Goal: Task Accomplishment & Management: Use online tool/utility

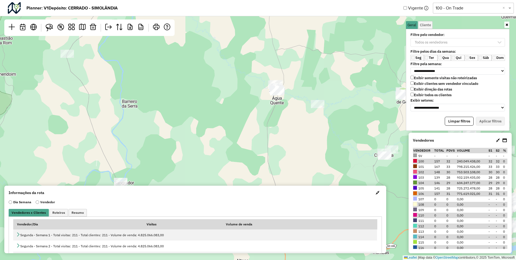
drag, startPoint x: 370, startPoint y: 109, endPoint x: 309, endPoint y: 83, distance: 66.3
click at [309, 83] on div "7 3 Leaflet | Map data © OpenStreetMap contributors,© 2025 TomTom, Microsoft" at bounding box center [258, 130] width 516 height 260
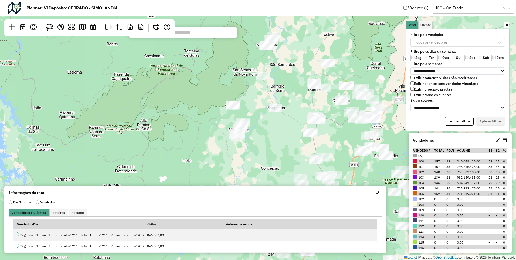
click at [195, 35] on input "text" at bounding box center [183, 32] width 108 height 11
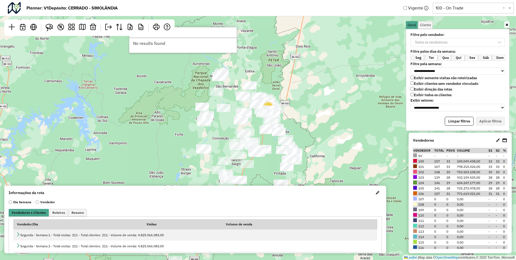
click at [190, 32] on input "***" at bounding box center [183, 32] width 108 height 11
type input "*"
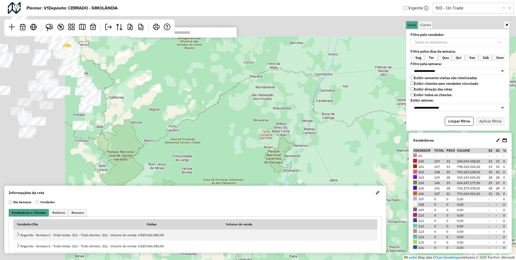
drag, startPoint x: 202, startPoint y: 68, endPoint x: 383, endPoint y: 140, distance: 194.7
click at [383, 140] on div "2 11 Leaflet | Map data © OpenStreetMap contributors,© 2025 TomTom, Microsoft" at bounding box center [258, 130] width 516 height 260
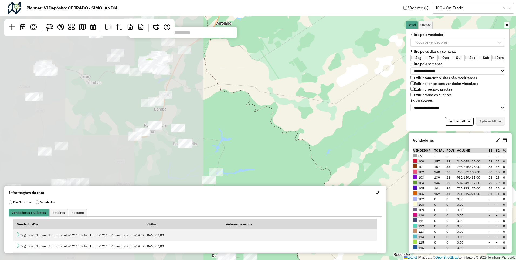
drag, startPoint x: 216, startPoint y: 80, endPoint x: 421, endPoint y: 127, distance: 209.6
click at [421, 127] on hb-planner "**********" at bounding box center [258, 130] width 516 height 260
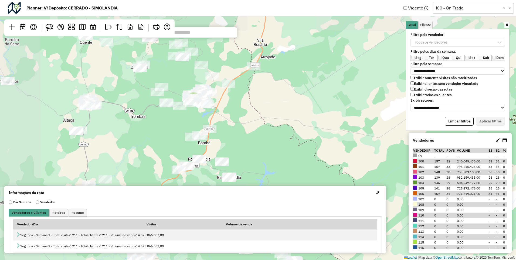
drag, startPoint x: 263, startPoint y: 96, endPoint x: 307, endPoint y: 130, distance: 55.5
click at [307, 130] on div "7 3 Leaflet | Map data © OpenStreetMap contributors,© 2025 TomTom, Microsoft" at bounding box center [258, 130] width 516 height 260
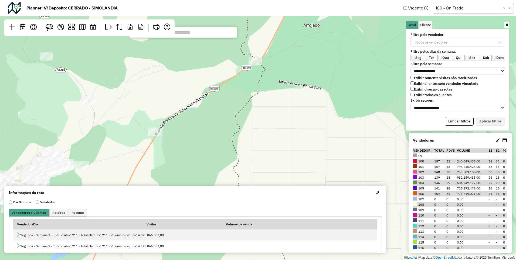
drag, startPoint x: 272, startPoint y: 67, endPoint x: 264, endPoint y: 139, distance: 72.2
click at [264, 139] on div "6 3 Leaflet | Map data © OpenStreetMap contributors,© 2025 TomTom, Microsoft" at bounding box center [258, 130] width 516 height 260
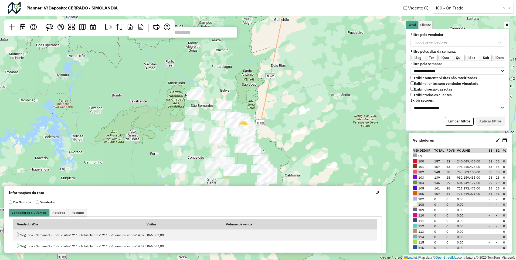
click at [501, 40] on p-multiselect "Todos os vendedores" at bounding box center [458, 42] width 94 height 5
click at [502, 40] on p-multiselect "Todos os vendedores" at bounding box center [458, 42] width 94 height 5
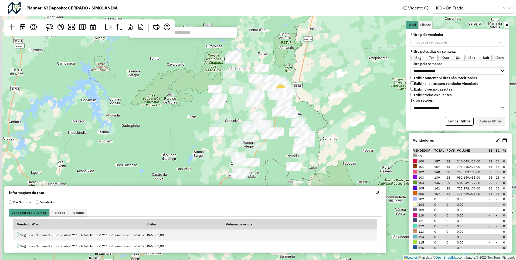
drag, startPoint x: 307, startPoint y: 98, endPoint x: 344, endPoint y: 61, distance: 52.3
click at [344, 61] on div "2 11 Leaflet | Map data © OpenStreetMap contributors,© 2025 TomTom, Microsoft" at bounding box center [258, 130] width 516 height 260
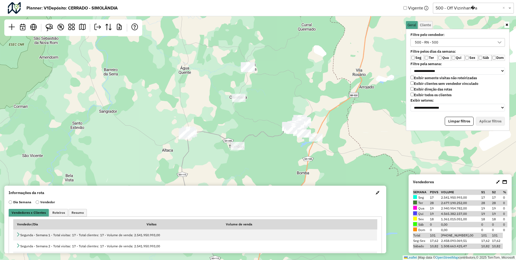
scroll to position [3, 21]
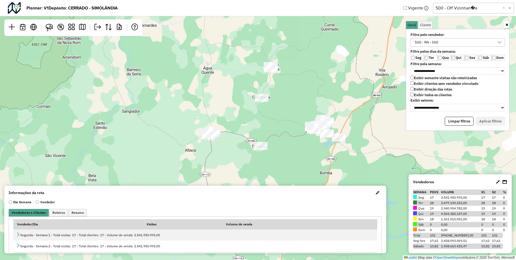
drag, startPoint x: 270, startPoint y: 66, endPoint x: 320, endPoint y: 65, distance: 50.5
click at [320, 65] on div "Leaflet | Map data © OpenStreetMap contributors,© 2025 TomTom, Microsoft" at bounding box center [258, 130] width 516 height 260
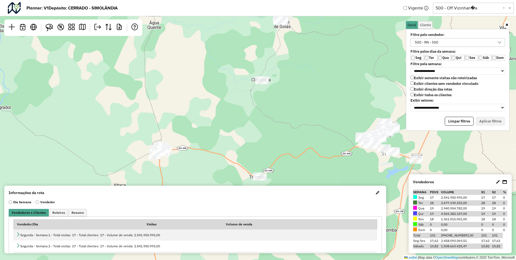
drag, startPoint x: 291, startPoint y: 75, endPoint x: 332, endPoint y: 33, distance: 58.6
click at [332, 33] on div "Leaflet | Map data © OpenStreetMap contributors,© 2025 TomTom, Microsoft" at bounding box center [258, 130] width 516 height 260
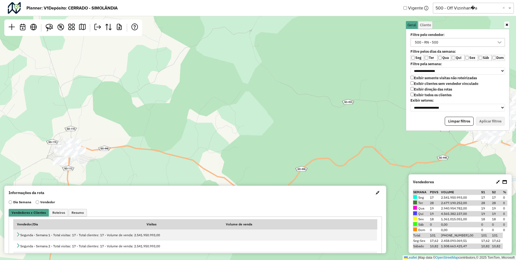
drag, startPoint x: 277, startPoint y: 81, endPoint x: 283, endPoint y: 129, distance: 47.9
click at [283, 129] on div "Leaflet | Map data © OpenStreetMap contributors,© 2025 TomTom, Microsoft" at bounding box center [258, 130] width 516 height 260
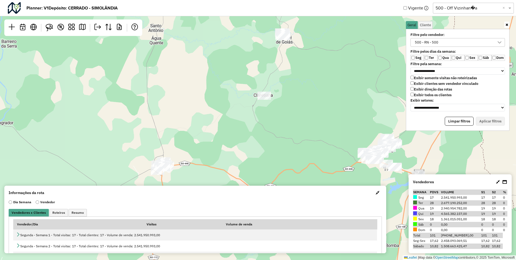
drag, startPoint x: 300, startPoint y: 111, endPoint x: 285, endPoint y: 140, distance: 32.6
click at [285, 140] on div "Leaflet | Map data © OpenStreetMap contributors,© 2025 TomTom, Microsoft" at bounding box center [258, 130] width 516 height 260
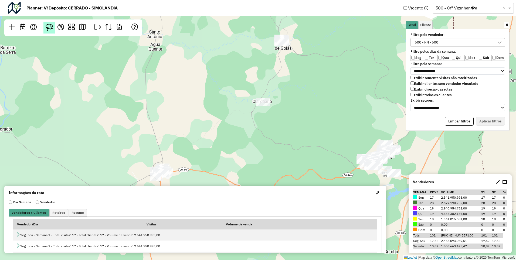
click at [49, 28] on img at bounding box center [50, 28] width 8 height 8
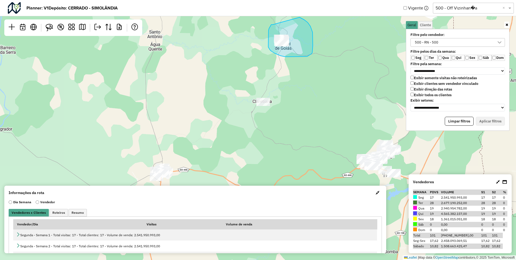
drag, startPoint x: 269, startPoint y: 28, endPoint x: 290, endPoint y: 15, distance: 24.8
click at [290, 15] on hb-planner "**********" at bounding box center [258, 130] width 516 height 260
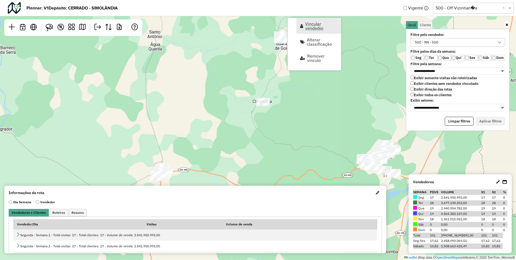
click at [316, 24] on span "Vincular vendedor" at bounding box center [321, 26] width 32 height 9
select select "********"
select select "*"
select select "********"
select select "*"
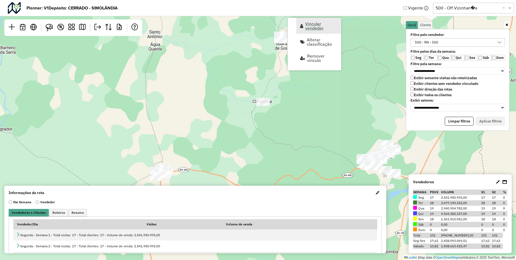
select select "********"
select select "*"
select select "********"
select select "*"
select select "********"
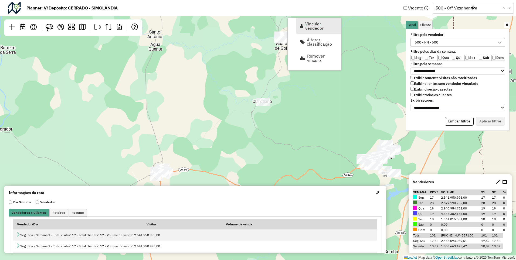
select select "*"
select select "********"
select select "*"
select select "********"
select select "*"
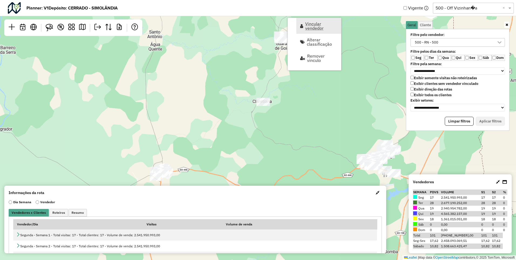
select select "********"
select select "*"
select select "********"
select select "*"
select select "********"
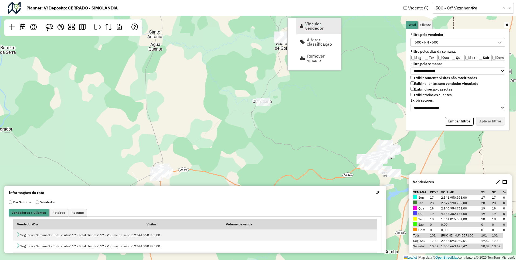
select select "*"
select select "********"
select select "*"
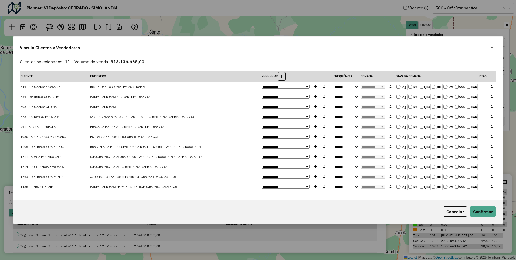
click at [494, 50] on button "button" at bounding box center [492, 47] width 9 height 9
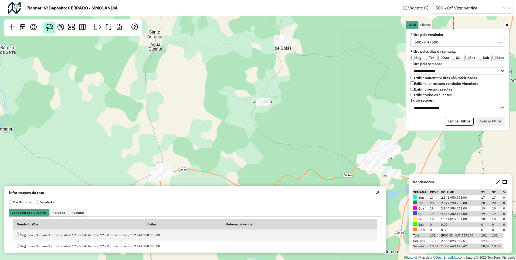
click at [51, 29] on img at bounding box center [50, 28] width 8 height 8
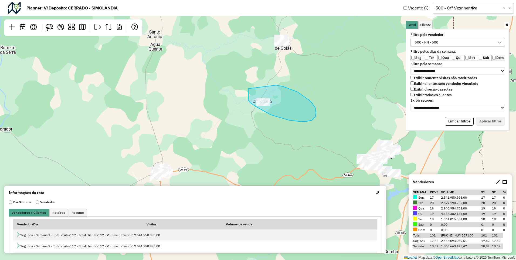
drag, startPoint x: 248, startPoint y: 89, endPoint x: 267, endPoint y: 84, distance: 19.2
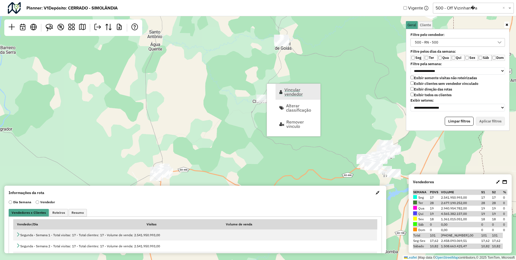
click at [299, 94] on span "Vincular vendedor" at bounding box center [301, 91] width 32 height 9
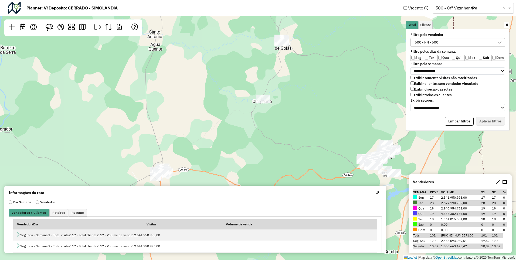
select select "********"
select select "*"
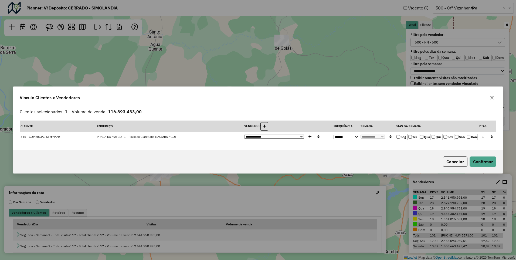
click at [494, 97] on icon "button" at bounding box center [492, 97] width 4 height 4
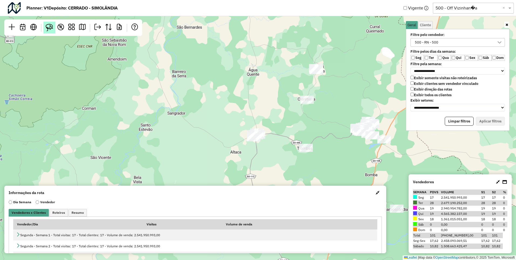
click at [48, 29] on img at bounding box center [50, 28] width 8 height 8
drag, startPoint x: 249, startPoint y: 117, endPoint x: 268, endPoint y: 122, distance: 18.8
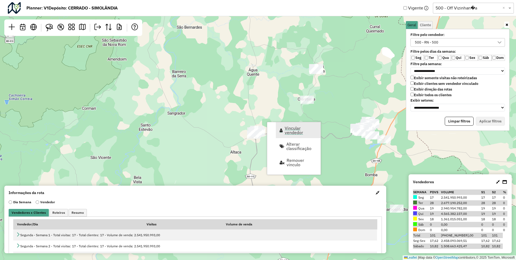
click at [295, 130] on span "Vincular vendedor" at bounding box center [301, 130] width 32 height 9
select select "********"
select select "*"
select select "********"
select select "*"
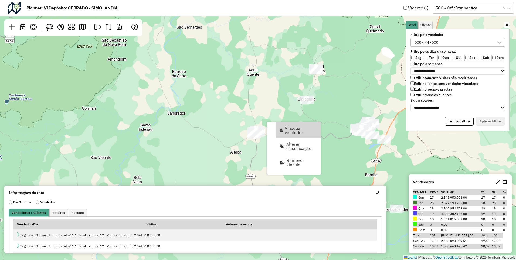
select select "********"
select select "*"
select select "********"
select select "*"
select select "********"
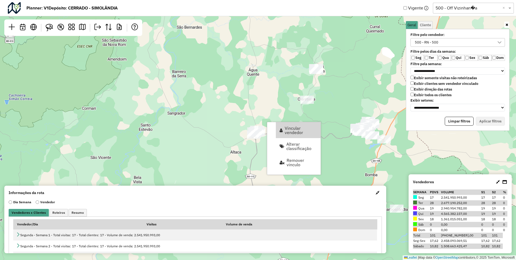
select select "*"
select select "********"
select select "*"
select select "********"
select select "*"
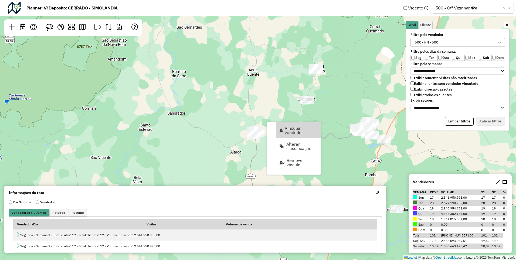
select select "********"
select select "*"
select select "********"
select select "*"
select select "********"
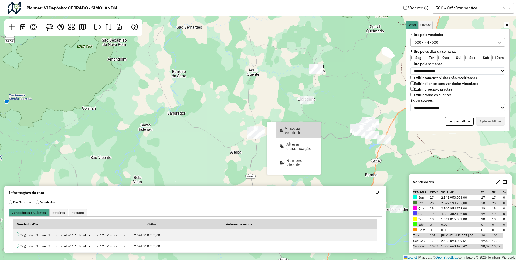
select select "*"
select select "********"
select select "*"
select select "********"
select select "*"
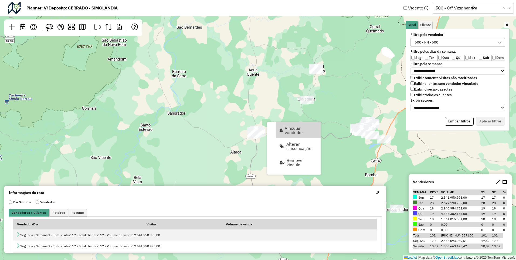
select select "********"
select select "*"
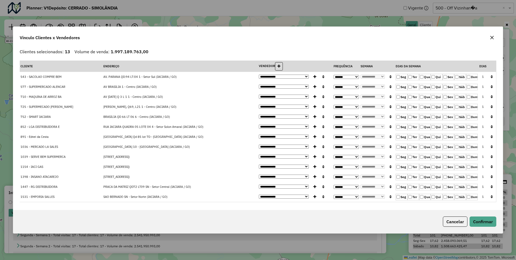
click at [496, 40] on div at bounding box center [492, 37] width 9 height 9
click at [490, 38] on icon "button" at bounding box center [492, 37] width 4 height 4
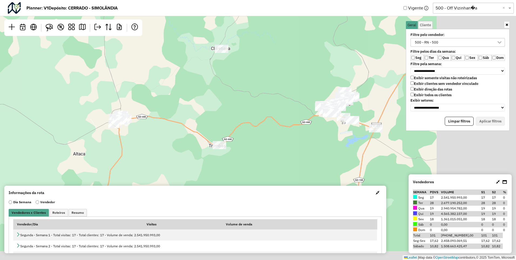
drag, startPoint x: 338, startPoint y: 124, endPoint x: 218, endPoint y: 94, distance: 124.2
click at [218, 94] on div "Leaflet | Map data © OpenStreetMap contributors,© 2025 TomTom, Microsoft" at bounding box center [258, 130] width 516 height 260
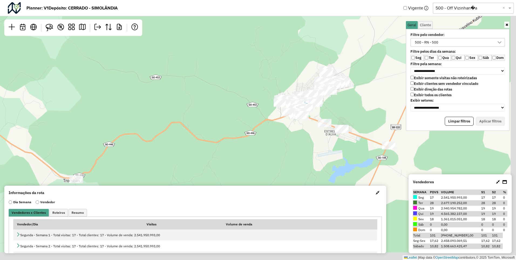
drag, startPoint x: 297, startPoint y: 101, endPoint x: 244, endPoint y: 93, distance: 53.5
click at [244, 93] on div "Leaflet | Map data © OpenStreetMap contributors,© 2025 TomTom, Microsoft" at bounding box center [258, 130] width 516 height 260
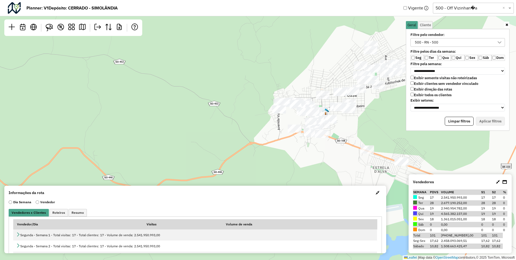
drag, startPoint x: 252, startPoint y: 94, endPoint x: 217, endPoint y: 91, distance: 35.5
click at [217, 91] on div "Leaflet | Map data © OpenStreetMap contributors,© 2025 TomTom, Microsoft" at bounding box center [258, 130] width 516 height 260
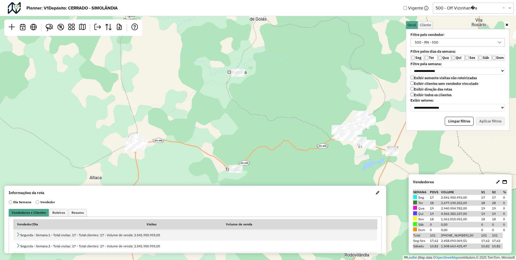
drag, startPoint x: 260, startPoint y: 78, endPoint x: 397, endPoint y: 94, distance: 137.9
click at [397, 94] on div "Leaflet | Map data © OpenStreetMap contributors,© 2025 TomTom, Microsoft" at bounding box center [258, 130] width 516 height 260
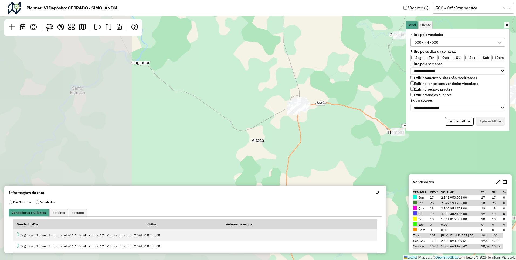
drag, startPoint x: 199, startPoint y: 117, endPoint x: 356, endPoint y: 82, distance: 161.3
click at [356, 82] on div "Leaflet | Map data © OpenStreetMap contributors,© 2025 TomTom, Microsoft" at bounding box center [258, 130] width 516 height 260
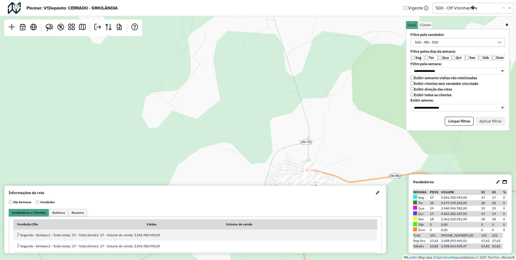
drag, startPoint x: 296, startPoint y: 96, endPoint x: 277, endPoint y: 14, distance: 84.4
click at [277, 14] on hb-planner "**********" at bounding box center [258, 130] width 516 height 260
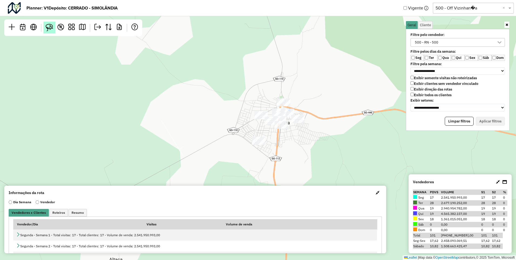
click at [45, 25] on link at bounding box center [49, 28] width 12 height 12
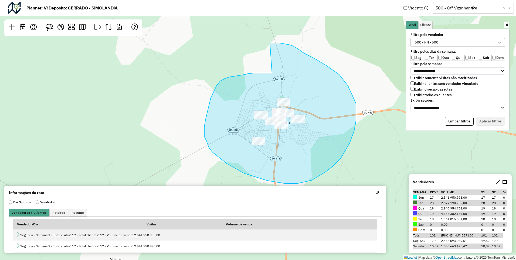
drag, startPoint x: 272, startPoint y: 73, endPoint x: 246, endPoint y: 47, distance: 36.7
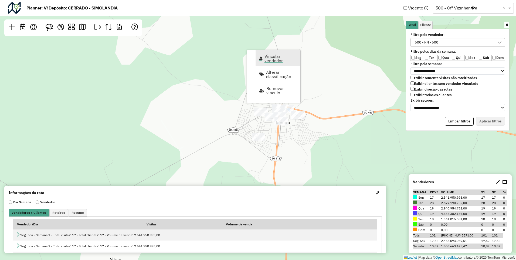
click at [268, 59] on span "Vincular vendedor" at bounding box center [281, 58] width 32 height 9
select select "********"
select select "*"
select select "********"
select select "*"
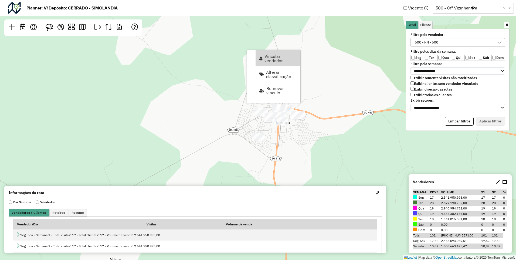
select select "********"
select select "*"
select select "********"
select select "*"
select select "********"
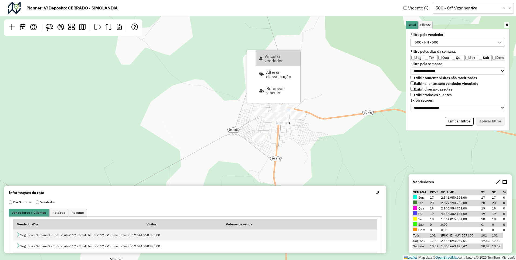
select select "*"
select select "********"
select select "*"
select select "********"
select select "*"
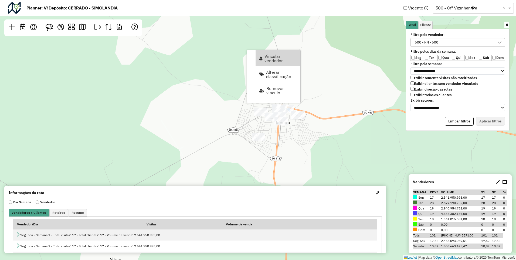
select select "********"
select select "*"
select select "********"
select select "*"
select select "********"
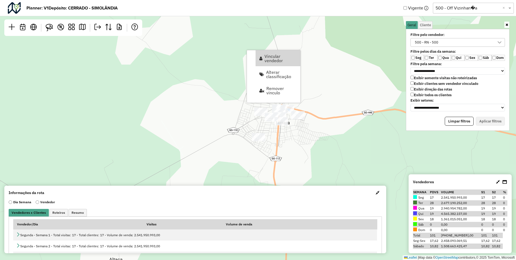
select select "*"
select select "********"
select select "*"
select select "********"
select select "*"
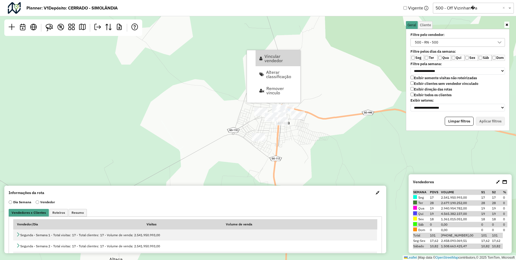
select select "********"
select select "*"
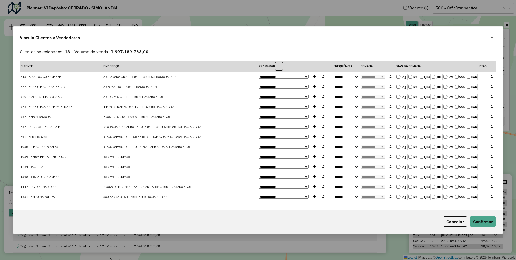
click at [492, 37] on icon "button" at bounding box center [493, 38] width 4 height 4
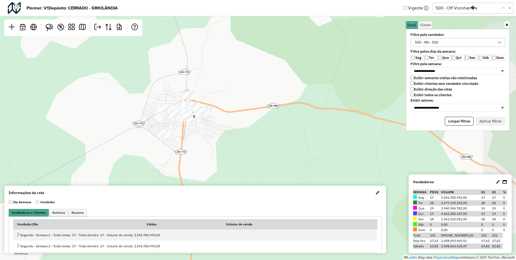
drag, startPoint x: 347, startPoint y: 151, endPoint x: 253, endPoint y: 145, distance: 95.0
click at [253, 145] on div "Leaflet | Map data © OpenStreetMap contributors,© 2025 TomTom, Microsoft" at bounding box center [258, 130] width 516 height 260
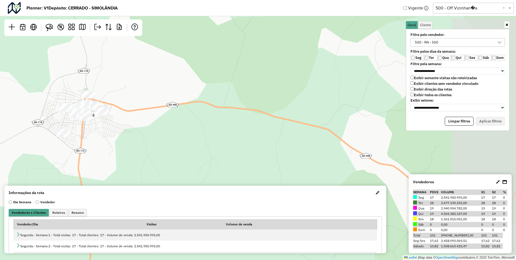
drag, startPoint x: 333, startPoint y: 147, endPoint x: 222, endPoint y: 146, distance: 110.7
click at [222, 146] on div "Leaflet | Map data © OpenStreetMap contributors,© 2025 TomTom, Microsoft" at bounding box center [258, 130] width 516 height 260
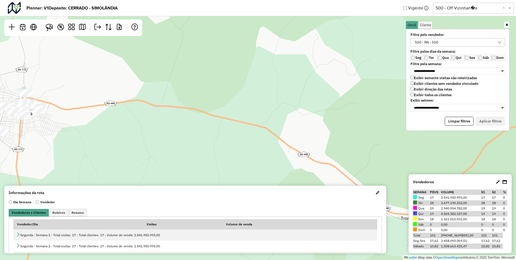
drag, startPoint x: 293, startPoint y: 145, endPoint x: 241, endPoint y: 144, distance: 52.1
click at [241, 144] on div "Leaflet | Map data © OpenStreetMap contributors,© 2025 TomTom, Microsoft" at bounding box center [258, 130] width 516 height 260
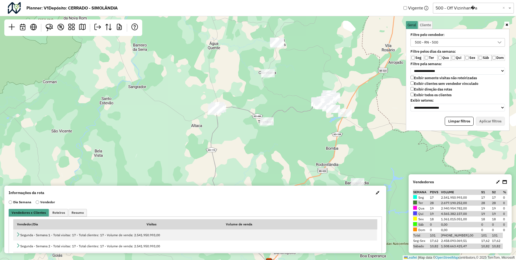
drag, startPoint x: 317, startPoint y: 112, endPoint x: 298, endPoint y: 93, distance: 26.5
click at [298, 93] on div "Leaflet | Map data © OpenStreetMap contributors,© 2025 TomTom, Microsoft" at bounding box center [258, 130] width 516 height 260
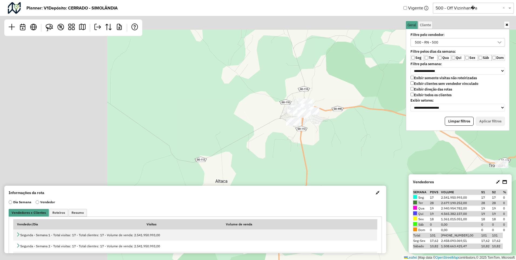
drag, startPoint x: 184, startPoint y: 99, endPoint x: 358, endPoint y: 141, distance: 178.2
click at [358, 141] on div "Leaflet | Map data © OpenStreetMap contributors,© 2025 TomTom, Microsoft" at bounding box center [258, 130] width 516 height 260
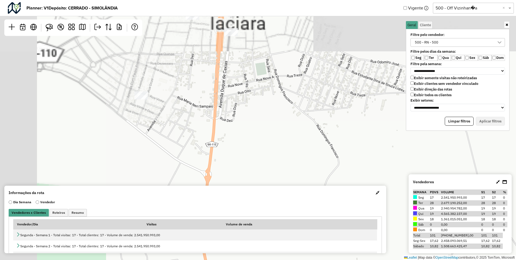
drag, startPoint x: 249, startPoint y: 88, endPoint x: 398, endPoint y: 184, distance: 176.9
click at [398, 184] on div "Leaflet | Map data © OpenStreetMap contributors,© 2025 TomTom, Microsoft" at bounding box center [258, 130] width 516 height 260
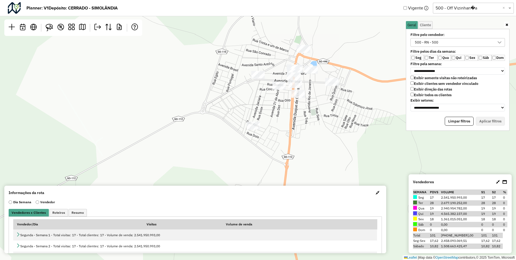
drag, startPoint x: 429, startPoint y: 212, endPoint x: 434, endPoint y: 214, distance: 5.5
click at [434, 214] on tr "Qui 19 4.565.382.157,00 19 19 0" at bounding box center [460, 213] width 94 height 5
drag, startPoint x: 434, startPoint y: 214, endPoint x: 435, endPoint y: 197, distance: 16.2
click at [435, 197] on td "17" at bounding box center [435, 197] width 11 height 5
drag, startPoint x: 435, startPoint y: 197, endPoint x: 435, endPoint y: 215, distance: 17.3
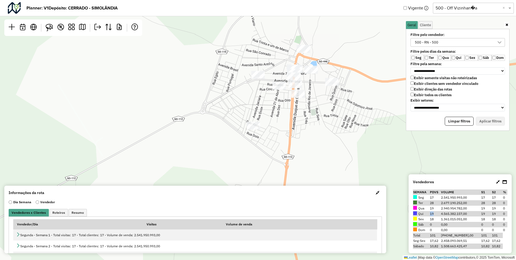
click at [435, 215] on td "19" at bounding box center [435, 213] width 11 height 5
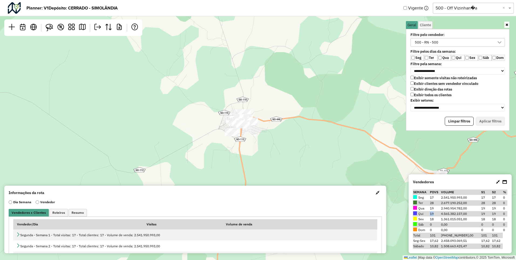
drag, startPoint x: 345, startPoint y: 153, endPoint x: 267, endPoint y: 137, distance: 79.5
click at [267, 137] on div "Leaflet | Map data © OpenStreetMap contributors,© 2025 TomTom, Microsoft" at bounding box center [258, 130] width 516 height 260
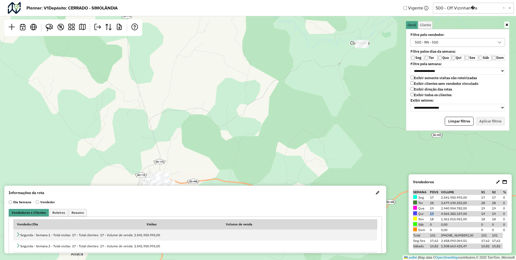
drag, startPoint x: 289, startPoint y: 106, endPoint x: 206, endPoint y: 168, distance: 103.8
click at [206, 168] on div "Leaflet | Map data © OpenStreetMap contributors,© 2025 TomTom, Microsoft" at bounding box center [258, 130] width 516 height 260
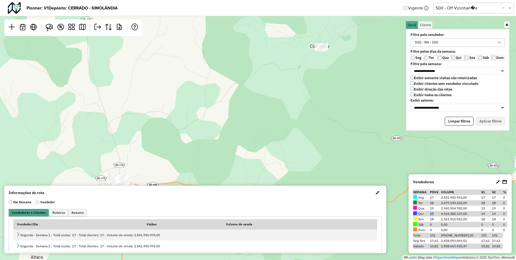
drag, startPoint x: 325, startPoint y: 123, endPoint x: 285, endPoint y: 127, distance: 40.4
click at [285, 127] on div "Leaflet | Map data © OpenStreetMap contributors,© 2025 TomTom, Microsoft" at bounding box center [258, 130] width 516 height 260
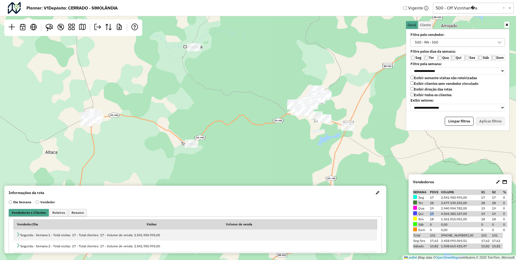
click at [383, 163] on div "Leaflet | Map data © OpenStreetMap contributors,© 2025 TomTom, Microsoft" at bounding box center [258, 130] width 516 height 260
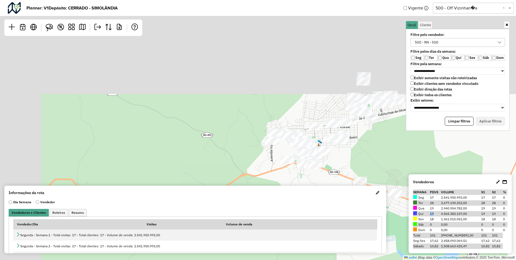
drag, startPoint x: 274, startPoint y: 49, endPoint x: 353, endPoint y: 163, distance: 139.0
click at [353, 163] on div "Leaflet | Map data © OpenStreetMap contributors,© 2025 TomTom, Microsoft" at bounding box center [258, 130] width 516 height 260
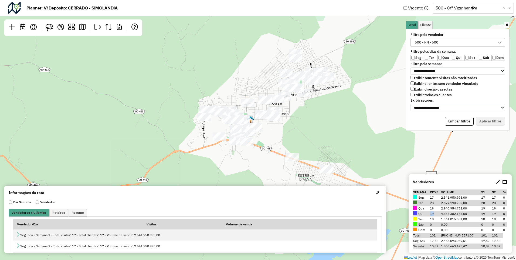
drag, startPoint x: 388, startPoint y: 147, endPoint x: 320, endPoint y: 123, distance: 72.0
click at [320, 123] on div "Leaflet | Map data © OpenStreetMap contributors,© 2025 TomTom, Microsoft" at bounding box center [258, 130] width 516 height 260
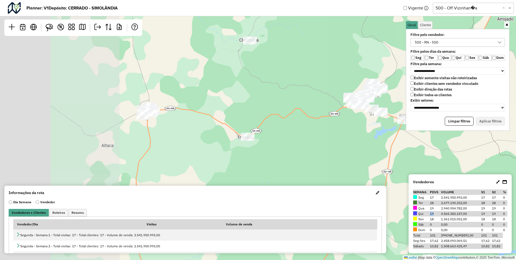
drag, startPoint x: 194, startPoint y: 106, endPoint x: 342, endPoint y: 108, distance: 148.5
click at [342, 108] on div "Leaflet | Map data © OpenStreetMap contributors,© 2025 TomTom, Microsoft" at bounding box center [258, 130] width 516 height 260
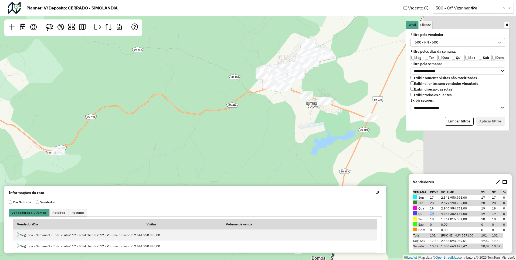
drag, startPoint x: 339, startPoint y: 113, endPoint x: 172, endPoint y: 129, distance: 168.1
click at [172, 129] on div "Leaflet | Map data © OpenStreetMap contributors,© 2025 TomTom, Microsoft" at bounding box center [258, 130] width 516 height 260
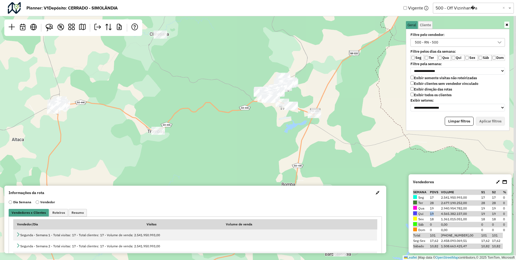
drag, startPoint x: 349, startPoint y: 161, endPoint x: 289, endPoint y: 126, distance: 69.6
click at [289, 126] on div "Leaflet | Map data © OpenStreetMap contributors,© 2025 TomTom, Microsoft" at bounding box center [258, 130] width 516 height 260
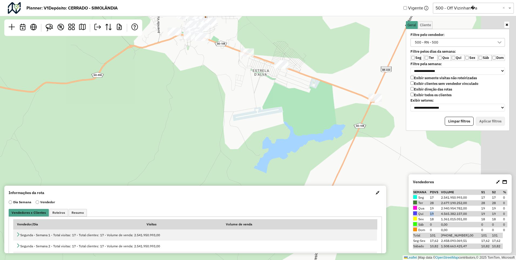
drag, startPoint x: 288, startPoint y: 105, endPoint x: 235, endPoint y: 114, distance: 53.1
click at [235, 114] on div "Leaflet | Map data © OpenStreetMap contributors,© 2025 TomTom, Microsoft" at bounding box center [258, 130] width 516 height 260
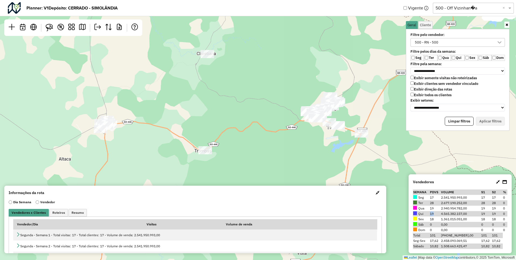
drag, startPoint x: 248, startPoint y: 144, endPoint x: 306, endPoint y: 157, distance: 59.8
click at [306, 157] on div "Leaflet | Map data © OpenStreetMap contributors,© 2025 TomTom, Microsoft" at bounding box center [258, 130] width 516 height 260
click at [244, 146] on div "Leaflet | Map data © OpenStreetMap contributors,© 2025 TomTom, Microsoft" at bounding box center [258, 130] width 516 height 260
drag, startPoint x: 49, startPoint y: 23, endPoint x: 47, endPoint y: 26, distance: 2.9
click at [49, 23] on link at bounding box center [49, 28] width 12 height 12
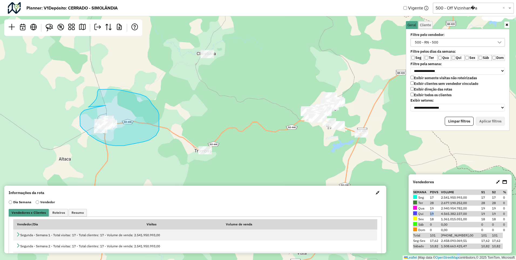
drag, startPoint x: 106, startPoint y: 105, endPoint x: 87, endPoint y: 109, distance: 19.2
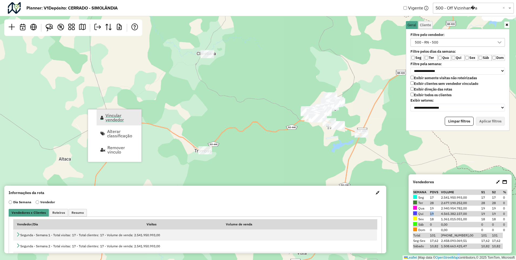
click at [122, 116] on span "Vincular vendedor" at bounding box center [122, 117] width 32 height 9
select select "********"
select select "*"
select select "********"
select select "*"
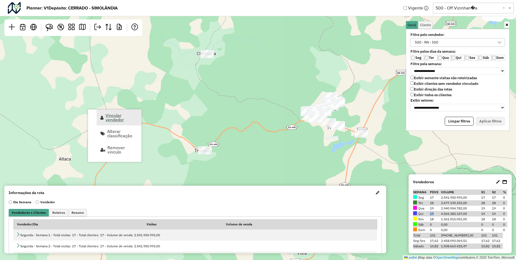
select select "********"
select select "*"
select select "********"
select select "*"
select select "********"
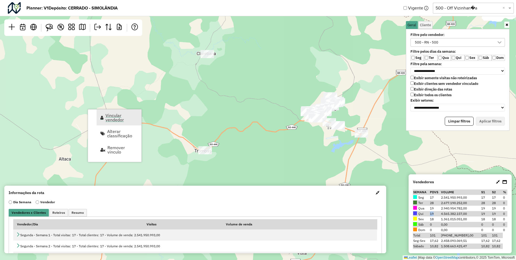
select select "*"
select select "********"
select select "*"
select select "********"
select select "*"
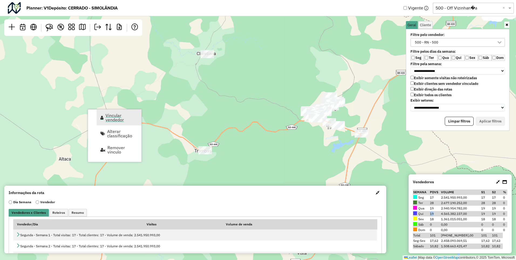
select select "********"
select select "*"
select select "********"
select select "*"
select select "********"
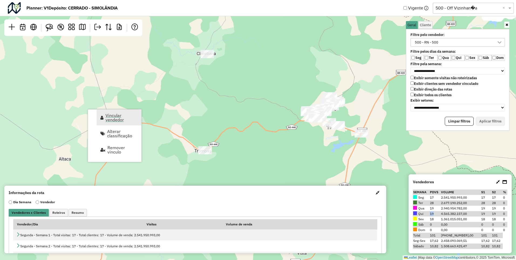
select select "*"
select select "********"
select select "*"
select select "********"
select select "*"
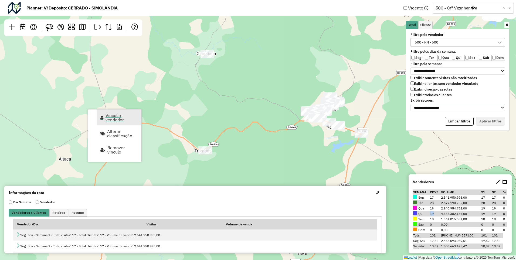
select select "********"
select select "*"
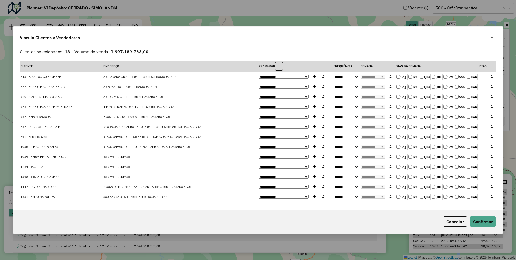
click at [492, 40] on button "button" at bounding box center [492, 37] width 9 height 9
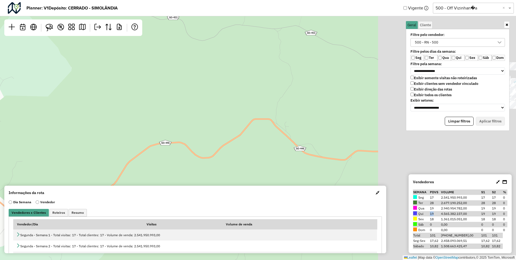
drag, startPoint x: 293, startPoint y: 110, endPoint x: 104, endPoint y: 117, distance: 189.1
click at [104, 117] on div "Leaflet | Map data © OpenStreetMap contributors,© 2025 TomTom, Microsoft" at bounding box center [258, 130] width 516 height 260
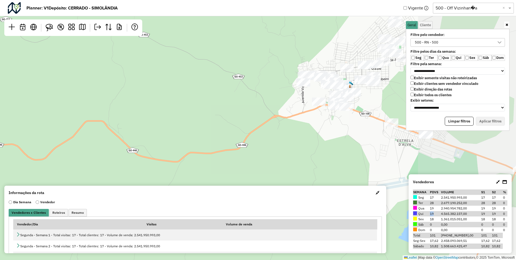
drag, startPoint x: 276, startPoint y: 113, endPoint x: 117, endPoint y: 114, distance: 158.7
click at [117, 114] on div "Leaflet | Map data © OpenStreetMap contributors,© 2025 TomTom, Microsoft" at bounding box center [258, 130] width 516 height 260
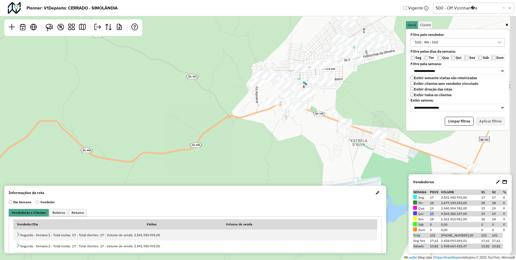
drag, startPoint x: 79, startPoint y: 114, endPoint x: 59, endPoint y: 113, distance: 19.4
click at [61, 114] on div "Leaflet | Map data © OpenStreetMap contributors,© 2025 TomTom, Microsoft" at bounding box center [258, 130] width 516 height 260
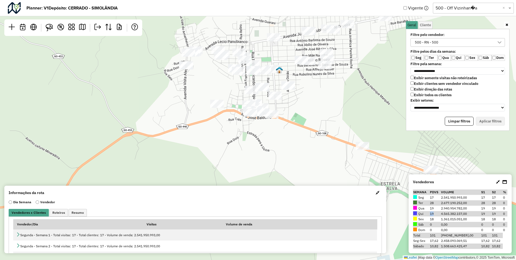
drag, startPoint x: 238, startPoint y: 109, endPoint x: 100, endPoint y: 120, distance: 138.7
click at [100, 120] on div "Leaflet | Map data © OpenStreetMap contributors,© 2025 TomTom, Microsoft" at bounding box center [258, 130] width 516 height 260
click at [44, 25] on link at bounding box center [49, 28] width 12 height 12
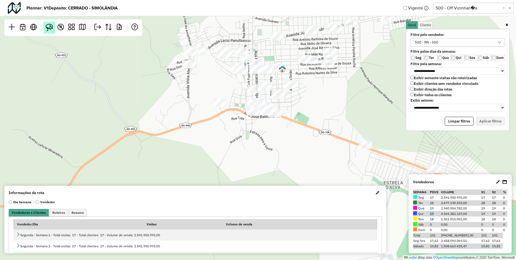
click at [47, 25] on img at bounding box center [50, 28] width 8 height 8
drag, startPoint x: 258, startPoint y: 45, endPoint x: 290, endPoint y: 62, distance: 35.7
click at [312, 71] on span "Vincular vendedor" at bounding box center [324, 70] width 32 height 9
select select "********"
select select "*"
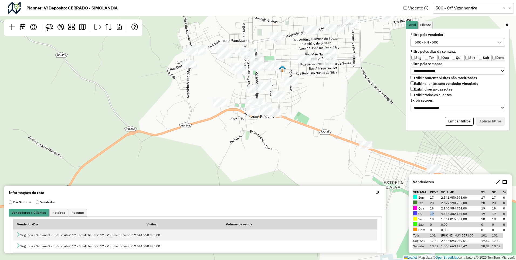
select select "********"
select select "*"
select select "********"
select select "*"
select select "********"
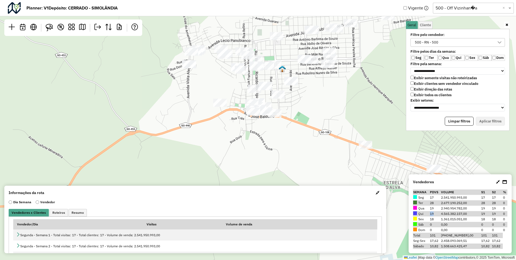
select select "*"
select select "********"
select select "*"
select select "********"
select select "*"
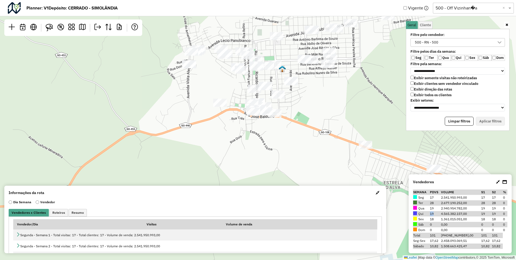
select select "********"
select select "*"
select select "********"
select select "*"
select select "********"
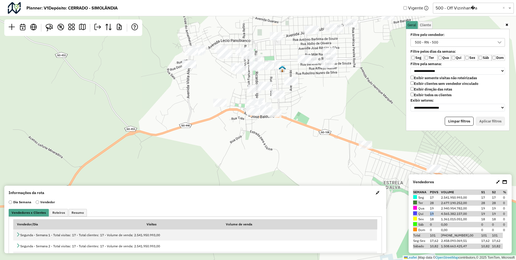
select select "*"
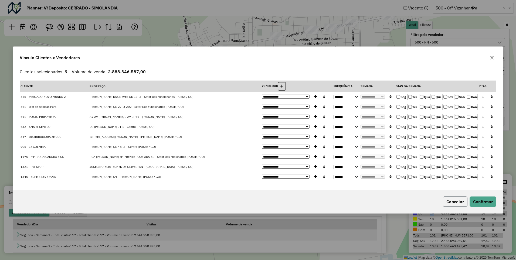
click at [461, 204] on button "Cancelar" at bounding box center [455, 201] width 25 height 10
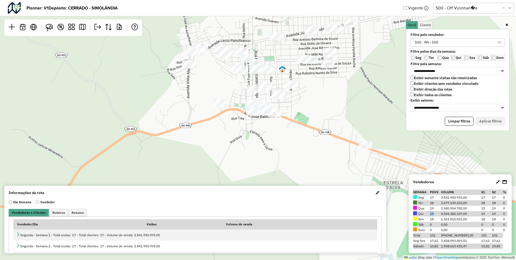
click at [298, 157] on div "Leaflet | Map data © OpenStreetMap contributors,© 2025 TomTom, Microsoft" at bounding box center [258, 130] width 516 height 260
click at [47, 26] on img at bounding box center [50, 28] width 8 height 8
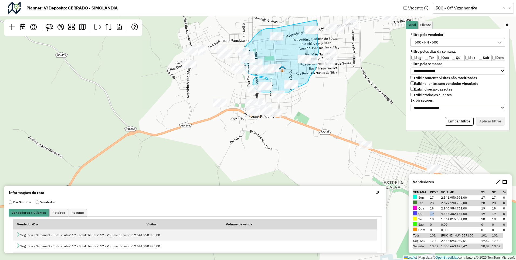
drag, startPoint x: 273, startPoint y: 28, endPoint x: 315, endPoint y: 21, distance: 42.5
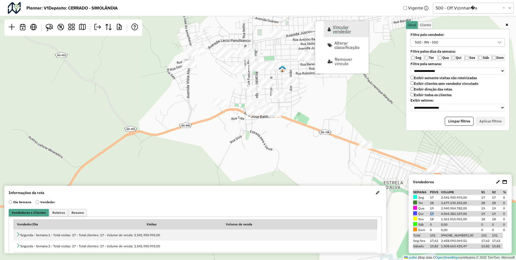
click at [334, 25] on span "Vincular vendedor" at bounding box center [349, 29] width 32 height 9
select select "********"
select select "*"
select select "********"
select select "*"
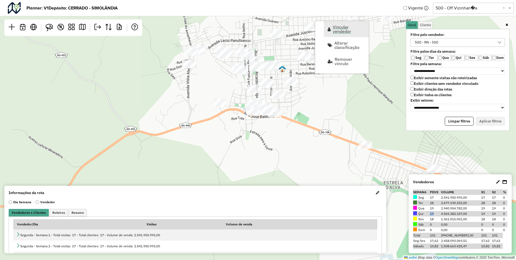
select select "********"
select select "*"
select select "********"
select select "*"
select select "********"
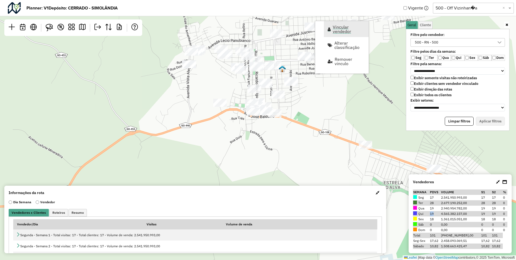
select select "*"
select select "********"
select select "*"
select select "********"
select select "*"
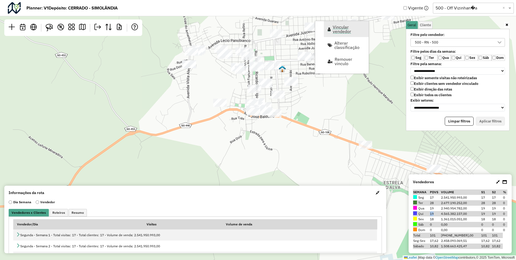
select select "********"
select select "*"
select select "********"
select select "*"
select select "********"
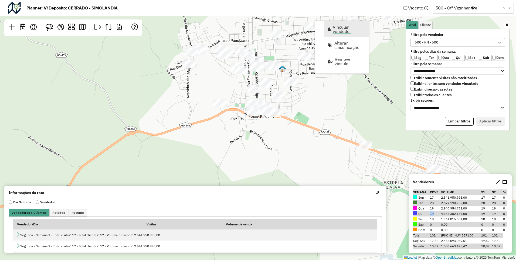
select select "*"
select select "********"
select select "*"
select select "********"
select select "*"
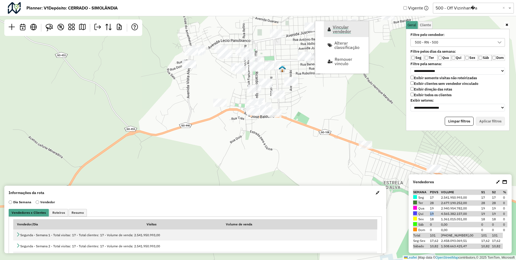
select select "********"
select select "*"
select select "********"
select select "*"
select select "********"
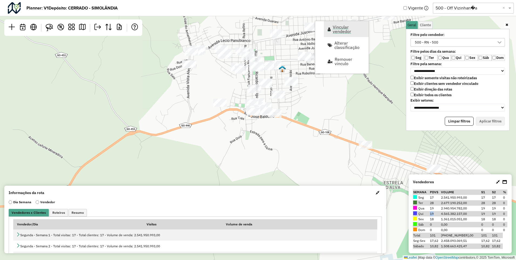
select select "*"
select select "********"
select select "*"
select select "********"
select select "*"
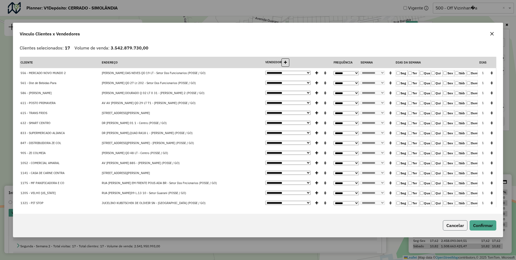
click at [448, 224] on button "Cancelar" at bounding box center [455, 225] width 25 height 10
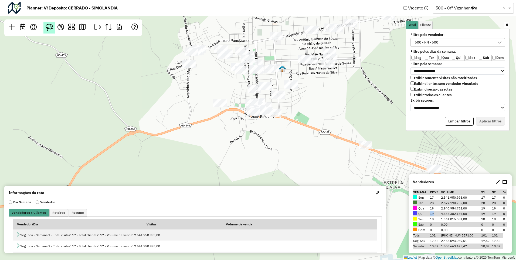
drag, startPoint x: 48, startPoint y: 26, endPoint x: 53, endPoint y: 26, distance: 6.0
click at [48, 26] on img at bounding box center [50, 28] width 8 height 8
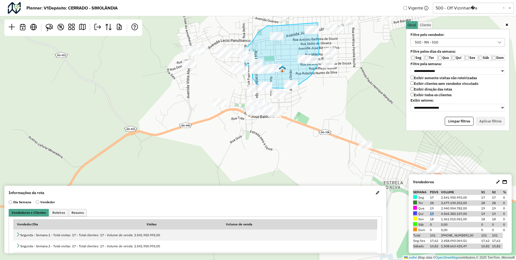
drag, startPoint x: 272, startPoint y: 26, endPoint x: 314, endPoint y: 21, distance: 42.1
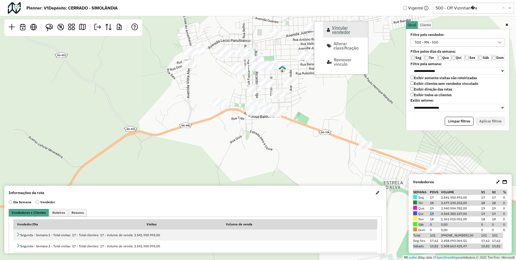
click at [339, 26] on span "Vincular vendedor" at bounding box center [348, 29] width 32 height 9
select select "********"
select select "*"
select select "********"
select select "*"
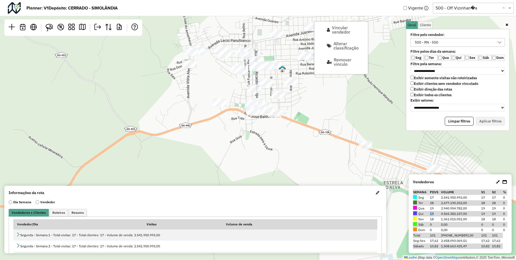
select select "********"
select select "*"
select select "********"
select select "*"
select select "********"
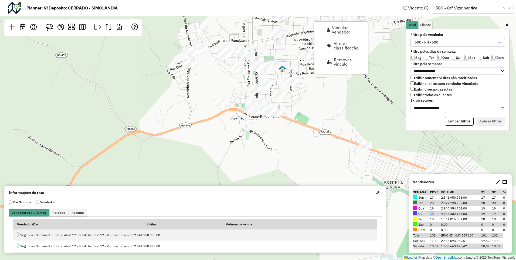
select select "*"
select select "********"
select select "*"
select select "********"
select select "*"
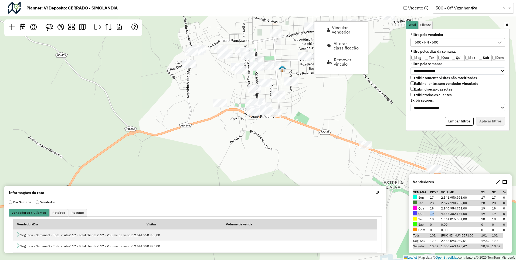
select select "********"
select select "*"
select select "********"
select select "*"
select select "********"
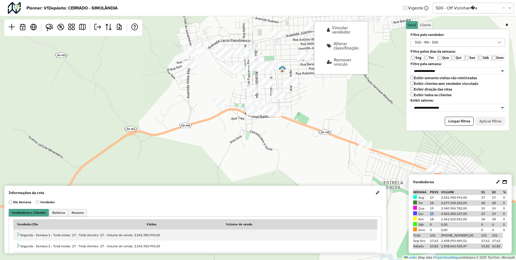
select select "*"
select select "********"
select select "*"
select select "********"
select select "*"
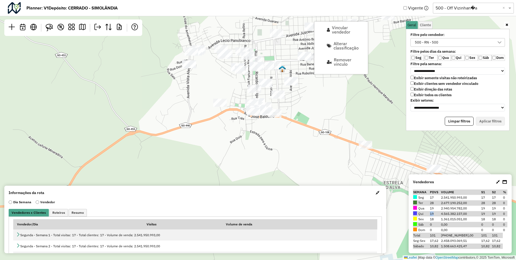
select select "********"
select select "*"
select select "********"
select select "*"
select select "********"
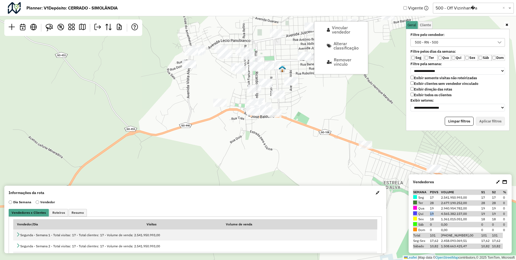
select select "*"
select select "********"
select select "*"
select select "********"
select select "*"
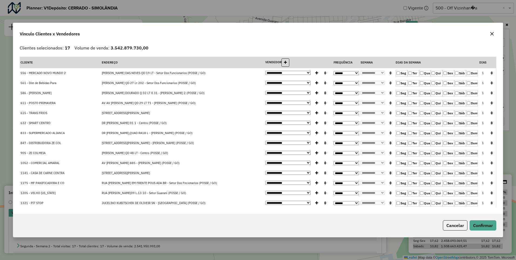
click at [491, 82] on icon "button" at bounding box center [492, 83] width 2 height 4
click at [446, 133] on label "Sex" at bounding box center [449, 133] width 12 height 6
click at [485, 226] on button "Confirmar" at bounding box center [483, 225] width 27 height 10
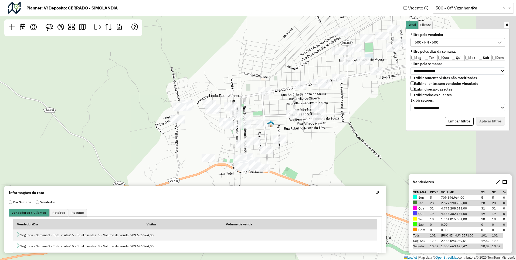
drag, startPoint x: 390, startPoint y: 149, endPoint x: 319, endPoint y: 149, distance: 71.3
click at [319, 149] on div "Leaflet | Map data © OpenStreetMap contributors,© 2025 TomTom, Microsoft" at bounding box center [258, 130] width 516 height 260
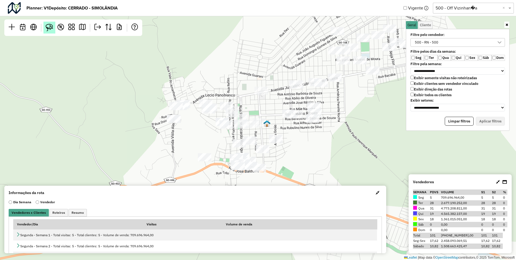
click at [48, 30] on img at bounding box center [50, 28] width 8 height 8
drag, startPoint x: 306, startPoint y: 69, endPoint x: 321, endPoint y: 74, distance: 16.1
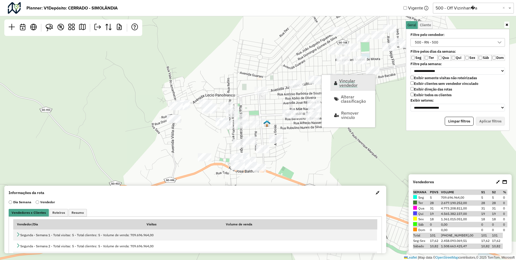
click at [343, 86] on span "Vincular vendedor" at bounding box center [355, 83] width 32 height 9
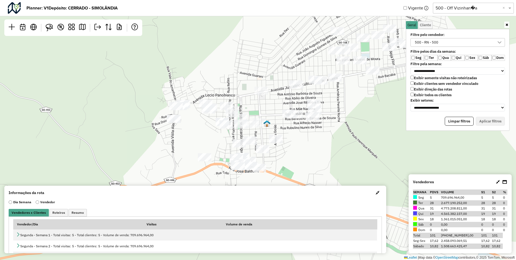
select select "********"
select select "*"
select select "********"
select select "*"
select select "********"
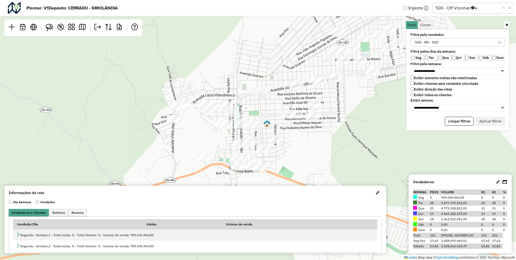
select select "*"
select select "********"
select select "*"
select select "********"
select select "*"
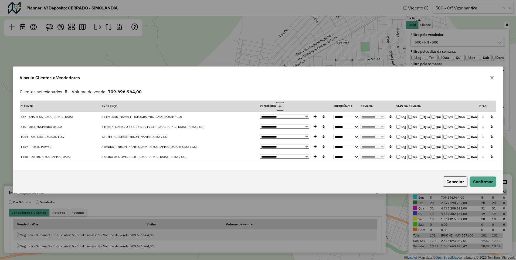
click at [491, 117] on icon "button" at bounding box center [492, 117] width 2 height 4
click at [478, 183] on button "Confirmar" at bounding box center [483, 181] width 27 height 10
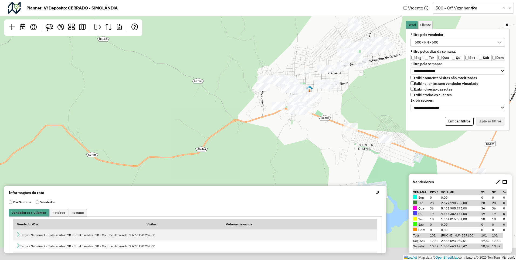
drag, startPoint x: 347, startPoint y: 165, endPoint x: 348, endPoint y: 97, distance: 68.1
click at [348, 97] on div "Leaflet | Map data © OpenStreetMap contributors,© 2025 TomTom, Microsoft" at bounding box center [258, 130] width 516 height 260
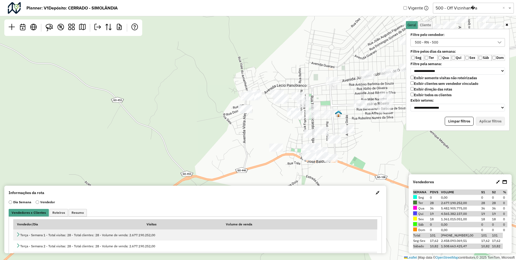
drag, startPoint x: 320, startPoint y: 78, endPoint x: 379, endPoint y: 143, distance: 87.0
click at [379, 143] on div "Leaflet | Map data © OpenStreetMap contributors,© 2025 TomTom, Microsoft" at bounding box center [258, 130] width 516 height 260
click at [46, 26] on img at bounding box center [50, 28] width 8 height 8
drag, startPoint x: 249, startPoint y: 82, endPoint x: 262, endPoint y: 81, distance: 13.2
click at [284, 89] on span "Vincular vendedor" at bounding box center [295, 89] width 32 height 9
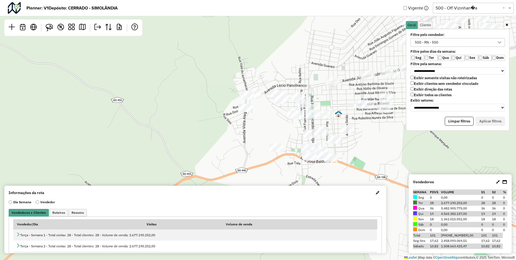
select select "********"
select select "*"
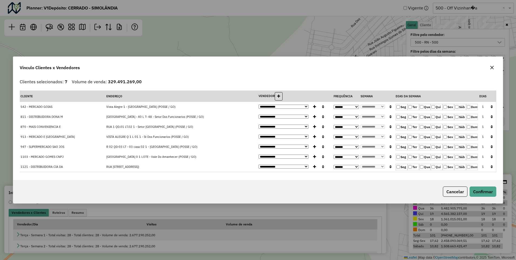
click at [491, 106] on icon "button" at bounding box center [492, 107] width 2 height 4
click at [484, 194] on button "Confirmar" at bounding box center [483, 191] width 27 height 10
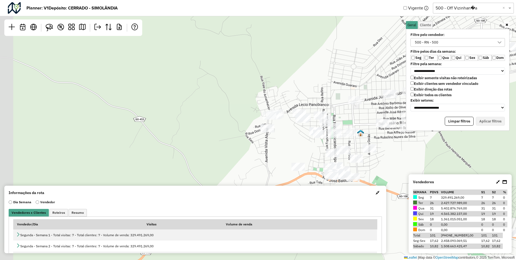
drag, startPoint x: 233, startPoint y: 144, endPoint x: 255, endPoint y: 163, distance: 29.7
click at [255, 163] on div "Leaflet | Map data © OpenStreetMap contributors,© 2025 TomTom, Microsoft" at bounding box center [258, 130] width 516 height 260
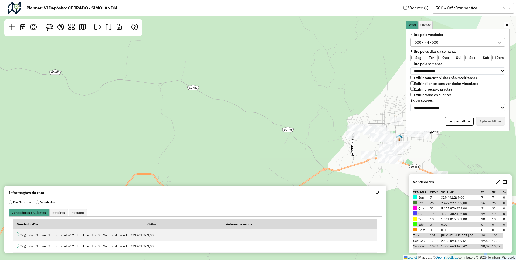
drag, startPoint x: 129, startPoint y: 131, endPoint x: 280, endPoint y: 136, distance: 151.3
click at [280, 136] on div "Leaflet | Map data © OpenStreetMap contributors,© 2025 TomTom, Microsoft" at bounding box center [258, 130] width 516 height 260
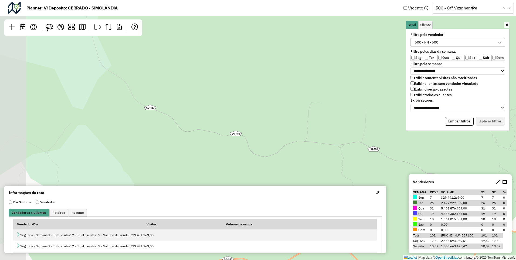
drag, startPoint x: 134, startPoint y: 84, endPoint x: 315, endPoint y: 145, distance: 190.7
click at [315, 145] on div "Leaflet | Map data © OpenStreetMap contributors,© 2025 TomTom, Microsoft" at bounding box center [258, 130] width 516 height 260
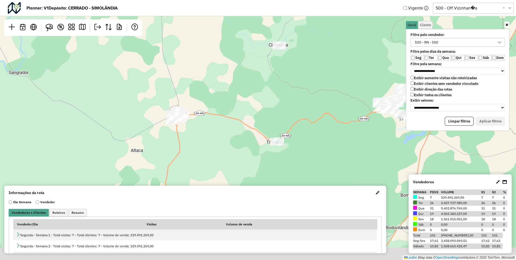
drag, startPoint x: 250, startPoint y: 140, endPoint x: 269, endPoint y: 86, distance: 57.0
click at [269, 86] on div "Leaflet | Map data © OpenStreetMap contributors,© 2025 TomTom, Microsoft" at bounding box center [258, 130] width 516 height 260
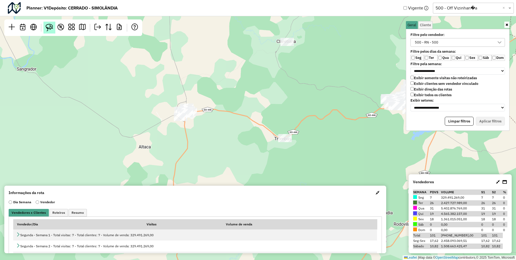
click at [50, 29] on img at bounding box center [50, 28] width 8 height 8
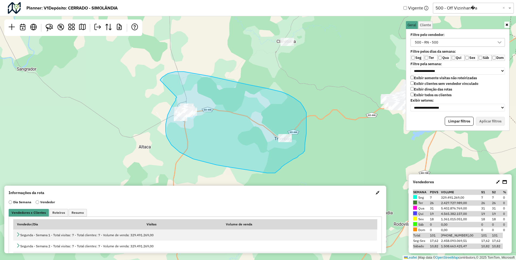
drag, startPoint x: 177, startPoint y: 97, endPoint x: 160, endPoint y: 80, distance: 24.1
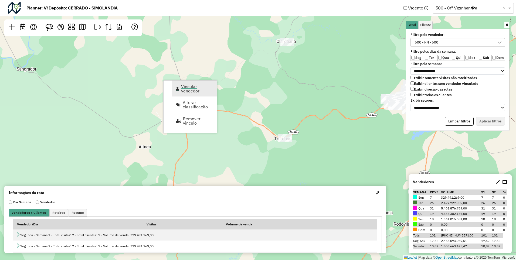
click at [192, 87] on span "Vincular vendedor" at bounding box center [197, 88] width 32 height 9
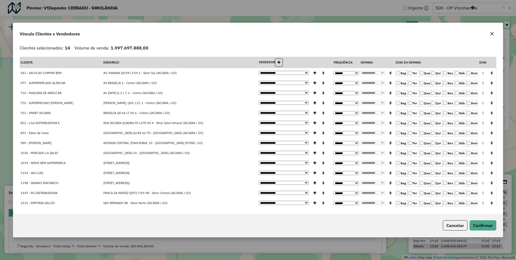
click at [491, 73] on icon "button" at bounding box center [492, 73] width 2 height 4
click at [480, 224] on button "Confirmar" at bounding box center [483, 225] width 27 height 10
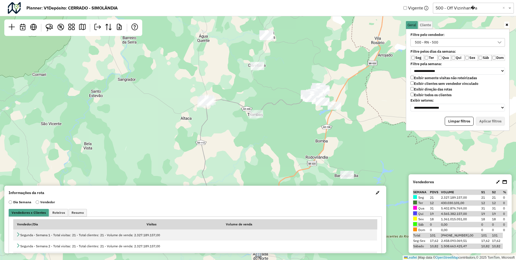
drag, startPoint x: 345, startPoint y: 147, endPoint x: 283, endPoint y: 122, distance: 66.6
click at [283, 122] on div "Leaflet | Map data © OpenStreetMap contributors,© 2025 TomTom, Microsoft" at bounding box center [258, 130] width 516 height 260
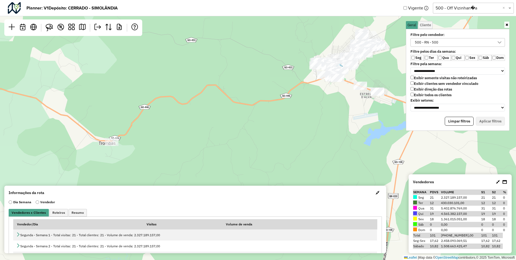
drag, startPoint x: 308, startPoint y: 93, endPoint x: 286, endPoint y: 152, distance: 63.3
click at [286, 152] on div "Leaflet | Map data © OpenStreetMap contributors,© 2025 TomTom, Microsoft" at bounding box center [258, 130] width 516 height 260
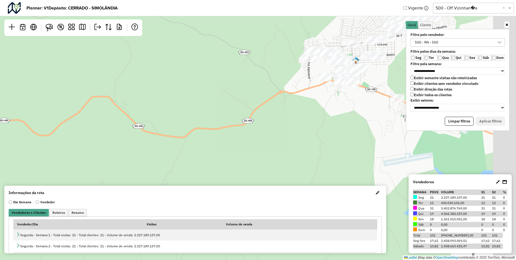
drag, startPoint x: 300, startPoint y: 92, endPoint x: 261, endPoint y: 175, distance: 92.1
click at [261, 175] on div "Leaflet | Map data © OpenStreetMap contributors,© 2025 TomTom, Microsoft" at bounding box center [258, 130] width 516 height 260
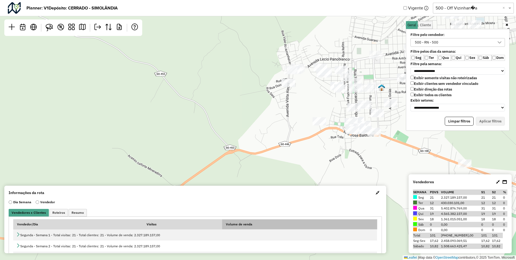
drag, startPoint x: 309, startPoint y: 115, endPoint x: 272, endPoint y: 222, distance: 113.0
click at [272, 227] on hb-planner "**********" at bounding box center [258, 130] width 516 height 260
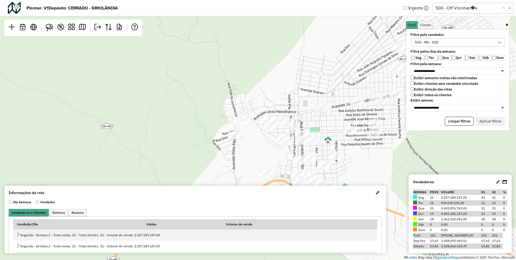
drag, startPoint x: 276, startPoint y: 116, endPoint x: 223, endPoint y: 167, distance: 74.3
click at [223, 167] on div "Leaflet | Map data © OpenStreetMap contributors,© 2025 TomTom, Microsoft" at bounding box center [258, 130] width 516 height 260
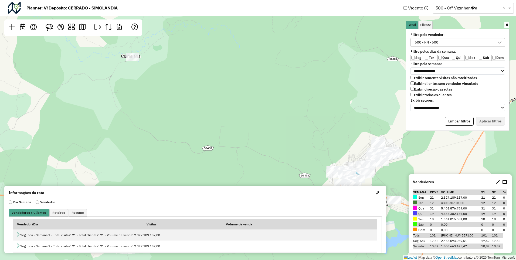
drag, startPoint x: 380, startPoint y: 87, endPoint x: 407, endPoint y: 131, distance: 51.3
click at [407, 131] on div "Leaflet | Map data © OpenStreetMap contributors,© 2025 TomTom, Microsoft" at bounding box center [258, 130] width 516 height 260
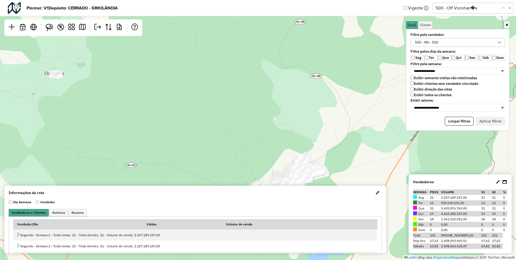
drag, startPoint x: 378, startPoint y: 140, endPoint x: 361, endPoint y: 102, distance: 42.0
click at [361, 102] on div "Leaflet | Map data © OpenStreetMap contributors,© 2025 TomTom, Microsoft" at bounding box center [258, 130] width 516 height 260
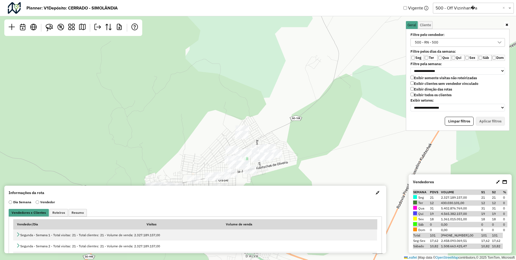
drag, startPoint x: 309, startPoint y: 134, endPoint x: 342, endPoint y: 124, distance: 34.2
click at [342, 124] on div "Leaflet | Map data © OpenStreetMap contributors,© 2025 TomTom, Microsoft" at bounding box center [258, 130] width 516 height 260
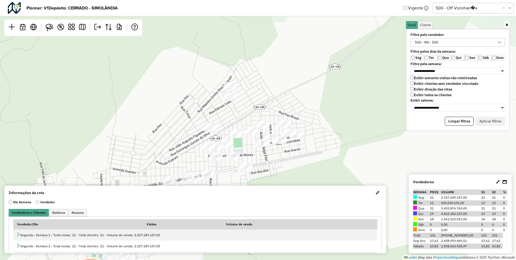
drag, startPoint x: 288, startPoint y: 125, endPoint x: 370, endPoint y: 78, distance: 94.1
click at [370, 78] on div "Leaflet | Map data © OpenStreetMap contributors,© 2025 TomTom, Microsoft" at bounding box center [258, 130] width 516 height 260
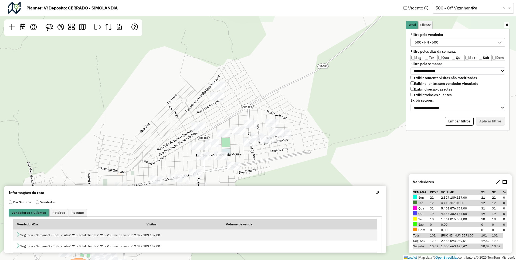
drag, startPoint x: 364, startPoint y: 103, endPoint x: 352, endPoint y: 103, distance: 12.2
click at [352, 103] on div "Leaflet | Map data © OpenStreetMap contributors,© 2025 TomTom, Microsoft" at bounding box center [258, 130] width 516 height 260
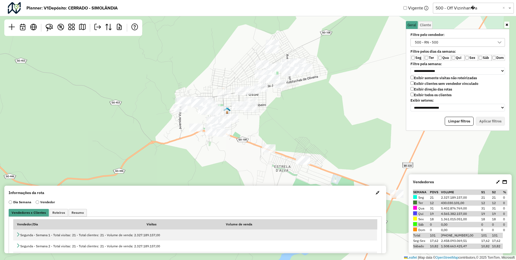
drag, startPoint x: 347, startPoint y: 84, endPoint x: 327, endPoint y: 153, distance: 71.2
click at [327, 153] on div "Leaflet | Map data © OpenStreetMap contributors,© 2025 TomTom, Microsoft" at bounding box center [258, 130] width 516 height 260
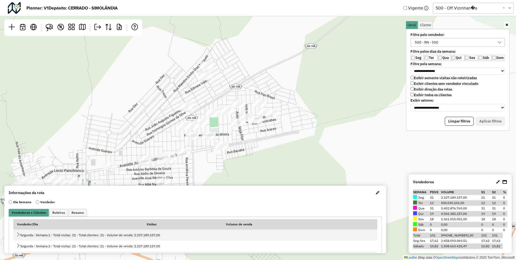
drag, startPoint x: 294, startPoint y: 100, endPoint x: 311, endPoint y: 98, distance: 17.4
click at [311, 98] on div "Leaflet | Map data © OpenStreetMap contributors,© 2025 TomTom, Microsoft" at bounding box center [258, 130] width 516 height 260
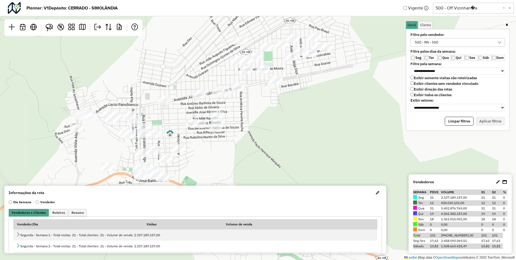
drag, startPoint x: 250, startPoint y: 143, endPoint x: 265, endPoint y: 122, distance: 25.3
click at [265, 122] on div "Leaflet | Map data © OpenStreetMap contributors,© 2025 TomTom, Microsoft" at bounding box center [258, 130] width 516 height 260
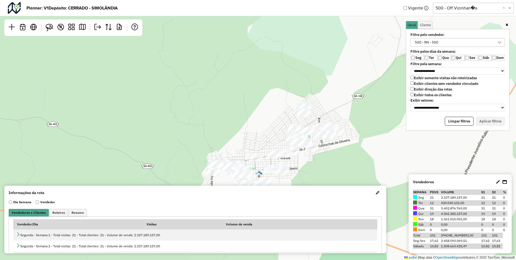
drag, startPoint x: 306, startPoint y: 121, endPoint x: 347, endPoint y: 172, distance: 65.1
click at [347, 172] on div "Leaflet | Map data © OpenStreetMap contributors,© 2025 TomTom, Microsoft" at bounding box center [258, 130] width 516 height 260
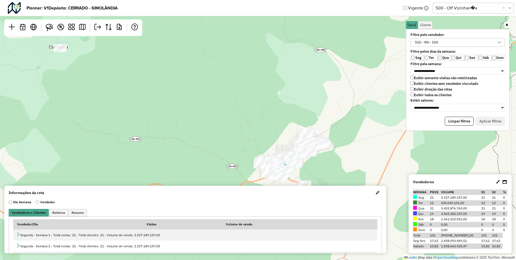
drag, startPoint x: 347, startPoint y: 63, endPoint x: 327, endPoint y: 93, distance: 35.8
click at [329, 97] on div "Leaflet | Map data © OpenStreetMap contributors,© 2025 TomTom, Microsoft" at bounding box center [258, 130] width 516 height 260
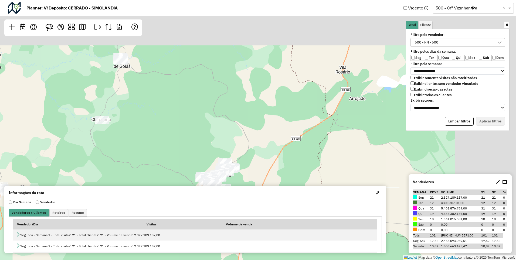
drag, startPoint x: 304, startPoint y: 84, endPoint x: 209, endPoint y: 136, distance: 107.8
click at [210, 137] on div "Leaflet | Map data © OpenStreetMap contributors,© 2025 TomTom, Microsoft" at bounding box center [258, 130] width 516 height 260
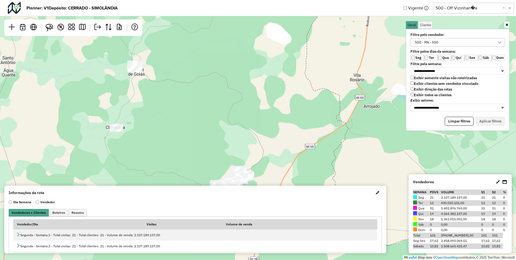
drag, startPoint x: 200, startPoint y: 94, endPoint x: 256, endPoint y: 96, distance: 55.9
click at [256, 96] on div "Leaflet | Map data © OpenStreetMap contributors,© 2025 TomTom, Microsoft" at bounding box center [258, 130] width 516 height 260
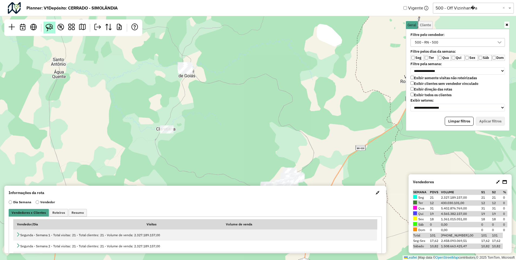
click at [48, 31] on img at bounding box center [50, 28] width 8 height 8
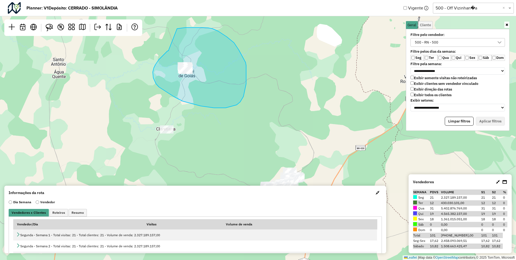
drag, startPoint x: 169, startPoint y: 50, endPoint x: 169, endPoint y: 29, distance: 20.5
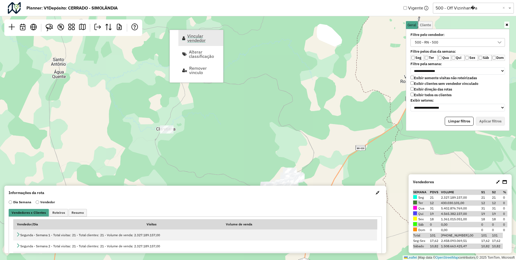
click at [199, 37] on span "Vincular vendedor" at bounding box center [203, 38] width 32 height 9
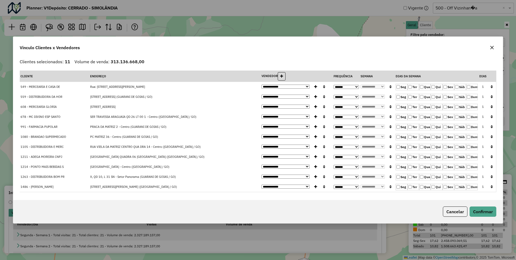
click at [492, 85] on icon "button" at bounding box center [492, 87] width 2 height 4
click at [482, 211] on button "Confirmar" at bounding box center [483, 211] width 27 height 10
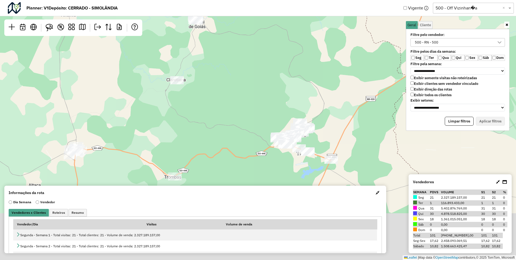
drag, startPoint x: 307, startPoint y: 112, endPoint x: 316, endPoint y: 60, distance: 52.4
click at [316, 60] on div "Leaflet | Map data © OpenStreetMap contributors,© 2025 TomTom, Microsoft" at bounding box center [258, 130] width 516 height 260
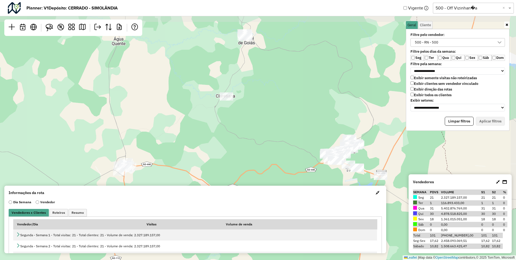
drag, startPoint x: 294, startPoint y: 73, endPoint x: 281, endPoint y: 100, distance: 30.3
click at [281, 100] on div "Leaflet | Map data © OpenStreetMap contributors,© 2025 TomTom, Microsoft" at bounding box center [258, 130] width 516 height 260
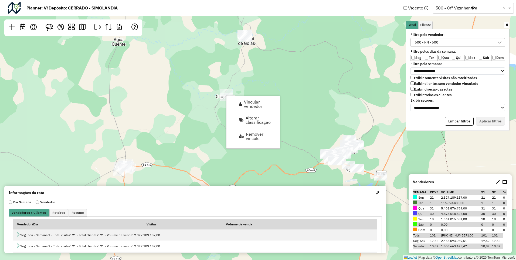
click at [251, 80] on div "Leaflet | Map data © OpenStreetMap contributors,© 2025 TomTom, Microsoft" at bounding box center [258, 130] width 516 height 260
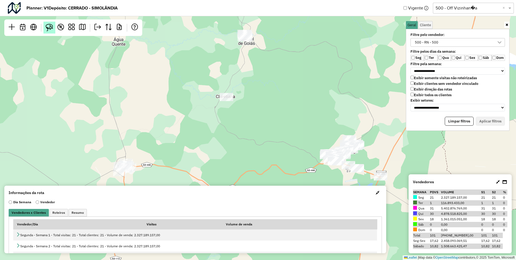
click at [49, 27] on img at bounding box center [50, 28] width 8 height 8
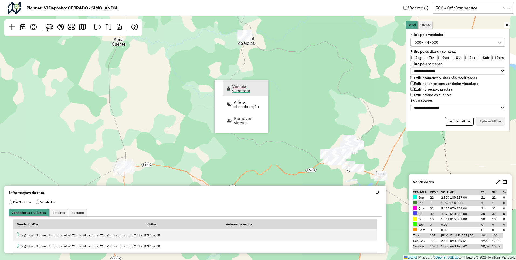
click at [248, 91] on span "Vincular vendedor" at bounding box center [248, 88] width 32 height 9
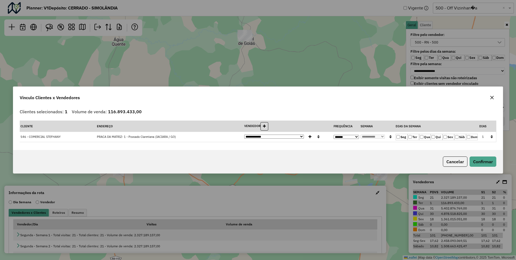
click at [492, 99] on icon "button" at bounding box center [492, 97] width 4 height 4
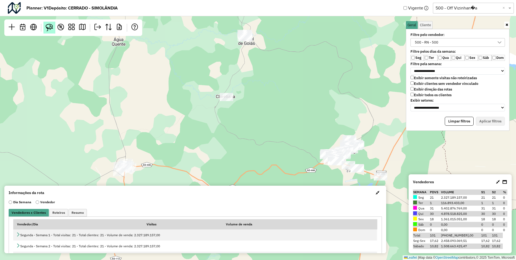
click at [47, 29] on img at bounding box center [50, 28] width 8 height 8
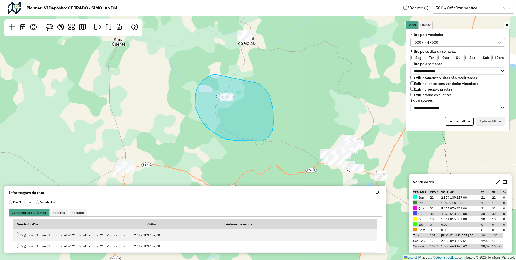
drag, startPoint x: 213, startPoint y: 75, endPoint x: 210, endPoint y: 72, distance: 3.6
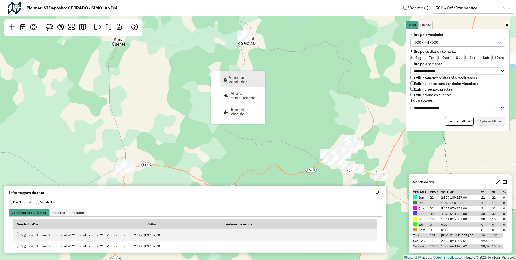
click at [242, 80] on span "Vincular vendedor" at bounding box center [245, 79] width 32 height 9
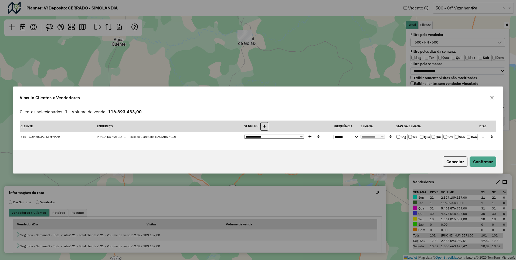
click at [494, 98] on icon "button" at bounding box center [492, 97] width 4 height 4
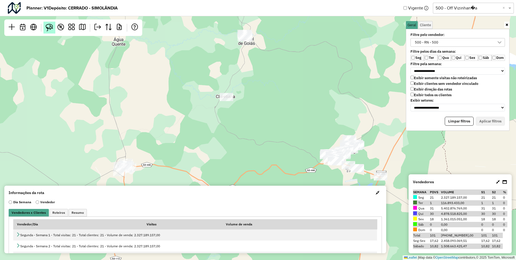
click at [52, 27] on img at bounding box center [50, 28] width 8 height 8
drag, startPoint x: 219, startPoint y: 77, endPoint x: 247, endPoint y: 87, distance: 29.5
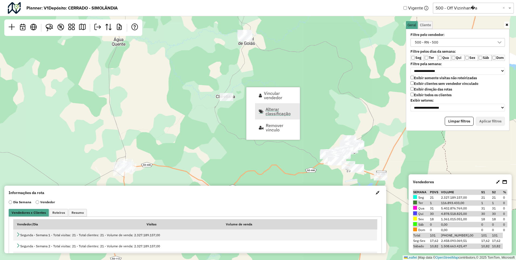
click at [278, 111] on span "Alterar classificação" at bounding box center [281, 111] width 31 height 9
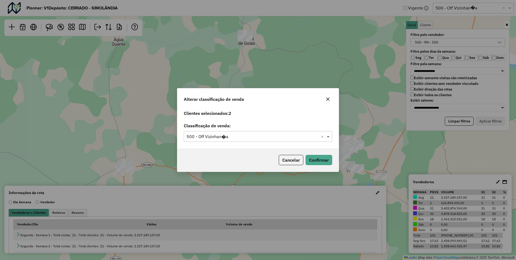
click at [327, 137] on span at bounding box center [329, 136] width 7 height 6
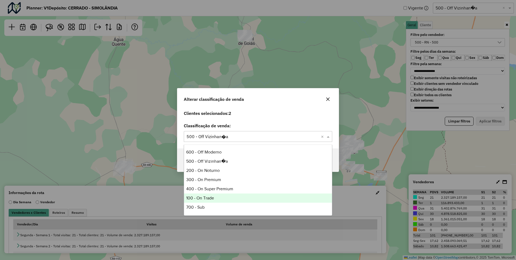
click at [283, 197] on div "100 - On Trade" at bounding box center [258, 197] width 148 height 9
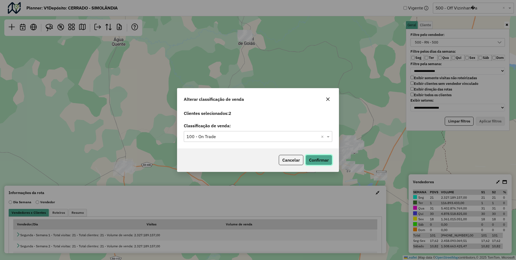
click at [318, 159] on button "Confirmar" at bounding box center [319, 160] width 27 height 10
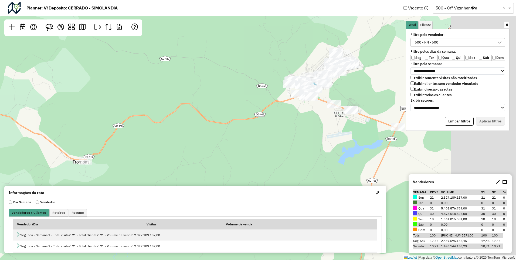
drag, startPoint x: 306, startPoint y: 103, endPoint x: 158, endPoint y: 104, distance: 147.7
click at [158, 104] on div "Leaflet | Map data © OpenStreetMap contributors,© 2025 TomTom, Microsoft" at bounding box center [258, 130] width 516 height 260
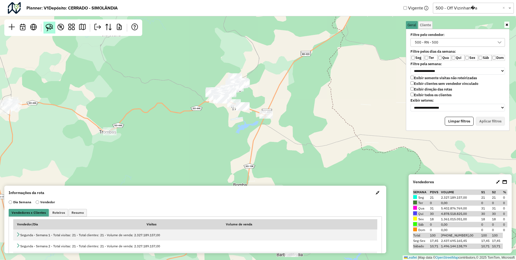
click at [46, 26] on img at bounding box center [50, 28] width 8 height 8
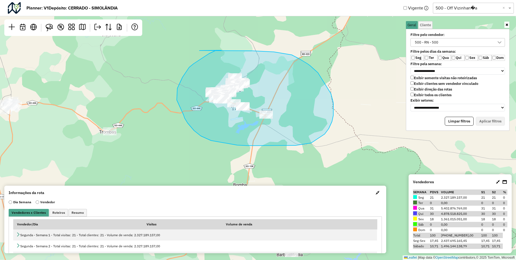
drag, startPoint x: 209, startPoint y: 53, endPoint x: 199, endPoint y: 50, distance: 10.7
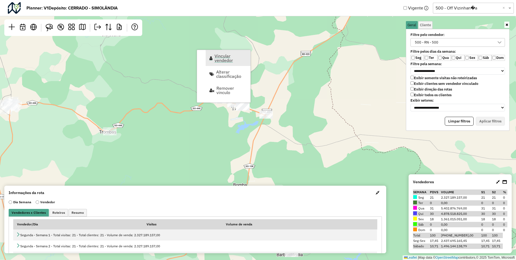
click at [219, 57] on span "Vincular vendedor" at bounding box center [231, 58] width 32 height 9
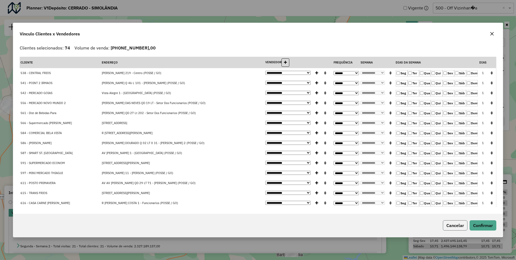
click at [457, 224] on button "Cancelar" at bounding box center [455, 225] width 25 height 10
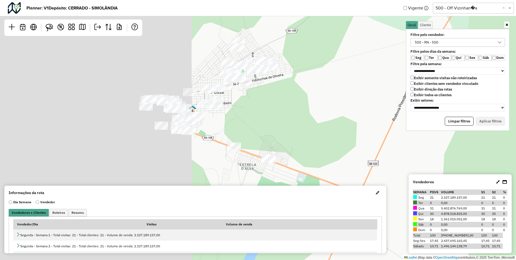
drag, startPoint x: 205, startPoint y: 98, endPoint x: 403, endPoint y: 99, distance: 197.6
click at [403, 99] on div "Leaflet | Map data © OpenStreetMap contributors,© 2025 TomTom, Microsoft" at bounding box center [258, 130] width 516 height 260
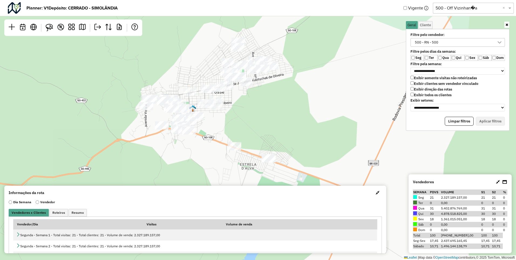
click at [289, 97] on div "Leaflet | Map data © OpenStreetMap contributors,© 2025 TomTom, Microsoft" at bounding box center [258, 130] width 516 height 260
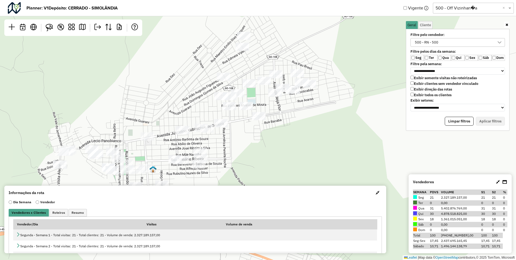
drag, startPoint x: 366, startPoint y: 66, endPoint x: 371, endPoint y: 82, distance: 16.7
click at [371, 82] on div "Leaflet | Map data © OpenStreetMap contributors,© 2025 TomTom, Microsoft" at bounding box center [258, 130] width 516 height 260
click at [50, 25] on img at bounding box center [50, 28] width 8 height 8
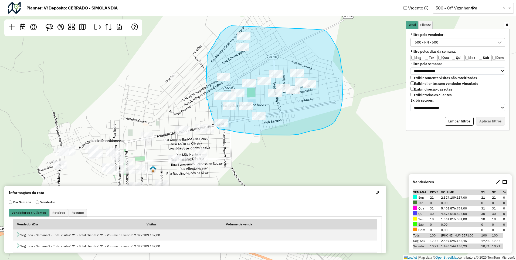
drag, startPoint x: 231, startPoint y: 26, endPoint x: 313, endPoint y: 29, distance: 81.9
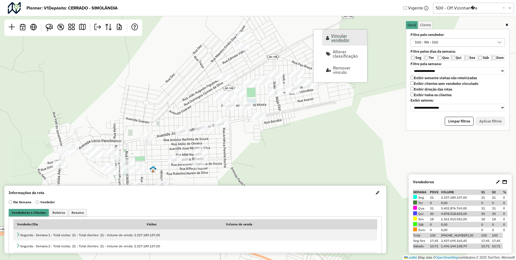
click at [340, 36] on span "Vincular vendedor" at bounding box center [347, 37] width 32 height 9
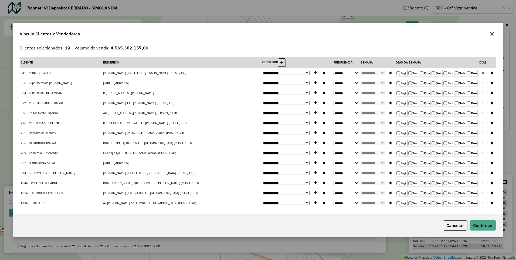
click at [409, 75] on label "Ter" at bounding box center [414, 73] width 12 height 6
click at [491, 72] on icon "button" at bounding box center [492, 73] width 2 height 4
click at [484, 225] on button "Confirmar" at bounding box center [483, 225] width 27 height 10
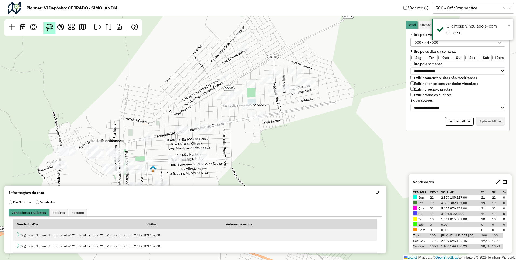
click at [48, 24] on img at bounding box center [50, 28] width 8 height 8
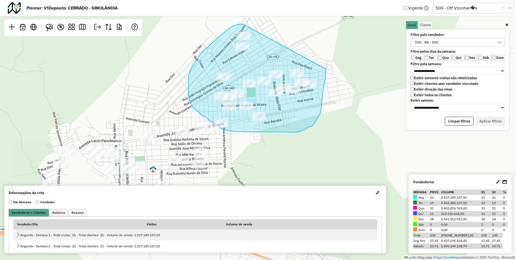
drag, startPoint x: 243, startPoint y: 24, endPoint x: 325, endPoint y: 69, distance: 93.6
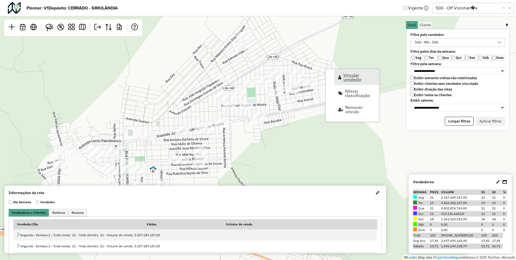
click at [353, 77] on span "Vincular vendedor" at bounding box center [359, 77] width 32 height 9
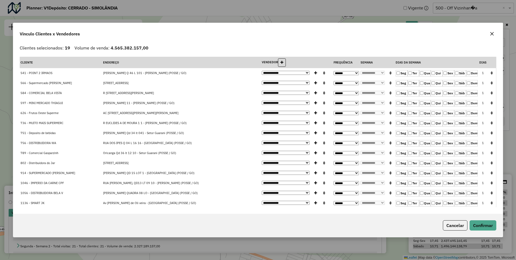
click at [448, 225] on button "Cancelar" at bounding box center [455, 225] width 25 height 10
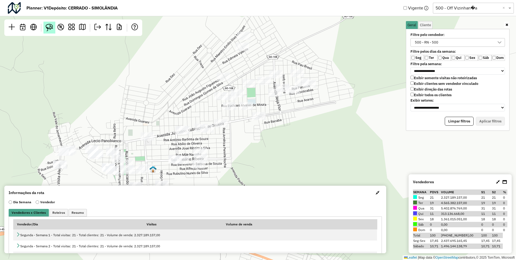
click at [49, 27] on img at bounding box center [50, 28] width 8 height 8
drag, startPoint x: 175, startPoint y: 115, endPoint x: 192, endPoint y: 108, distance: 17.9
click at [49, 29] on img at bounding box center [50, 28] width 8 height 8
drag, startPoint x: 192, startPoint y: 113, endPoint x: 209, endPoint y: 119, distance: 18.1
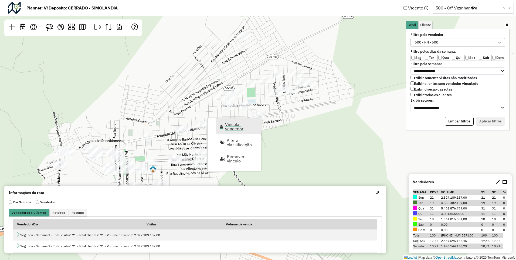
click at [238, 124] on span "Vincular vendedor" at bounding box center [241, 126] width 32 height 9
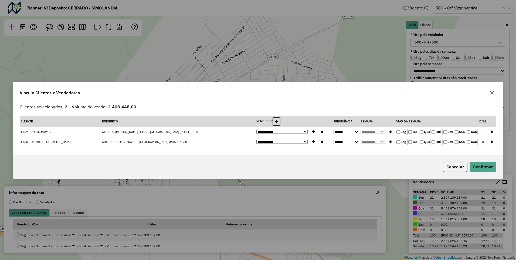
click at [492, 132] on icon "button" at bounding box center [492, 132] width 2 height 4
click at [478, 165] on button "Confirmar" at bounding box center [483, 166] width 27 height 10
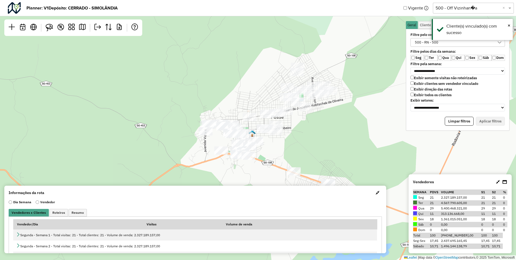
drag, startPoint x: 319, startPoint y: 154, endPoint x: 319, endPoint y: 127, distance: 27.8
click at [319, 127] on div "Leaflet | Map data © OpenStreetMap contributors,© 2025 TomTom, Microsoft" at bounding box center [258, 130] width 516 height 260
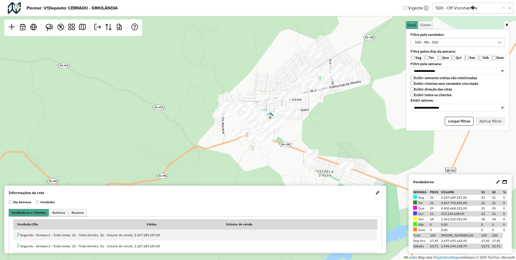
drag, startPoint x: 321, startPoint y: 117, endPoint x: 339, endPoint y: 99, distance: 25.6
click at [339, 99] on div "Leaflet | Map data © OpenStreetMap contributors,© 2025 TomTom, Microsoft" at bounding box center [258, 130] width 516 height 260
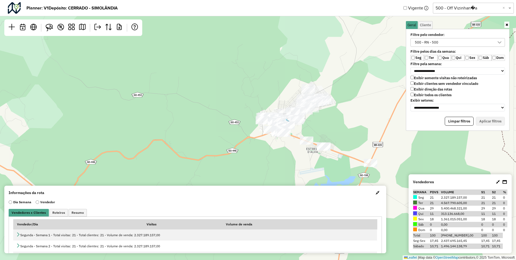
drag, startPoint x: 216, startPoint y: 59, endPoint x: 214, endPoint y: 68, distance: 8.5
click at [214, 68] on div "Leaflet | Map data © OpenStreetMap contributors,© 2025 TomTom, Microsoft" at bounding box center [258, 130] width 516 height 260
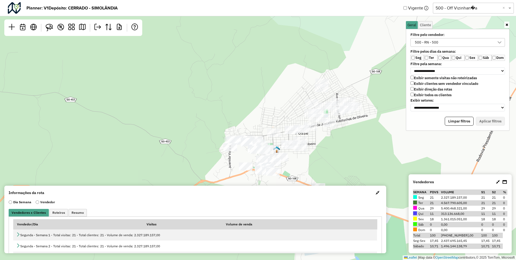
drag, startPoint x: 271, startPoint y: 91, endPoint x: 193, endPoint y: 66, distance: 82.4
click at [193, 66] on div "Leaflet | Map data © OpenStreetMap contributors,© 2025 TomTom, Microsoft" at bounding box center [258, 130] width 516 height 260
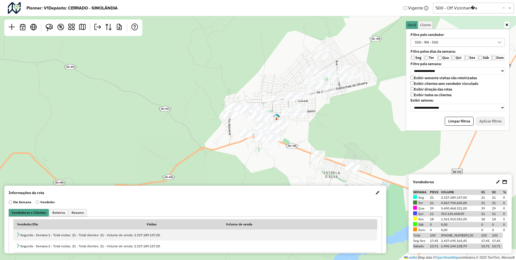
drag, startPoint x: 249, startPoint y: 81, endPoint x: 249, endPoint y: 49, distance: 32.4
click at [249, 49] on div "Leaflet | Map data © OpenStreetMap contributors,© 2025 TomTom, Microsoft" at bounding box center [258, 130] width 516 height 260
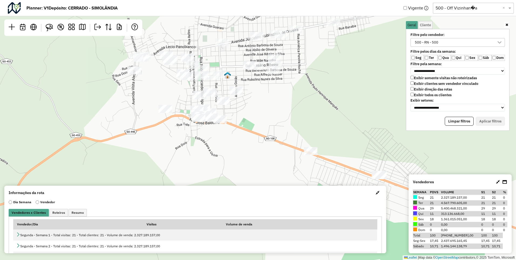
drag, startPoint x: 261, startPoint y: 111, endPoint x: 270, endPoint y: 107, distance: 9.1
click at [270, 107] on div "Leaflet | Map data © OpenStreetMap contributors,© 2025 TomTom, Microsoft" at bounding box center [258, 130] width 516 height 260
click at [49, 25] on img at bounding box center [50, 28] width 8 height 8
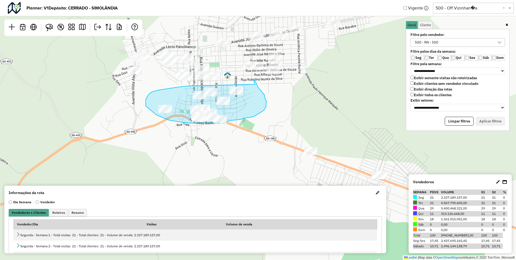
drag, startPoint x: 189, startPoint y: 86, endPoint x: 255, endPoint y: 84, distance: 66.2
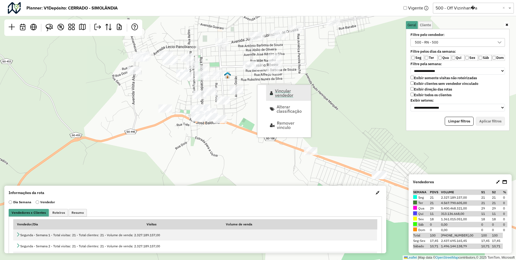
click at [281, 93] on span "Vincular vendedor" at bounding box center [291, 93] width 32 height 9
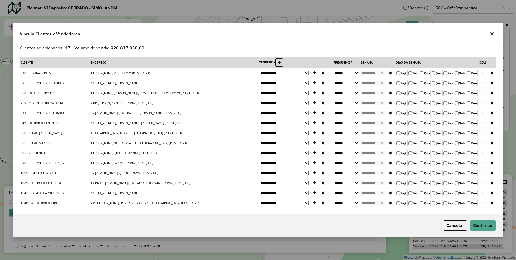
click at [491, 122] on icon "button" at bounding box center [492, 123] width 2 height 4
click at [491, 73] on icon "button" at bounding box center [492, 73] width 2 height 4
click at [485, 225] on button "Confirmar" at bounding box center [483, 225] width 27 height 10
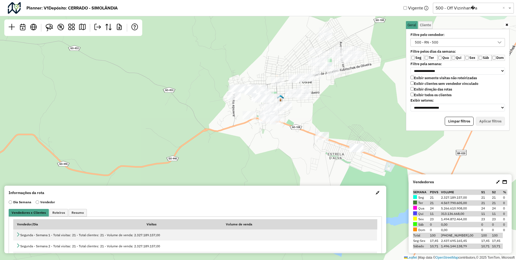
drag, startPoint x: 365, startPoint y: 134, endPoint x: 344, endPoint y: 118, distance: 26.8
click at [344, 118] on div "Leaflet | Map data © OpenStreetMap contributors,© 2025 TomTom, Microsoft" at bounding box center [258, 130] width 516 height 260
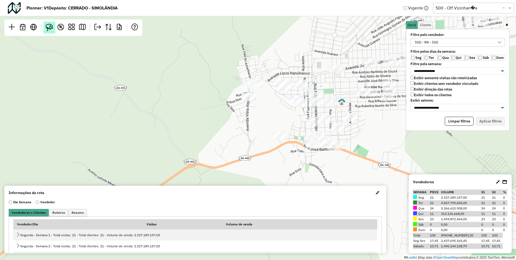
drag, startPoint x: 49, startPoint y: 25, endPoint x: 53, endPoint y: 26, distance: 4.1
click at [49, 25] on img at bounding box center [50, 28] width 8 height 8
drag, startPoint x: 246, startPoint y: 74, endPoint x: 265, endPoint y: 73, distance: 18.1
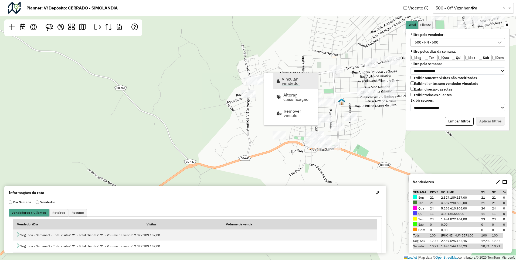
click at [296, 83] on span "Vincular vendedor" at bounding box center [298, 81] width 32 height 9
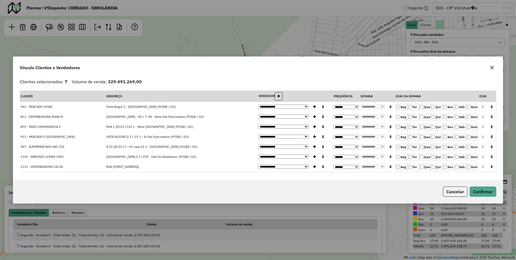
click at [492, 106] on icon "button" at bounding box center [492, 107] width 2 height 4
click at [484, 189] on button "Confirmar" at bounding box center [483, 191] width 27 height 10
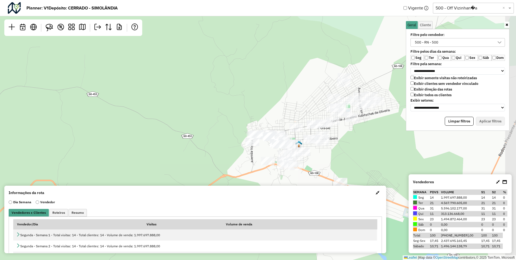
drag, startPoint x: 388, startPoint y: 180, endPoint x: 320, endPoint y: 178, distance: 68.1
click at [320, 178] on div "Leaflet | Map data © OpenStreetMap contributors,© 2025 TomTom, Microsoft" at bounding box center [258, 130] width 516 height 260
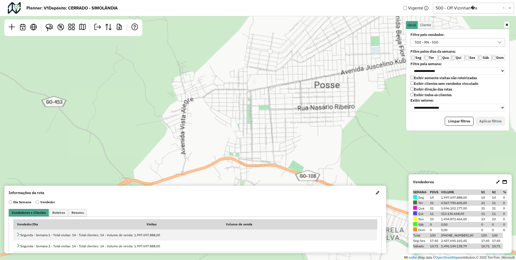
scroll to position [3, 21]
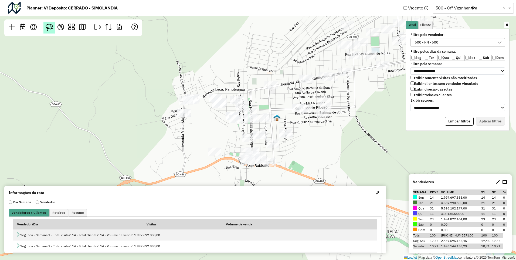
click at [51, 28] on img at bounding box center [50, 28] width 8 height 8
drag, startPoint x: 298, startPoint y: 68, endPoint x: 311, endPoint y: 70, distance: 13.6
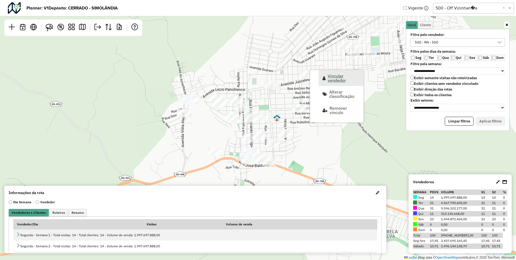
click at [335, 77] on span "Vincular vendedor" at bounding box center [344, 78] width 32 height 9
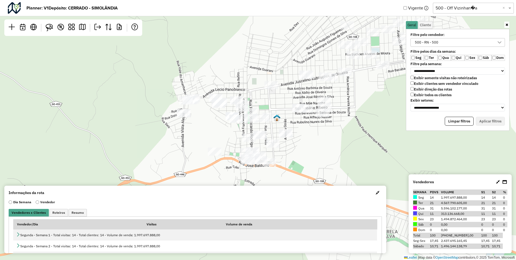
select select "********"
select select "*"
select select "********"
select select "*"
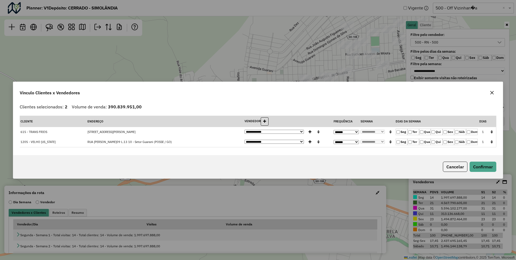
click at [492, 131] on icon "button" at bounding box center [492, 132] width 2 height 4
click at [483, 167] on button "Confirmar" at bounding box center [483, 166] width 27 height 10
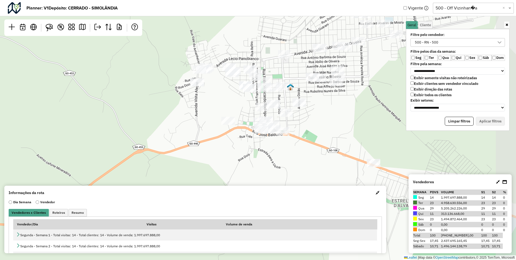
drag, startPoint x: 343, startPoint y: 124, endPoint x: 320, endPoint y: 87, distance: 43.9
click at [320, 87] on div "Leaflet | Map data © OpenStreetMap contributors,© 2025 TomTom, Microsoft" at bounding box center [258, 130] width 516 height 260
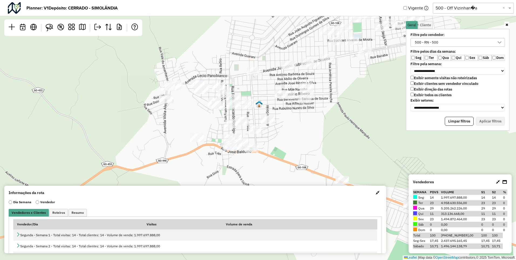
drag, startPoint x: 334, startPoint y: 85, endPoint x: 353, endPoint y: 98, distance: 23.5
click at [353, 98] on div "Leaflet | Map data © OpenStreetMap contributors,© 2025 TomTom, Microsoft" at bounding box center [258, 130] width 516 height 260
click at [50, 27] on img at bounding box center [50, 28] width 8 height 8
drag, startPoint x: 299, startPoint y: 76, endPoint x: 318, endPoint y: 78, distance: 18.8
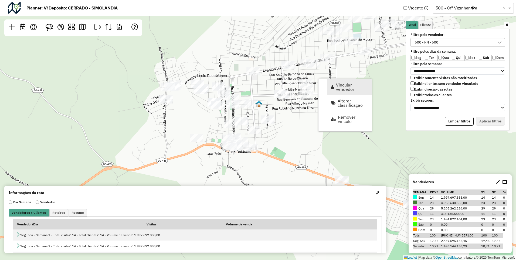
click at [347, 85] on span "Vincular vendedor" at bounding box center [352, 87] width 32 height 9
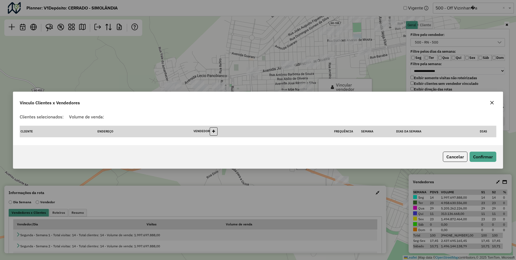
select select "********"
select select "*"
select select "********"
select select "*"
select select "********"
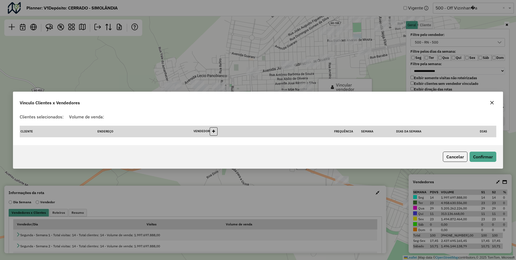
select select "*"
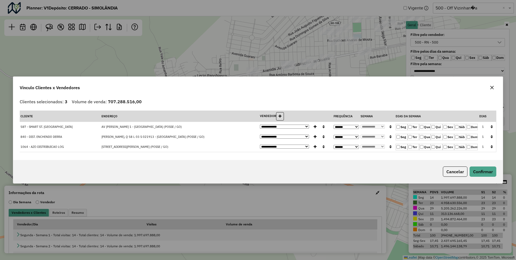
click at [492, 127] on icon "button" at bounding box center [492, 127] width 2 height 4
click at [481, 174] on button "Confirmar" at bounding box center [483, 171] width 27 height 10
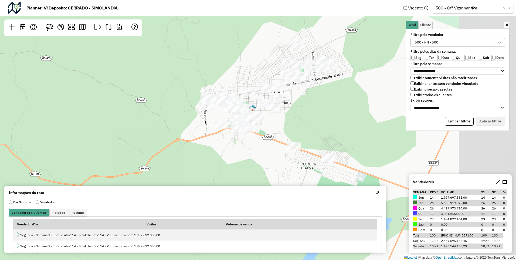
drag, startPoint x: 380, startPoint y: 141, endPoint x: 314, endPoint y: 130, distance: 66.6
click at [314, 130] on div "Leaflet | Map data © OpenStreetMap contributors,© 2025 TomTom, Microsoft" at bounding box center [258, 130] width 516 height 260
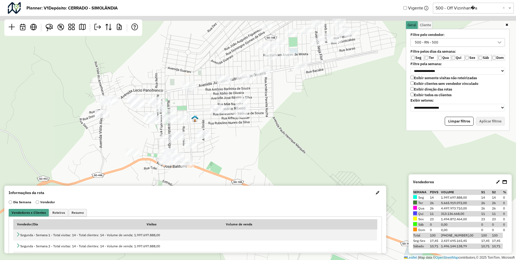
drag, startPoint x: 330, startPoint y: 103, endPoint x: 335, endPoint y: 139, distance: 36.2
click at [335, 139] on div "Leaflet | Map data © OpenStreetMap contributors,© 2025 TomTom, Microsoft" at bounding box center [258, 130] width 516 height 260
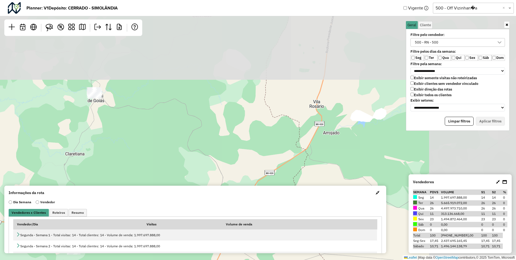
drag, startPoint x: 345, startPoint y: 52, endPoint x: 204, endPoint y: 169, distance: 182.9
click at [204, 169] on div "Leaflet | Map data © OpenStreetMap contributors,© 2025 TomTom, Microsoft" at bounding box center [258, 130] width 516 height 260
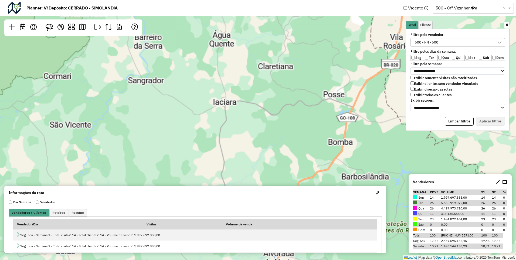
drag, startPoint x: 197, startPoint y: 158, endPoint x: 327, endPoint y: 60, distance: 162.5
click at [327, 60] on div "Leaflet | Map data © OpenStreetMap contributors,© 2025 TomTom, Microsoft" at bounding box center [258, 130] width 516 height 260
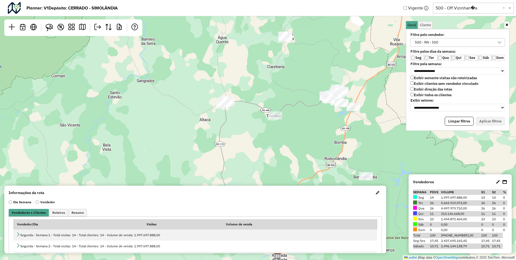
click at [327, 60] on div "Leaflet | Map data © OpenStreetMap contributors,© 2025 TomTom, Microsoft" at bounding box center [258, 130] width 516 height 260
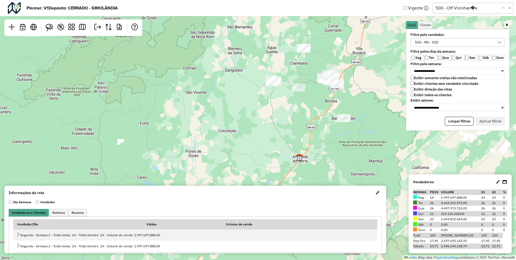
click at [501, 42] on icon at bounding box center [500, 42] width 4 height 4
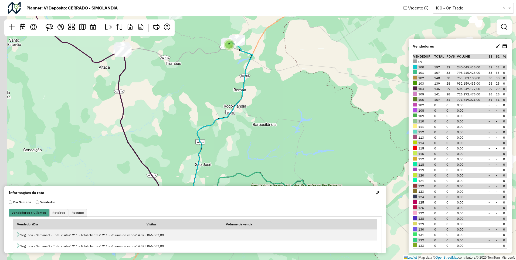
drag, startPoint x: 296, startPoint y: 76, endPoint x: 310, endPoint y: 100, distance: 27.7
click at [310, 100] on div "7 3 Leaflet | Map data © OpenStreetMap contributors,© 2025 TomTom, Microsoft" at bounding box center [258, 130] width 516 height 260
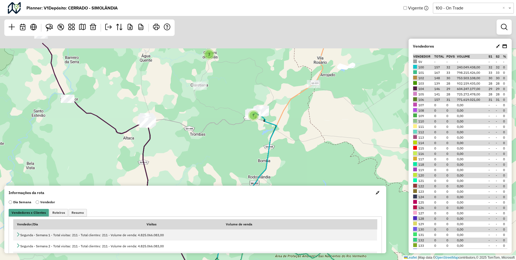
drag, startPoint x: 292, startPoint y: 86, endPoint x: 320, endPoint y: 164, distance: 82.9
click at [320, 164] on div "7 3 Leaflet | Map data © OpenStreetMap contributors,© 2025 TomTom, Microsoft" at bounding box center [258, 130] width 516 height 260
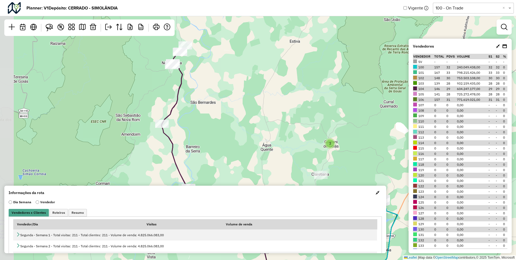
drag, startPoint x: 180, startPoint y: 98, endPoint x: 296, endPoint y: 178, distance: 140.9
click at [296, 178] on div "7 3 Leaflet | Map data © OpenStreetMap contributors,© 2025 TomTom, Microsoft" at bounding box center [258, 130] width 516 height 260
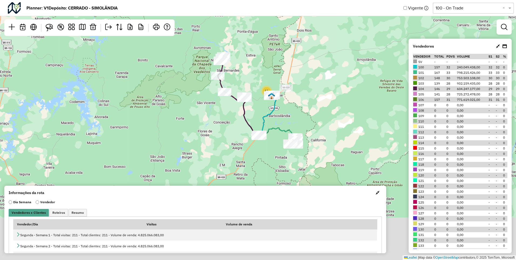
drag, startPoint x: 362, startPoint y: 164, endPoint x: 313, endPoint y: 86, distance: 91.5
click at [313, 86] on div "2 11 Leaflet | Map data © OpenStreetMap contributors,© 2025 TomTom, Microsoft" at bounding box center [258, 130] width 516 height 260
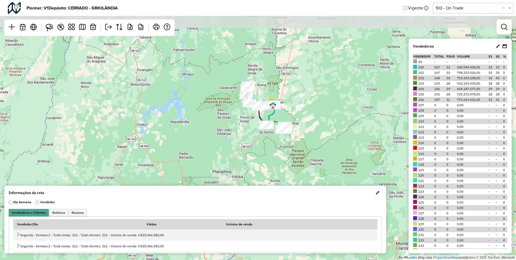
drag, startPoint x: 313, startPoint y: 100, endPoint x: 316, endPoint y: 140, distance: 40.9
click at [316, 140] on div "2 12 Leaflet | Map data © OpenStreetMap contributors,© 2025 TomTom, Microsoft" at bounding box center [258, 130] width 516 height 260
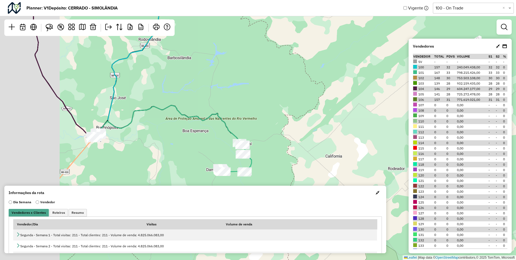
drag, startPoint x: 259, startPoint y: 99, endPoint x: 336, endPoint y: 116, distance: 78.7
click at [336, 116] on div "7 3 Leaflet | Map data © OpenStreetMap contributors,© 2025 TomTom, Microsoft" at bounding box center [258, 130] width 516 height 260
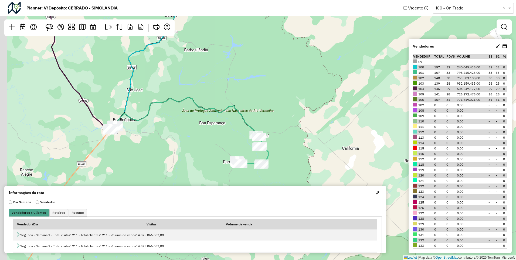
drag, startPoint x: 278, startPoint y: 112, endPoint x: 294, endPoint y: 104, distance: 18.5
click at [294, 104] on div "7 3 Leaflet | Map data © OpenStreetMap contributors,© 2025 TomTom, Microsoft" at bounding box center [258, 130] width 516 height 260
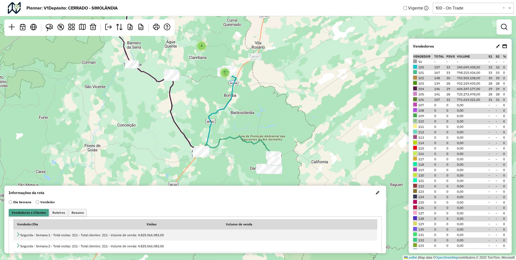
drag, startPoint x: 312, startPoint y: 96, endPoint x: 334, endPoint y: 173, distance: 80.1
click at [339, 185] on div "7 4 Leaflet | Map data © OpenStreetMap contributors,© 2025 TomTom, Microsoft" at bounding box center [258, 130] width 516 height 260
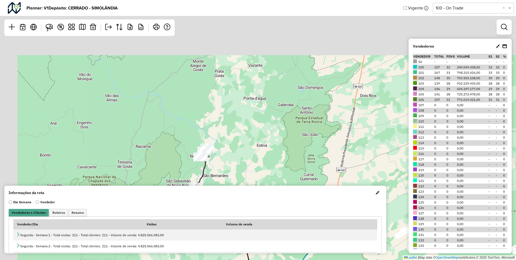
drag, startPoint x: 316, startPoint y: 72, endPoint x: 369, endPoint y: 171, distance: 111.8
click at [367, 178] on div "7 4 Leaflet | Map data © OpenStreetMap contributors,© 2025 TomTom, Microsoft" at bounding box center [258, 130] width 516 height 260
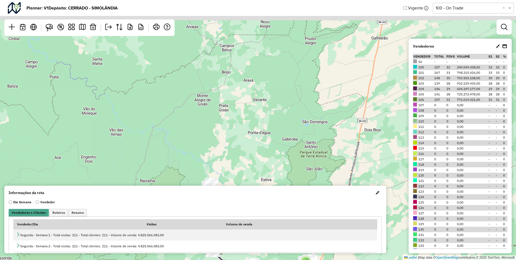
drag, startPoint x: 283, startPoint y: 90, endPoint x: 313, endPoint y: 158, distance: 75.1
click at [310, 158] on div "7 4 Leaflet | Map data © OpenStreetMap contributors,© 2025 TomTom, Microsoft" at bounding box center [258, 130] width 516 height 260
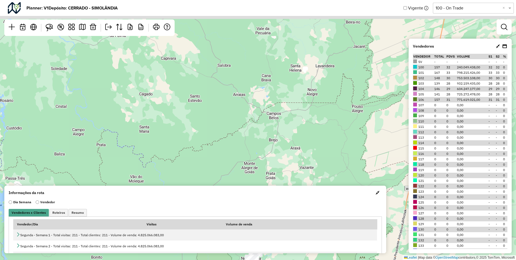
drag, startPoint x: 268, startPoint y: 94, endPoint x: 289, endPoint y: 123, distance: 35.3
click at [289, 123] on div "7 4 Leaflet | Map data © OpenStreetMap contributors,© 2025 TomTom, Microsoft" at bounding box center [258, 130] width 516 height 260
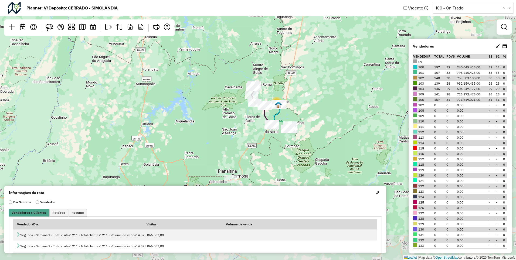
drag, startPoint x: 313, startPoint y: 121, endPoint x: 279, endPoint y: 68, distance: 62.9
click at [279, 68] on div "2 12 Leaflet | Map data © OpenStreetMap contributors,© 2025 TomTom, Microsoft" at bounding box center [258, 130] width 516 height 260
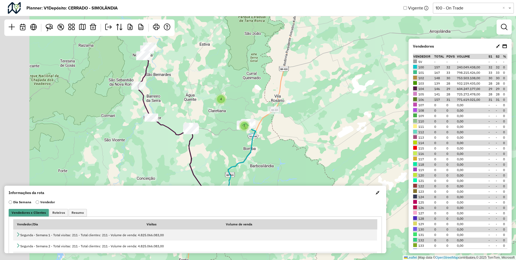
drag, startPoint x: 259, startPoint y: 98, endPoint x: 325, endPoint y: 80, distance: 69.1
click at [325, 80] on div "7 4 Leaflet | Map data © OpenStreetMap contributors,© 2025 TomTom, Microsoft" at bounding box center [258, 130] width 516 height 260
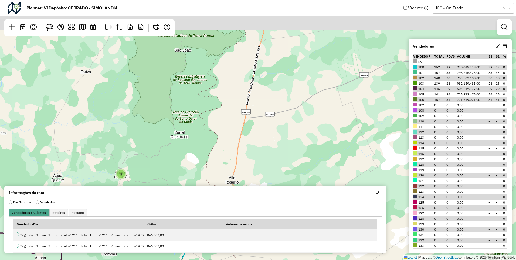
drag, startPoint x: 316, startPoint y: 83, endPoint x: 305, endPoint y: 155, distance: 73.0
click at [304, 160] on div "7 3 Leaflet | Map data © OpenStreetMap contributors,© 2025 TomTom, Microsoft" at bounding box center [258, 130] width 516 height 260
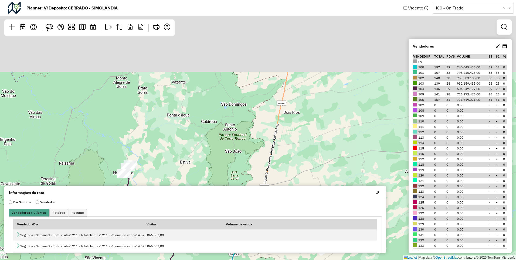
drag, startPoint x: 315, startPoint y: 131, endPoint x: 314, endPoint y: 155, distance: 24.3
click at [314, 155] on div "7 4 Leaflet | Map data © OpenStreetMap contributors,© 2025 TomTom, Microsoft" at bounding box center [258, 130] width 516 height 260
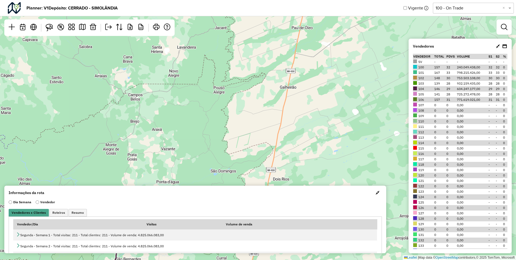
drag, startPoint x: 317, startPoint y: 108, endPoint x: 308, endPoint y: 161, distance: 53.6
click at [306, 170] on div "7 4 Leaflet | Map data © OpenStreetMap contributors,© 2025 TomTom, Microsoft" at bounding box center [258, 130] width 516 height 260
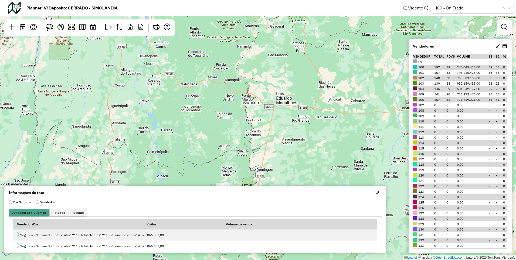
drag, startPoint x: 305, startPoint y: 139, endPoint x: 312, endPoint y: 166, distance: 27.4
click at [312, 166] on div "2 12 Leaflet | Map data © OpenStreetMap contributors,© 2025 TomTom, Microsoft" at bounding box center [258, 130] width 516 height 260
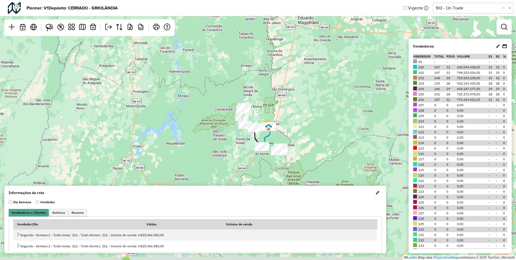
drag, startPoint x: 288, startPoint y: 148, endPoint x: 310, endPoint y: 67, distance: 83.8
click at [310, 67] on div "2 12 Leaflet | Map data © OpenStreetMap contributors,© 2025 TomTom, Microsoft" at bounding box center [258, 130] width 516 height 260
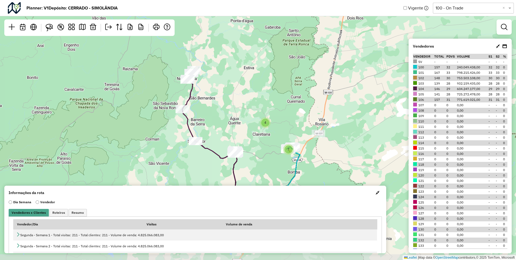
drag, startPoint x: 258, startPoint y: 146, endPoint x: 258, endPoint y: 117, distance: 28.1
click at [258, 117] on div "7 4 Leaflet | Map data © OpenStreetMap contributors,© 2025 TomTom, Microsoft" at bounding box center [258, 130] width 516 height 260
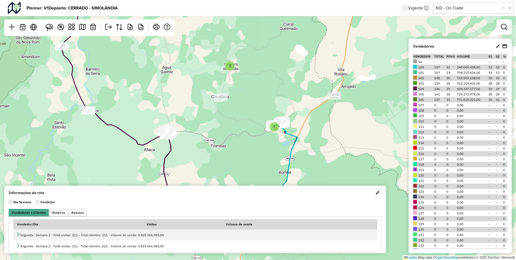
drag, startPoint x: 291, startPoint y: 131, endPoint x: 285, endPoint y: 74, distance: 57.9
click at [285, 74] on div "7 3 Leaflet | Map data © OpenStreetMap contributors,© 2025 TomTom, Microsoft" at bounding box center [258, 130] width 516 height 260
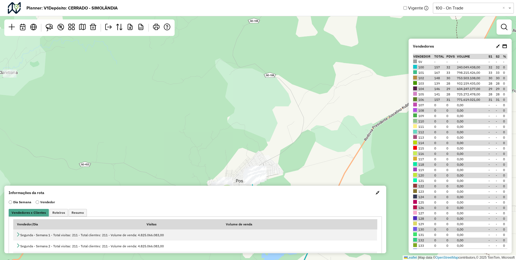
drag, startPoint x: 303, startPoint y: 85, endPoint x: 327, endPoint y: -17, distance: 104.3
click at [327, 0] on html "Aguarde... Pop-up bloqueado! Seu navegador bloqueou automáticamente a abertura …" at bounding box center [258, 130] width 516 height 260
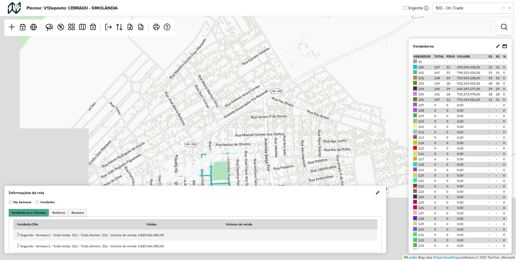
drag, startPoint x: 234, startPoint y: 72, endPoint x: 357, endPoint y: -20, distance: 154.1
click at [357, 0] on html "Aguarde... Pop-up bloqueado! Seu navegador bloqueou automáticamente a abertura …" at bounding box center [258, 130] width 516 height 260
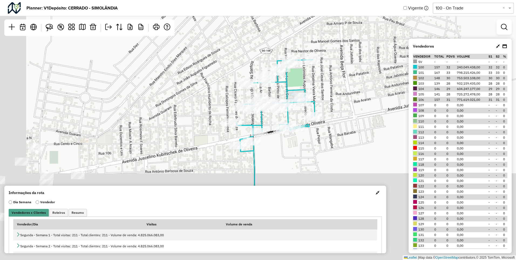
drag, startPoint x: 245, startPoint y: 98, endPoint x: 320, endPoint y: 3, distance: 120.3
click at [320, 3] on hb-planner "Planner: V1 Depósito: CERRADO - SIMOLÂNDIA Vigente Selecione uma opção 100 - On…" at bounding box center [258, 130] width 516 height 260
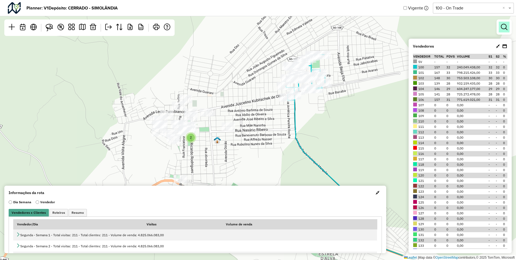
click at [505, 29] on em at bounding box center [504, 27] width 6 height 6
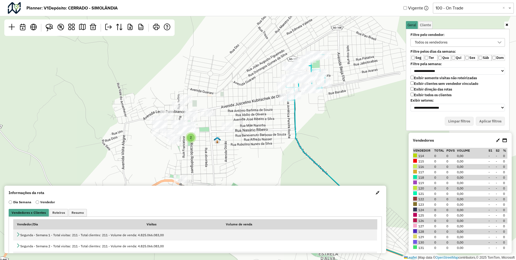
scroll to position [108, 0]
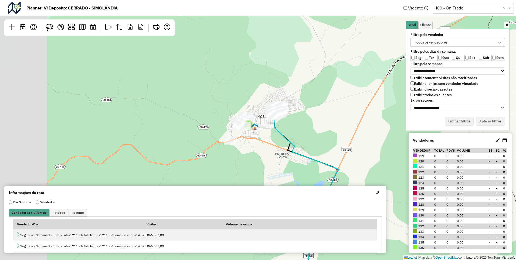
drag, startPoint x: 218, startPoint y: 126, endPoint x: 307, endPoint y: 126, distance: 88.8
click at [307, 126] on div "6 3 Leaflet | Map data © OpenStreetMap contributors,© 2025 TomTom, Microsoft" at bounding box center [258, 130] width 516 height 260
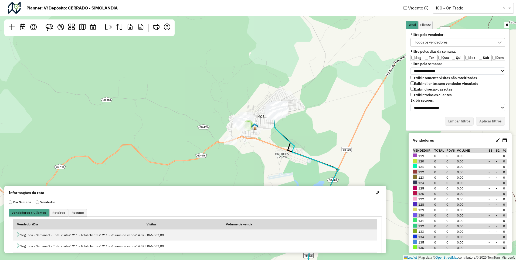
click at [292, 126] on div "6 3 Leaflet | Map data © OpenStreetMap contributors,© 2025 TomTom, Microsoft" at bounding box center [258, 130] width 516 height 260
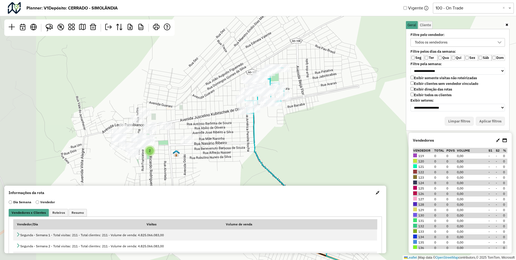
drag, startPoint x: 265, startPoint y: 106, endPoint x: 305, endPoint y: 121, distance: 42.5
click at [305, 121] on div "2 Leaflet | Map data © OpenStreetMap contributors,© 2025 TomTom, Microsoft" at bounding box center [258, 130] width 516 height 260
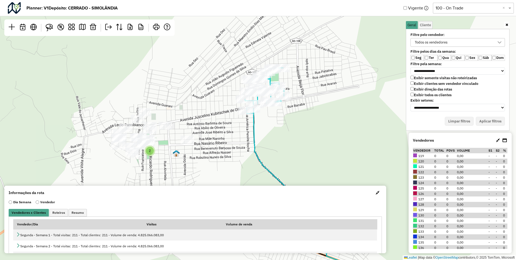
click at [501, 41] on icon at bounding box center [500, 42] width 4 height 4
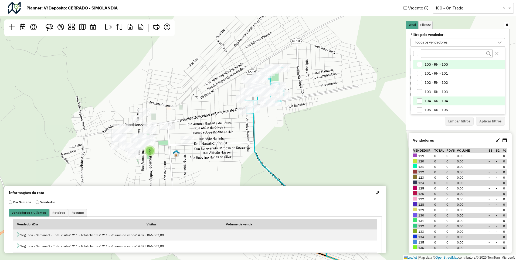
scroll to position [27, 0]
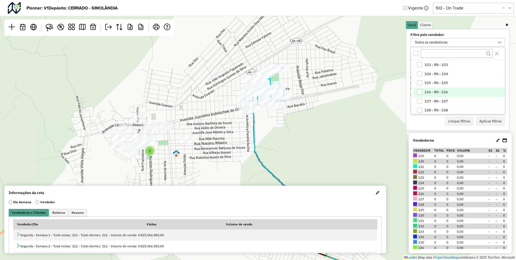
click at [434, 90] on span "106 - RN - 106" at bounding box center [436, 92] width 23 height 4
click at [488, 119] on button "Aplicar filtros" at bounding box center [490, 121] width 29 height 9
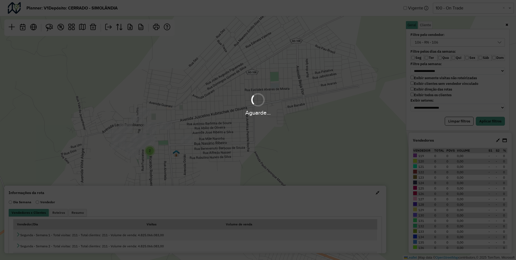
scroll to position [0, 0]
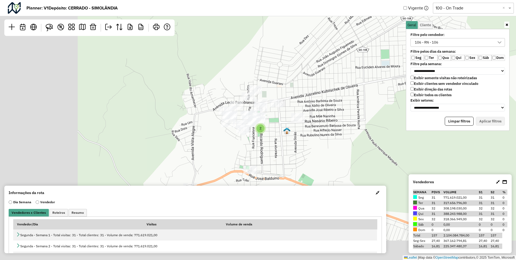
drag, startPoint x: 195, startPoint y: 118, endPoint x: 311, endPoint y: 95, distance: 118.1
click at [311, 95] on div "2 Leaflet | Map data © OpenStreetMap contributors,© 2025 TomTom, Microsoft" at bounding box center [258, 130] width 516 height 260
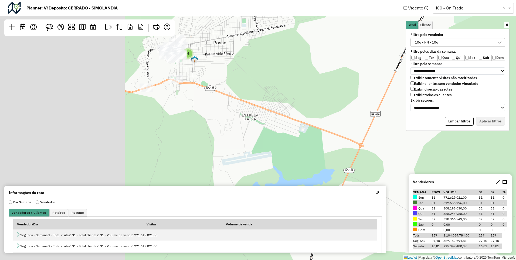
drag, startPoint x: 228, startPoint y: 62, endPoint x: 418, endPoint y: 103, distance: 195.2
click at [418, 103] on hb-planner "**********" at bounding box center [258, 130] width 516 height 260
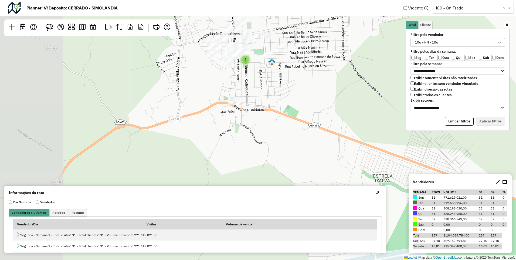
drag, startPoint x: 273, startPoint y: 77, endPoint x: 354, endPoint y: 92, distance: 82.4
click at [354, 92] on div "2 Leaflet | Map data © OpenStreetMap contributors,© 2025 TomTom, Microsoft" at bounding box center [258, 130] width 516 height 260
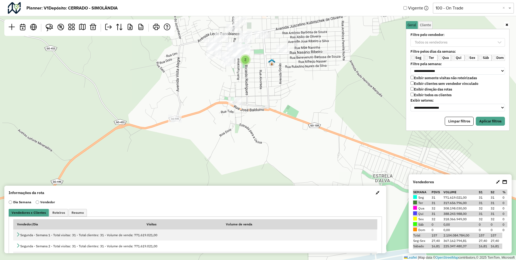
click at [505, 71] on div "**********" at bounding box center [457, 71] width 101 height 8
click at [486, 119] on button "Aplicar filtros" at bounding box center [490, 121] width 29 height 9
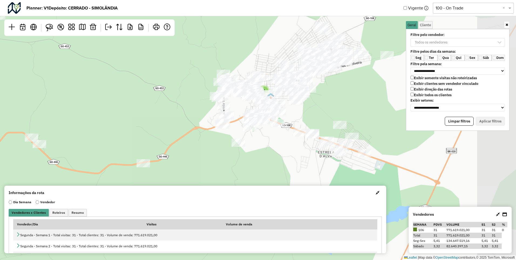
drag, startPoint x: 384, startPoint y: 94, endPoint x: 330, endPoint y: 104, distance: 55.2
click at [330, 104] on div "4 Leaflet | Map data © OpenStreetMap contributors,© 2025 TomTom, Microsoft" at bounding box center [258, 130] width 516 height 260
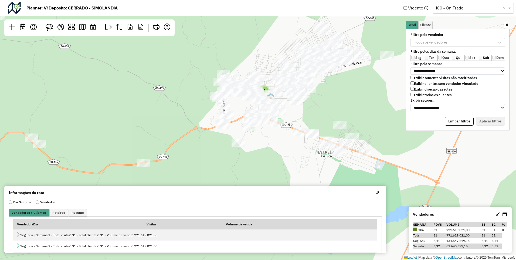
click at [501, 44] on p-multiselect "Todos os vendedores" at bounding box center [458, 42] width 94 height 5
click at [425, 26] on span "Cliente" at bounding box center [425, 25] width 11 height 4
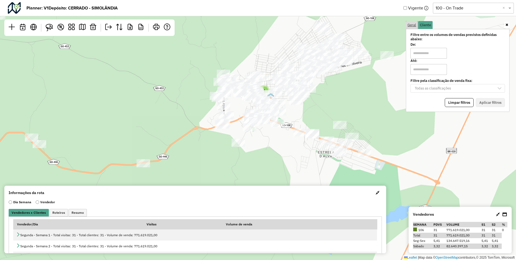
click at [413, 25] on span "Geral" at bounding box center [412, 25] width 9 height 4
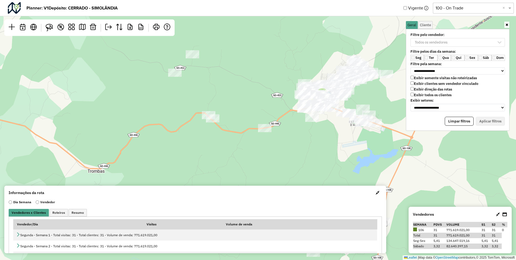
click at [458, 120] on button "Limpar filtros" at bounding box center [459, 121] width 29 height 9
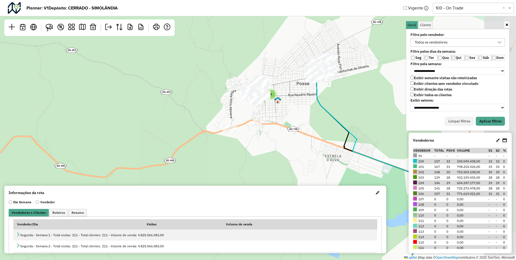
drag, startPoint x: 383, startPoint y: 90, endPoint x: 349, endPoint y: 97, distance: 34.4
click at [349, 97] on div "4 Leaflet | Map data © OpenStreetMap contributors,© 2025 TomTom, Microsoft" at bounding box center [258, 130] width 516 height 260
click at [414, 95] on label "Exibir todos os clientes" at bounding box center [431, 95] width 41 height 5
click at [480, 118] on button "Aplicar filtros" at bounding box center [490, 121] width 29 height 9
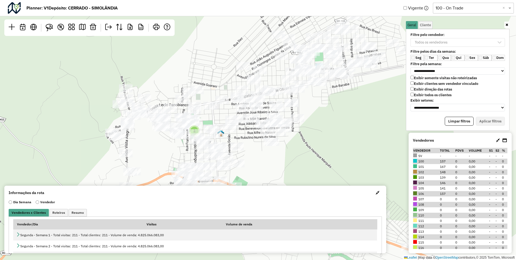
drag, startPoint x: 347, startPoint y: 93, endPoint x: 339, endPoint y: 121, distance: 29.2
click at [339, 121] on div "2 Leaflet | Map data © OpenStreetMap contributors,© 2025 TomTom, Microsoft" at bounding box center [258, 130] width 516 height 260
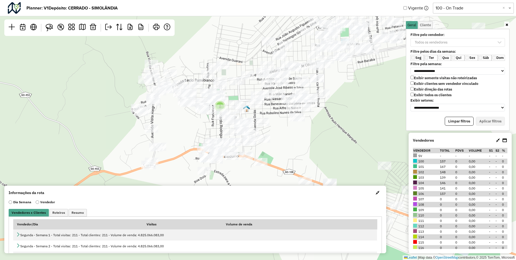
drag, startPoint x: 319, startPoint y: 121, endPoint x: 344, endPoint y: 97, distance: 35.5
click at [344, 97] on div "2 Leaflet | Map data © OpenStreetMap contributors,© 2025 TomTom, Microsoft" at bounding box center [258, 130] width 516 height 260
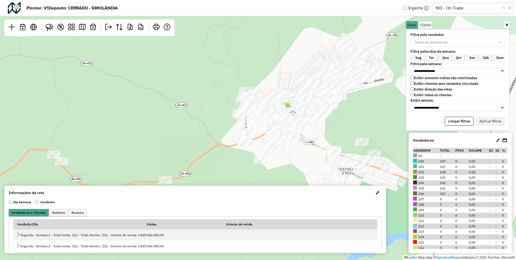
drag, startPoint x: 344, startPoint y: 109, endPoint x: 340, endPoint y: 123, distance: 14.3
click at [340, 123] on div "4 Leaflet | Map data © OpenStreetMap contributors,© 2025 TomTom, Microsoft" at bounding box center [258, 130] width 516 height 260
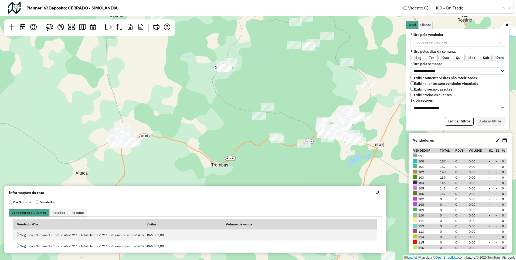
drag, startPoint x: 261, startPoint y: 74, endPoint x: 272, endPoint y: 81, distance: 12.4
click at [270, 80] on div "7 3 Leaflet | Map data © OpenStreetMap contributors,© 2025 TomTom, Microsoft" at bounding box center [258, 130] width 516 height 260
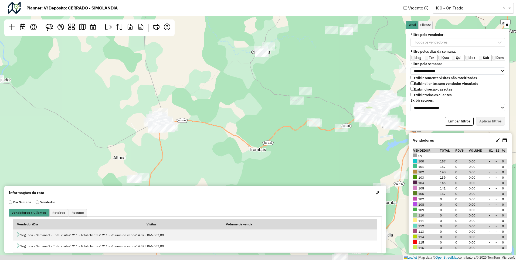
drag, startPoint x: 195, startPoint y: 92, endPoint x: 314, endPoint y: 68, distance: 121.4
click at [315, 67] on div "7 3 Leaflet | Map data © OpenStreetMap contributors,© 2025 TomTom, Microsoft" at bounding box center [258, 130] width 516 height 260
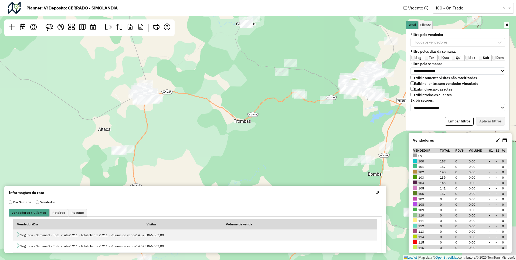
drag, startPoint x: 247, startPoint y: 96, endPoint x: 191, endPoint y: 85, distance: 57.6
click at [153, 82] on div "7 3 Leaflet | Map data © OpenStreetMap contributors,© 2025 TomTom, Microsoft" at bounding box center [258, 130] width 516 height 260
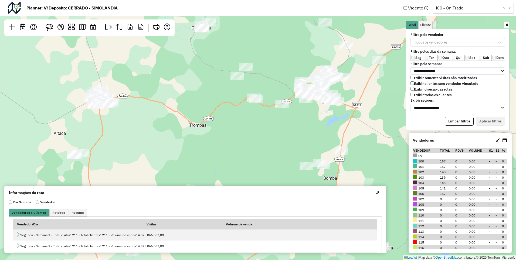
drag, startPoint x: 303, startPoint y: 81, endPoint x: 253, endPoint y: 90, distance: 50.7
click at [253, 90] on div "7 3 Leaflet | Map data © OpenStreetMap contributors,© 2025 TomTom, Microsoft" at bounding box center [258, 130] width 516 height 260
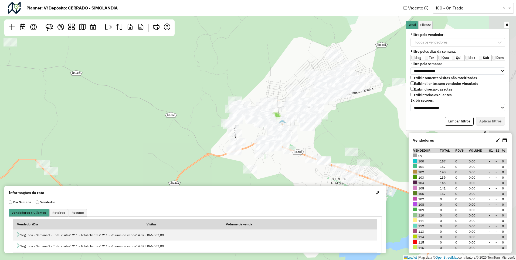
drag, startPoint x: 311, startPoint y: 76, endPoint x: 259, endPoint y: 67, distance: 52.7
click at [259, 67] on div "4 Leaflet | Map data © OpenStreetMap contributors,© 2025 TomTom, Microsoft" at bounding box center [258, 130] width 516 height 260
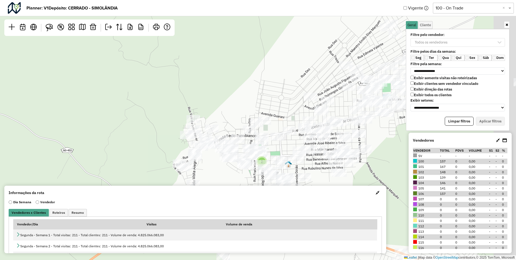
drag, startPoint x: 279, startPoint y: 79, endPoint x: 240, endPoint y: 24, distance: 67.3
click at [240, 24] on div "2 Leaflet | Map data © OpenStreetMap contributors,© 2025 TomTom, Microsoft" at bounding box center [258, 130] width 516 height 260
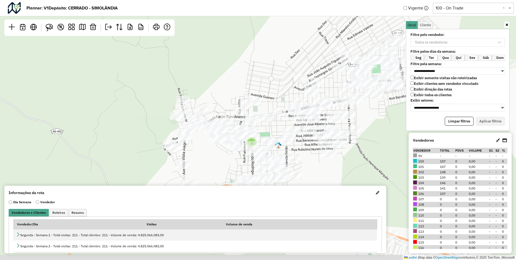
drag, startPoint x: 275, startPoint y: 73, endPoint x: 266, endPoint y: 53, distance: 20.9
click at [266, 53] on div "2 Leaflet | Map data © OpenStreetMap contributors,© 2025 TomTom, Microsoft" at bounding box center [258, 130] width 516 height 260
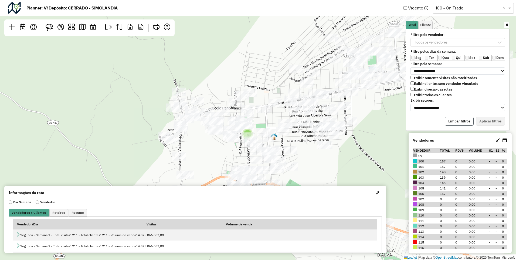
click at [454, 119] on button "Limpar filtros" at bounding box center [459, 121] width 29 height 9
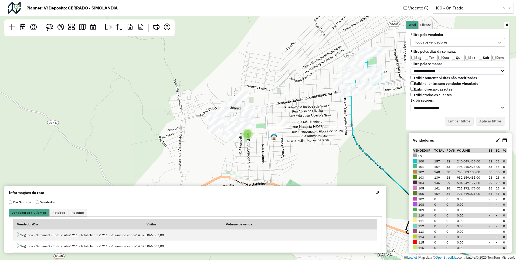
click at [501, 43] on icon at bounding box center [500, 42] width 4 height 4
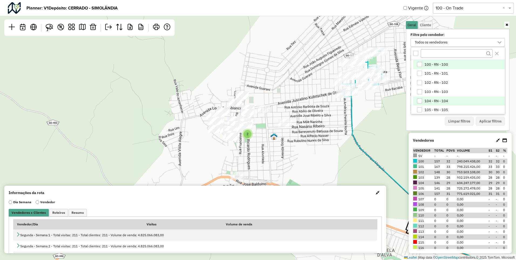
scroll to position [27, 0]
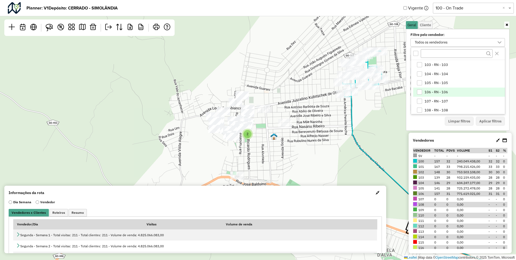
click at [450, 93] on li "106 - RN - 106" at bounding box center [459, 91] width 92 height 9
click at [498, 56] on button "Close" at bounding box center [497, 53] width 9 height 9
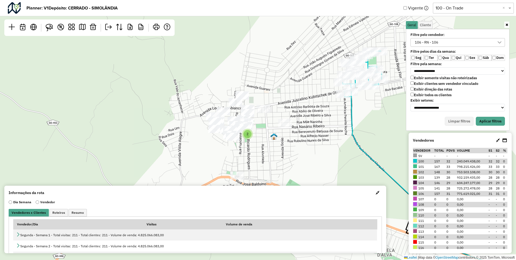
click at [429, 57] on label "Ter" at bounding box center [430, 58] width 13 height 6
click at [456, 58] on label "Qui" at bounding box center [457, 58] width 13 height 6
click at [493, 121] on button "Aplicar filtros" at bounding box center [490, 121] width 29 height 9
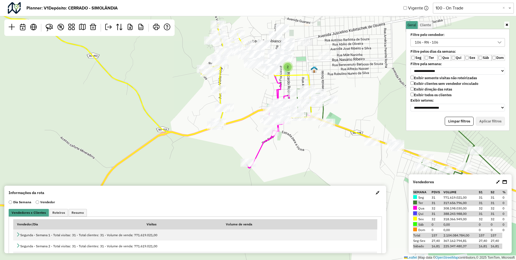
drag, startPoint x: 300, startPoint y: 131, endPoint x: 340, endPoint y: 64, distance: 78.2
click at [340, 64] on div "2 Leaflet | Map data © OpenStreetMap contributors,© 2025 TomTom, Microsoft" at bounding box center [258, 130] width 516 height 260
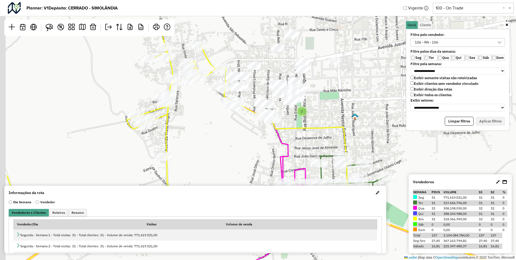
drag, startPoint x: 292, startPoint y: 55, endPoint x: 349, endPoint y: 108, distance: 77.7
click at [347, 107] on div "2 Leaflet | Map data © OpenStreetMap contributors,© 2025 TomTom, Microsoft" at bounding box center [258, 130] width 516 height 260
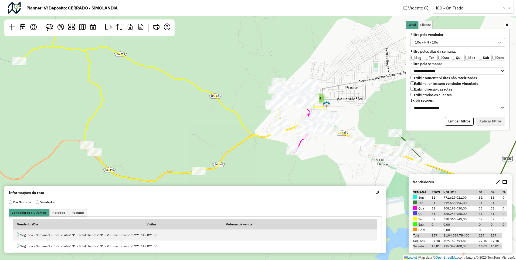
drag, startPoint x: 394, startPoint y: 153, endPoint x: 355, endPoint y: 116, distance: 52.9
click at [355, 116] on div "4 Leaflet | Map data © OpenStreetMap contributors,© 2025 TomTom, Microsoft" at bounding box center [258, 130] width 516 height 260
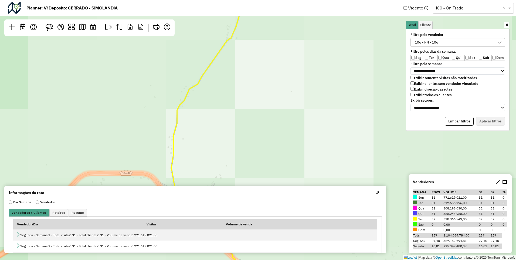
drag, startPoint x: 202, startPoint y: 131, endPoint x: 254, endPoint y: 51, distance: 95.4
click at [254, 51] on div "Leaflet | Map data © OpenStreetMap contributors,© 2025 TomTom, Microsoft" at bounding box center [258, 130] width 516 height 260
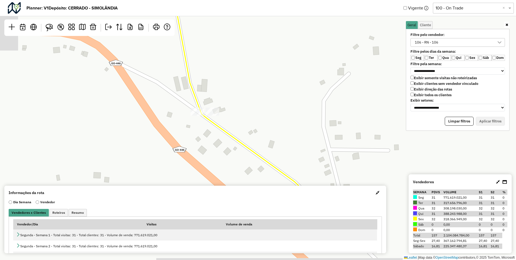
drag, startPoint x: 228, startPoint y: 106, endPoint x: 311, endPoint y: 31, distance: 112.0
click at [310, 32] on div "Leaflet | Map data © OpenStreetMap contributors,© 2025 TomTom, Microsoft" at bounding box center [258, 130] width 516 height 260
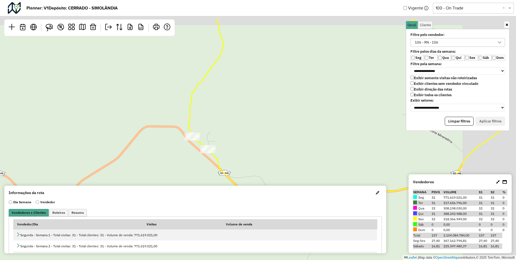
drag, startPoint x: 321, startPoint y: 99, endPoint x: 256, endPoint y: 144, distance: 79.0
click at [256, 144] on div "2 Leaflet | Map data © OpenStreetMap contributors,© 2025 TomTom, Microsoft" at bounding box center [258, 130] width 516 height 260
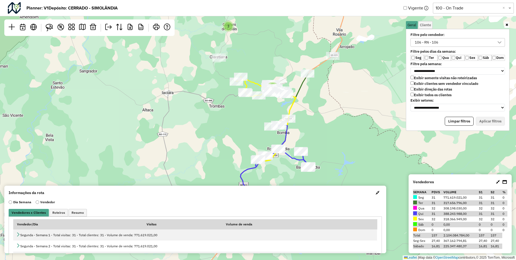
drag, startPoint x: 330, startPoint y: 104, endPoint x: 365, endPoint y: 102, distance: 34.9
click at [365, 102] on div "7 3 Leaflet | Map data © OpenStreetMap contributors,© 2025 TomTom, Microsoft" at bounding box center [258, 130] width 516 height 260
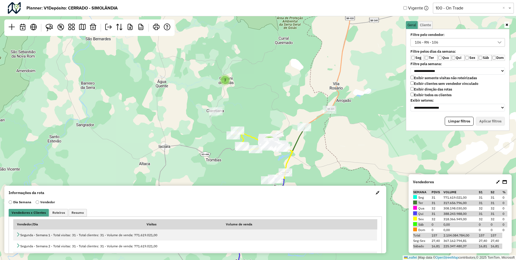
drag, startPoint x: 330, startPoint y: 128, endPoint x: 327, endPoint y: 182, distance: 53.5
click at [327, 182] on div "7 3 Leaflet | Map data © OpenStreetMap contributors,© 2025 TomTom, Microsoft" at bounding box center [258, 130] width 516 height 260
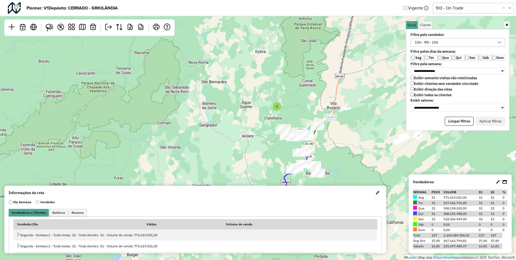
drag, startPoint x: 352, startPoint y: 158, endPoint x: 346, endPoint y: 111, distance: 46.5
click at [346, 111] on div "7 4 Leaflet | Map data © OpenStreetMap contributors,© 2025 TomTom, Microsoft" at bounding box center [258, 130] width 516 height 260
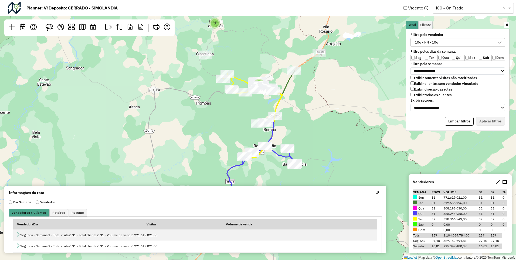
drag, startPoint x: 300, startPoint y: 118, endPoint x: 312, endPoint y: 97, distance: 24.1
click at [312, 97] on div "7 3 Leaflet | Map data © OpenStreetMap contributors,© 2025 TomTom, Microsoft" at bounding box center [258, 130] width 516 height 260
click at [501, 42] on icon at bounding box center [500, 42] width 4 height 4
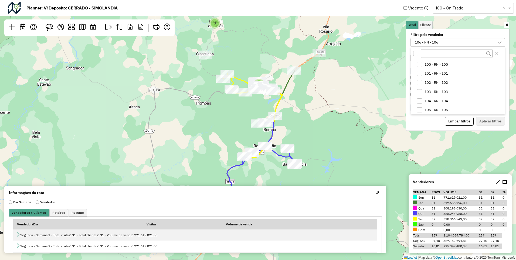
scroll to position [10, 0]
click at [515, 106] on div "7 3 Leaflet | Map data © OpenStreetMap contributors,© 2025 TomTom, Microsoft" at bounding box center [258, 130] width 516 height 260
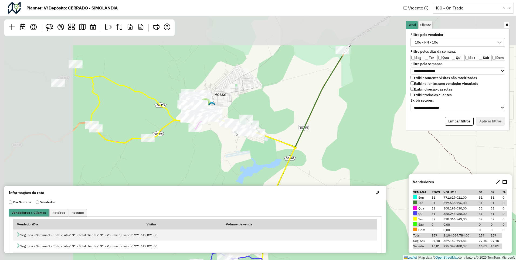
drag, startPoint x: 229, startPoint y: 77, endPoint x: 357, endPoint y: 159, distance: 151.1
click at [356, 159] on div "6 3 Leaflet | Map data © OpenStreetMap contributors,© 2025 TomTom, Microsoft" at bounding box center [258, 130] width 516 height 260
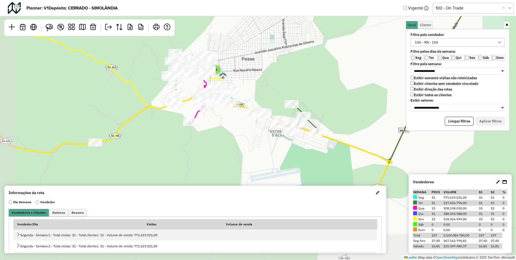
drag, startPoint x: 225, startPoint y: 88, endPoint x: 292, endPoint y: 53, distance: 75.0
click at [292, 53] on div "4 Leaflet | Map data © OpenStreetMap contributors,© 2025 TomTom, Microsoft" at bounding box center [258, 130] width 516 height 260
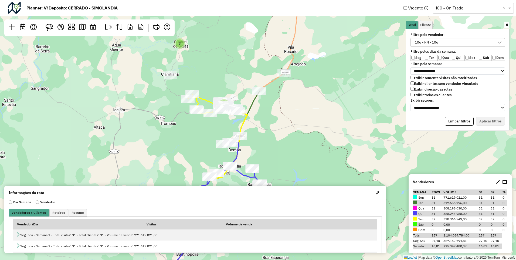
click at [501, 42] on icon at bounding box center [500, 42] width 4 height 2
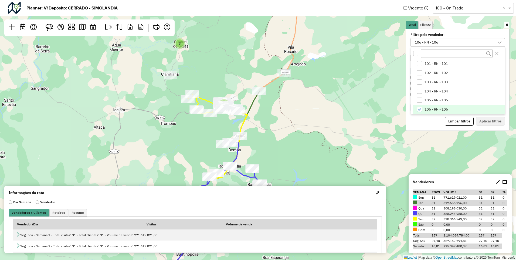
click at [418, 109] on icon "106 - RN - 106" at bounding box center [420, 109] width 4 height 4
click at [363, 70] on div "7 3 Leaflet | Map data © OpenStreetMap contributors,© 2025 TomTom, Microsoft" at bounding box center [258, 130] width 516 height 260
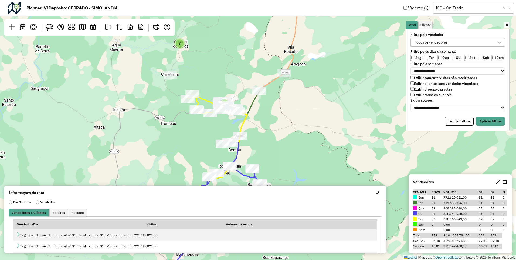
click at [435, 97] on label "Exibir todos os clientes" at bounding box center [431, 95] width 41 height 5
click at [486, 123] on button "Aplicar filtros" at bounding box center [490, 121] width 29 height 9
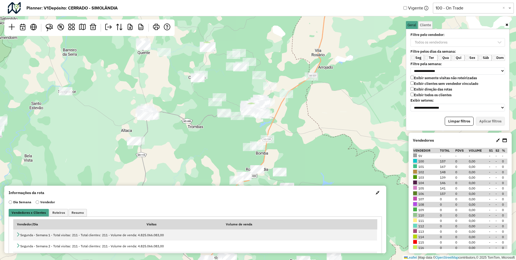
drag, startPoint x: 292, startPoint y: 115, endPoint x: 334, endPoint y: 113, distance: 42.1
click at [323, 119] on div "3 7 Leaflet | Map data © OpenStreetMap contributors,© 2025 TomTom, Microsoft" at bounding box center [258, 130] width 516 height 260
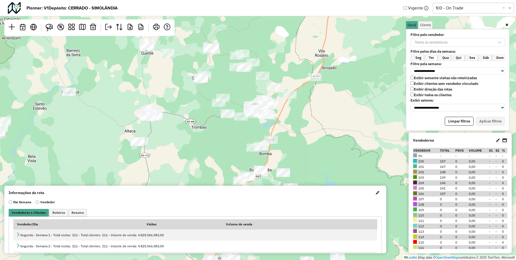
scroll to position [3, 21]
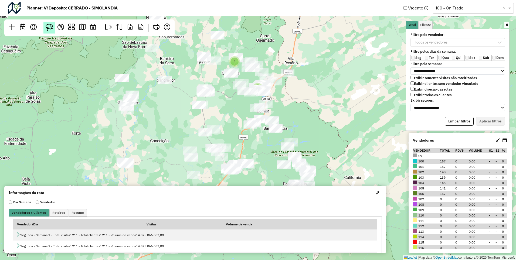
drag, startPoint x: 48, startPoint y: 26, endPoint x: 49, endPoint y: 28, distance: 2.9
click at [48, 26] on img at bounding box center [50, 28] width 8 height 8
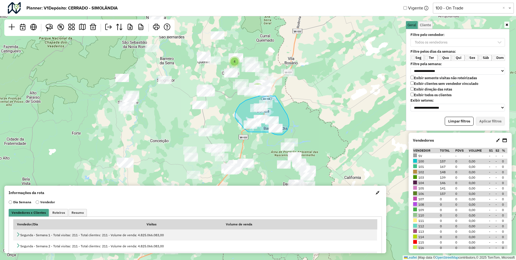
drag, startPoint x: 275, startPoint y: 96, endPoint x: 286, endPoint y: 111, distance: 18.4
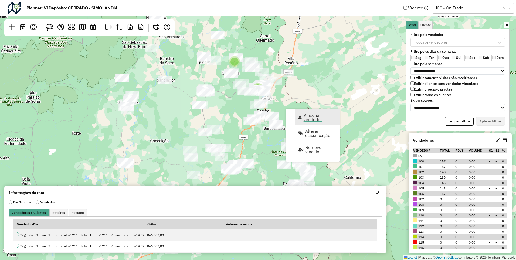
click at [313, 121] on span "Vincular vendedor" at bounding box center [320, 117] width 32 height 9
select select "********"
select select "*"
select select "********"
select select "*"
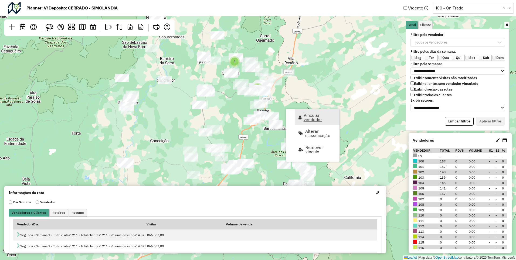
select select "********"
select select "*"
select select "********"
select select "*"
select select "********"
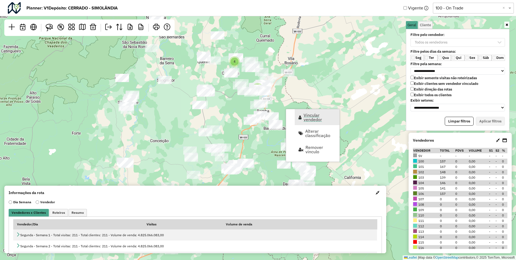
select select "*"
select select "********"
select select "*"
select select "********"
select select "*"
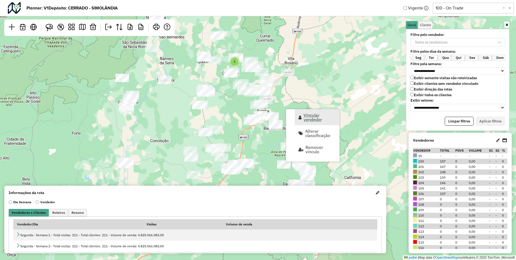
select select "********"
select select "*"
select select "********"
select select "*"
select select "********"
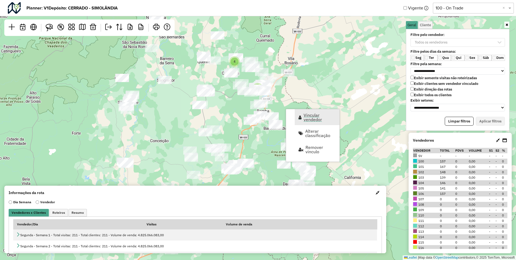
select select "*"
select select "********"
select select "*"
select select "********"
select select "*"
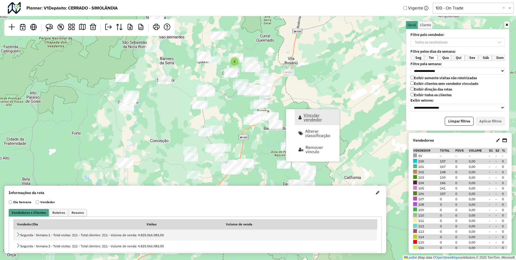
select select "********"
select select "*"
select select "********"
select select "*"
select select "********"
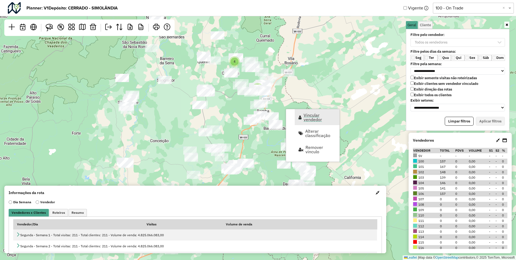
select select "*"
select select "********"
select select "*"
select select "********"
select select "*"
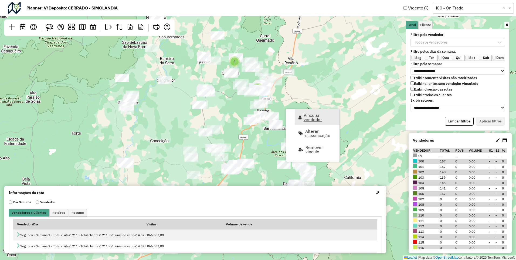
select select "********"
select select "*"
select select "********"
select select "*"
select select "********"
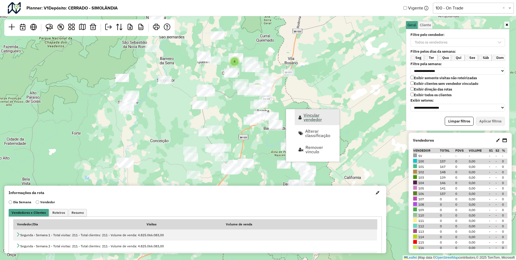
select select "*"
select select "********"
select select "*"
select select "********"
select select "*"
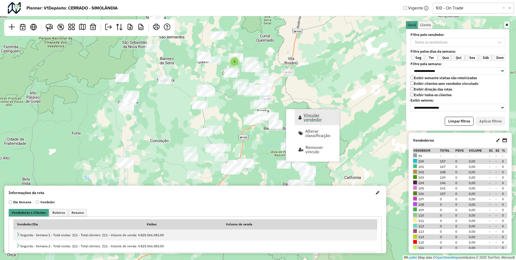
select select "********"
select select "*"
select select "********"
select select "*"
select select "********"
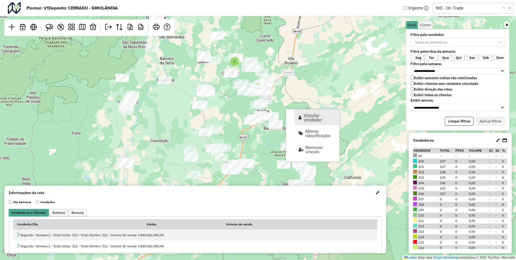
select select "*"
select select "********"
select select "*"
select select "********"
select select "*"
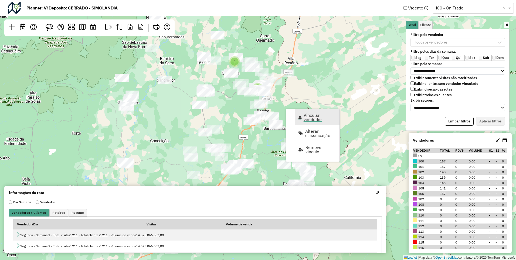
select select "********"
select select "*"
select select "********"
select select "*"
select select "********"
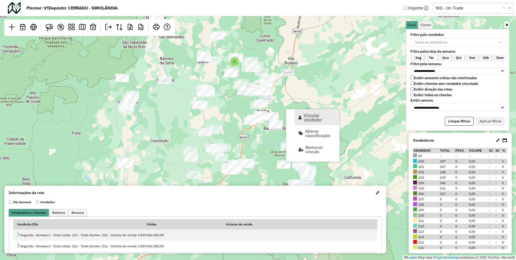
select select "*"
select select "********"
select select "*"
select select "********"
select select "*"
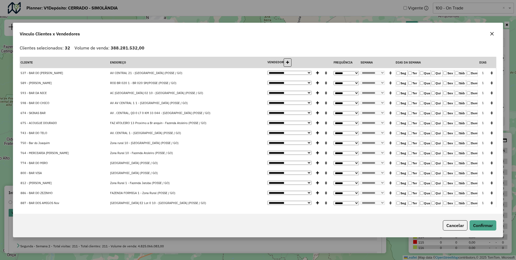
click at [491, 33] on icon "button" at bounding box center [493, 34] width 4 height 4
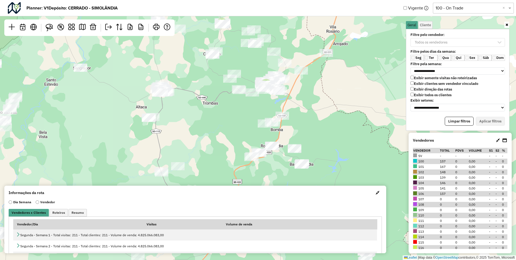
drag, startPoint x: 247, startPoint y: 104, endPoint x: 337, endPoint y: 106, distance: 90.7
click at [337, 106] on div "7 3 Leaflet | Map data © OpenStreetMap contributors,© 2025 TomTom, Microsoft" at bounding box center [258, 130] width 516 height 260
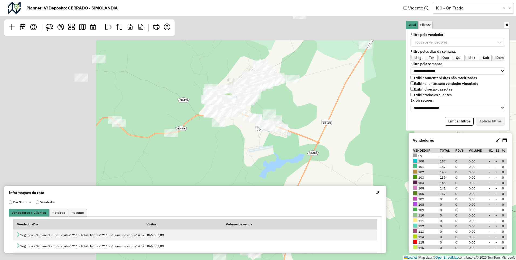
drag, startPoint x: 182, startPoint y: 76, endPoint x: 337, endPoint y: 165, distance: 178.8
click at [337, 165] on div "6 3 Leaflet | Map data © OpenStreetMap contributors,© 2025 TomTom, Microsoft" at bounding box center [258, 130] width 516 height 260
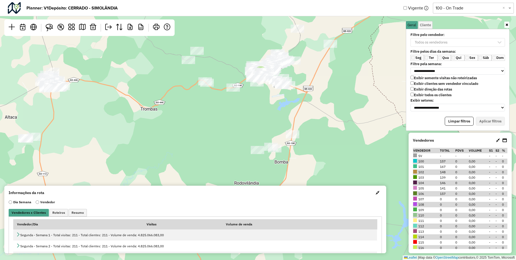
drag, startPoint x: 326, startPoint y: 153, endPoint x: 319, endPoint y: 104, distance: 49.4
click at [319, 104] on div "7 3 Leaflet | Map data © OpenStreetMap contributors,© 2025 TomTom, Microsoft" at bounding box center [258, 130] width 516 height 260
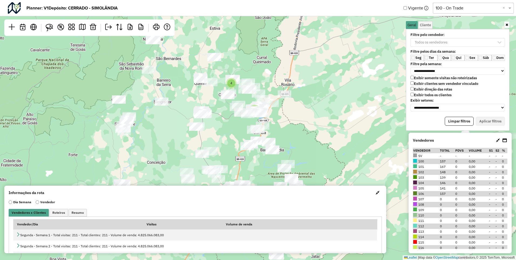
drag, startPoint x: 294, startPoint y: 138, endPoint x: 297, endPoint y: 129, distance: 9.8
click at [297, 129] on div "7 4 Leaflet | Map data © OpenStreetMap contributors,© 2025 TomTom, Microsoft" at bounding box center [258, 130] width 516 height 260
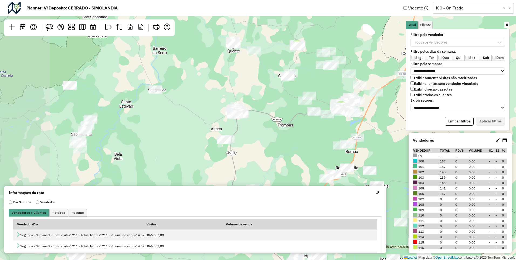
drag, startPoint x: 164, startPoint y: 136, endPoint x: 259, endPoint y: 143, distance: 95.3
click at [259, 143] on div "7 3 Leaflet | Map data © OpenStreetMap contributors,© 2025 TomTom, Microsoft" at bounding box center [258, 130] width 516 height 260
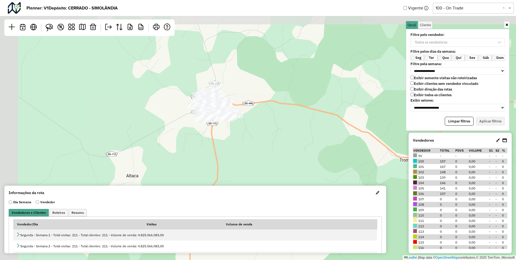
drag, startPoint x: 250, startPoint y: 72, endPoint x: 270, endPoint y: 155, distance: 85.2
click at [274, 160] on div "6 3 Leaflet | Map data © OpenStreetMap contributors,© 2025 TomTom, Microsoft" at bounding box center [258, 130] width 516 height 260
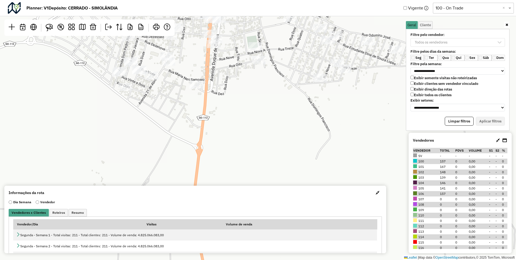
drag, startPoint x: 229, startPoint y: 113, endPoint x: 428, endPoint y: 171, distance: 206.3
click at [428, 170] on hb-planner "**********" at bounding box center [258, 130] width 516 height 260
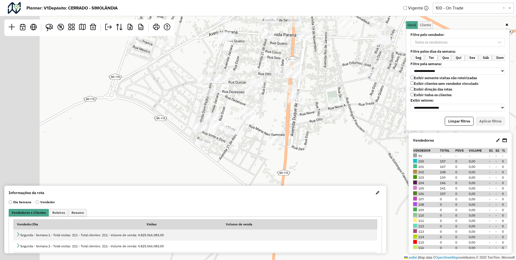
drag, startPoint x: 338, startPoint y: 157, endPoint x: 418, endPoint y: 209, distance: 95.5
click at [418, 209] on hb-planner "**********" at bounding box center [258, 130] width 516 height 260
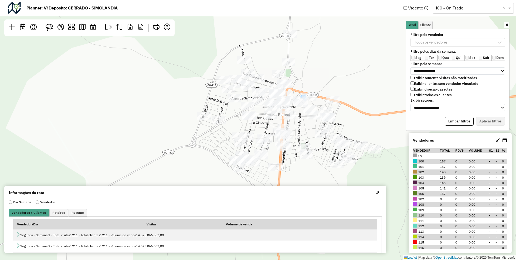
drag, startPoint x: 357, startPoint y: 164, endPoint x: 318, endPoint y: 172, distance: 39.9
click at [318, 172] on div "Leaflet | Map data © OpenStreetMap contributors,© 2025 TomTom, Microsoft" at bounding box center [258, 130] width 516 height 260
click at [450, 42] on p-multiselect "Todos os vendedores" at bounding box center [458, 42] width 94 height 5
click at [465, 119] on button "Limpar filtros" at bounding box center [459, 121] width 29 height 9
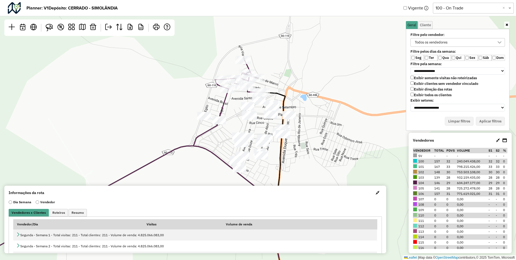
click at [501, 41] on icon at bounding box center [500, 42] width 4 height 4
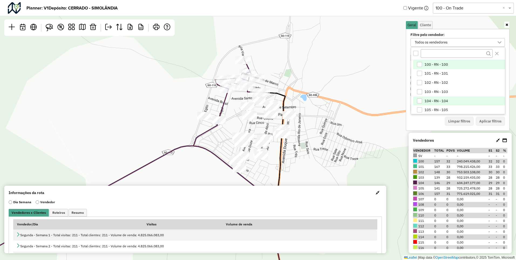
click at [442, 100] on span "104 - RN - 104" at bounding box center [436, 101] width 23 height 4
click at [492, 123] on button "Aplicar filtros" at bounding box center [490, 121] width 29 height 9
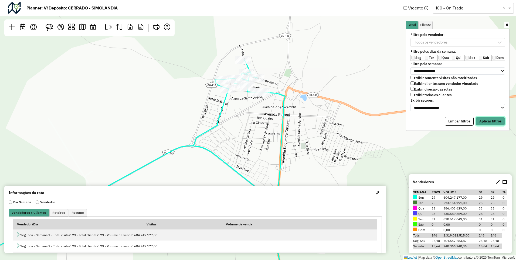
click at [493, 124] on button "Aplicar filtros" at bounding box center [490, 121] width 29 height 9
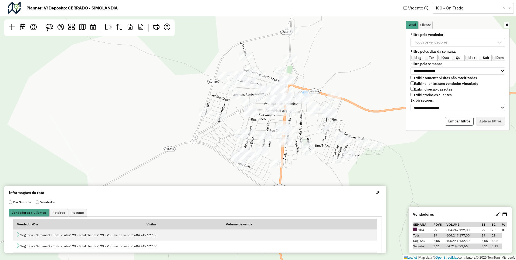
click at [468, 123] on button "Limpar filtros" at bounding box center [459, 121] width 29 height 9
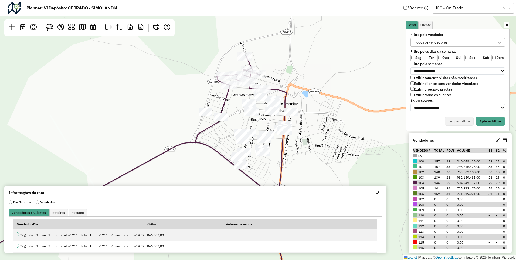
click at [445, 57] on label "Qua" at bounding box center [444, 58] width 13 height 6
click at [426, 96] on label "Exibir todos os clientes" at bounding box center [431, 95] width 41 height 5
click at [425, 96] on label "Exibir todos os clientes" at bounding box center [431, 95] width 41 height 5
click at [489, 45] on div "Todos os vendedores" at bounding box center [454, 42] width 82 height 8
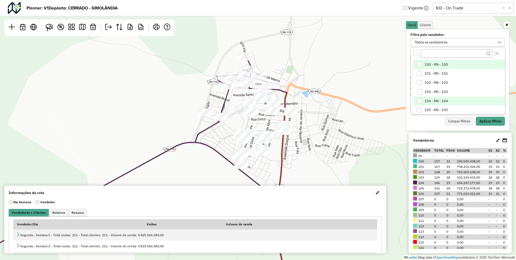
click at [451, 99] on li "104 - RN - 104" at bounding box center [459, 100] width 92 height 9
click at [416, 120] on div "Limpar filtros Aplicar filtros" at bounding box center [458, 121] width 94 height 9
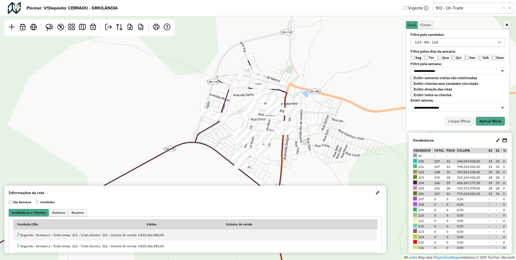
click at [420, 94] on label "Exibir todos os clientes" at bounding box center [431, 95] width 41 height 5
click at [488, 119] on button "Aplicar filtros" at bounding box center [490, 121] width 29 height 9
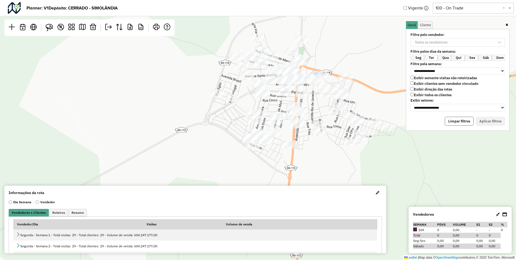
click at [459, 120] on button "Limpar filtros" at bounding box center [459, 121] width 29 height 9
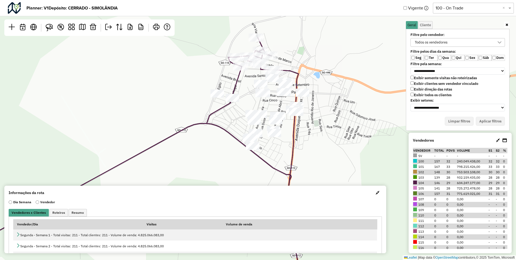
click at [500, 42] on icon at bounding box center [500, 42] width 4 height 4
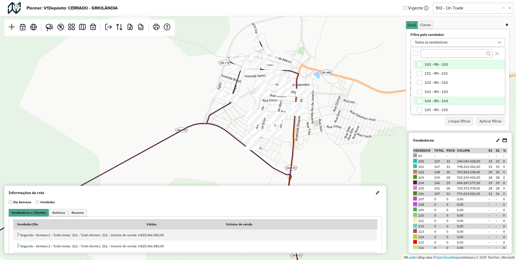
click at [442, 102] on span "104 - RN - 104" at bounding box center [436, 101] width 23 height 4
click at [497, 52] on icon "Close" at bounding box center [497, 53] width 4 height 4
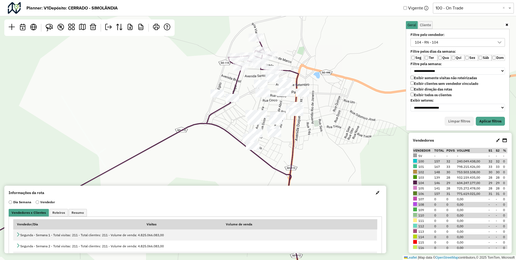
click at [451, 57] on label "Qui" at bounding box center [457, 58] width 13 height 6
click at [418, 93] on label "Exibir todos os clientes" at bounding box center [431, 95] width 41 height 5
click at [445, 104] on select "**********" at bounding box center [458, 108] width 94 height 8
click at [455, 98] on label "Exibir setores:" at bounding box center [457, 100] width 101 height 4
click at [500, 41] on icon at bounding box center [500, 42] width 4 height 4
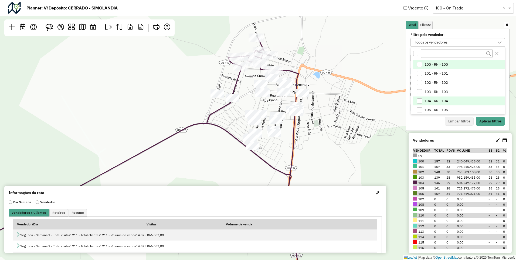
click at [447, 97] on li "104 - RN - 104" at bounding box center [459, 100] width 92 height 9
click at [482, 122] on button "Aplicar filtros" at bounding box center [490, 121] width 29 height 9
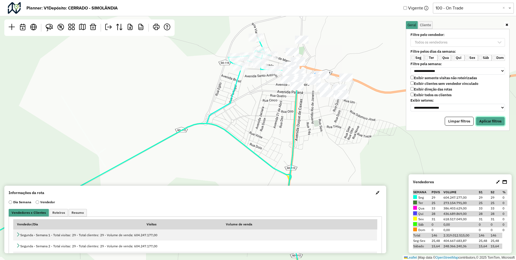
click at [492, 120] on button "Aplicar filtros" at bounding box center [490, 121] width 29 height 9
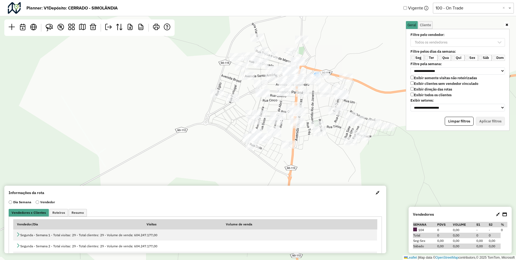
click at [415, 94] on label "Exibir todos os clientes" at bounding box center [431, 95] width 41 height 5
click at [502, 41] on icon at bounding box center [500, 42] width 4 height 4
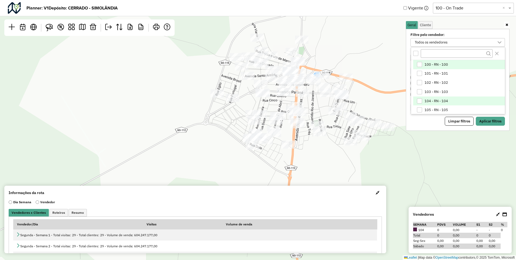
click at [438, 100] on span "104 - RN - 104" at bounding box center [436, 101] width 23 height 4
click at [484, 120] on button "Aplicar filtros" at bounding box center [490, 121] width 29 height 9
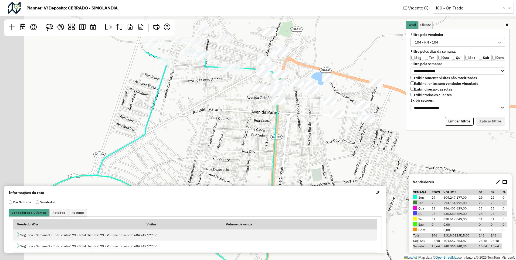
drag, startPoint x: 303, startPoint y: 58, endPoint x: 373, endPoint y: 137, distance: 105.6
click at [373, 137] on div "Leaflet | Map data © OpenStreetMap contributors,© 2025 TomTom, Microsoft" at bounding box center [258, 130] width 516 height 260
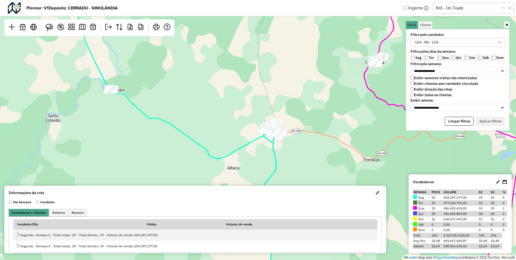
drag, startPoint x: 365, startPoint y: 142, endPoint x: 309, endPoint y: 146, distance: 56.8
click at [309, 146] on div "7 3 Leaflet | Map data © OpenStreetMap contributors,© 2025 TomTom, Microsoft" at bounding box center [258, 130] width 516 height 260
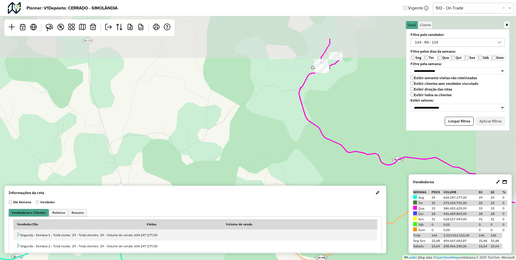
drag, startPoint x: 337, startPoint y: 89, endPoint x: 284, endPoint y: 154, distance: 84.3
click at [284, 154] on div "6 3 Leaflet | Map data © OpenStreetMap contributors,© 2025 TomTom, Microsoft" at bounding box center [258, 130] width 516 height 260
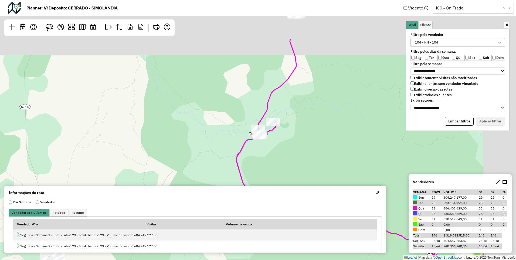
drag, startPoint x: 374, startPoint y: 99, endPoint x: 307, endPoint y: 170, distance: 97.4
click at [308, 170] on div "6 3 Leaflet | Map data © OpenStreetMap contributors,© 2025 TomTom, Microsoft" at bounding box center [258, 130] width 516 height 260
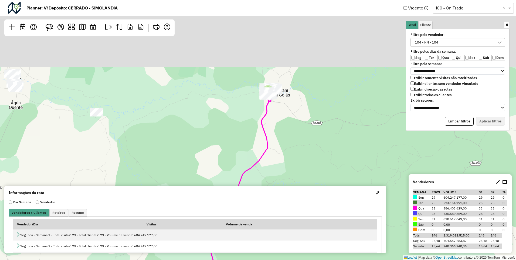
drag, startPoint x: 339, startPoint y: 111, endPoint x: 315, endPoint y: 185, distance: 78.4
click at [315, 185] on hb-planner "**********" at bounding box center [258, 130] width 516 height 260
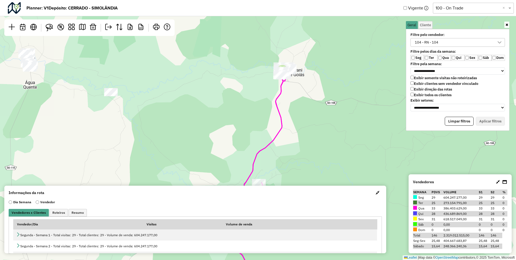
drag, startPoint x: 329, startPoint y: 145, endPoint x: 357, endPoint y: 86, distance: 65.9
click at [356, 90] on div "6 3 Leaflet | Map data © OpenStreetMap contributors,© 2025 TomTom, Microsoft" at bounding box center [258, 130] width 516 height 260
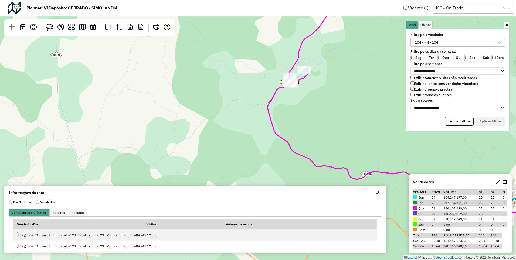
drag, startPoint x: 342, startPoint y: 125, endPoint x: 361, endPoint y: 62, distance: 65.8
click at [361, 62] on div "6 3 Leaflet | Map data © OpenStreetMap contributors,© 2025 TomTom, Microsoft" at bounding box center [258, 130] width 516 height 260
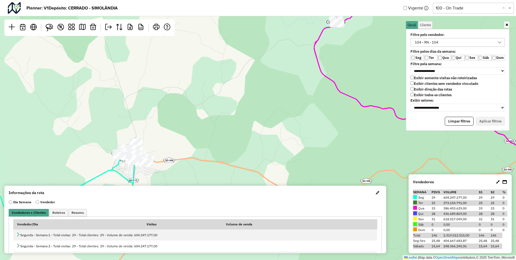
drag, startPoint x: 354, startPoint y: 97, endPoint x: 400, endPoint y: 45, distance: 68.7
click at [400, 45] on div "6 3 Leaflet | Map data © OpenStreetMap contributors,© 2025 TomTom, Microsoft" at bounding box center [258, 130] width 516 height 260
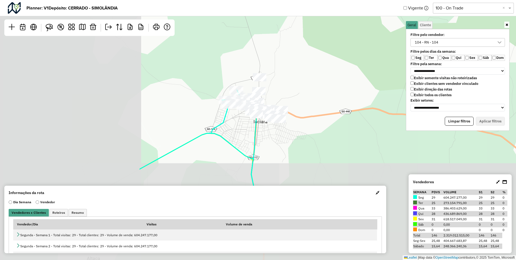
drag, startPoint x: 138, startPoint y: 112, endPoint x: 329, endPoint y: 13, distance: 215.5
click at [329, 13] on hb-planner "**********" at bounding box center [258, 130] width 516 height 260
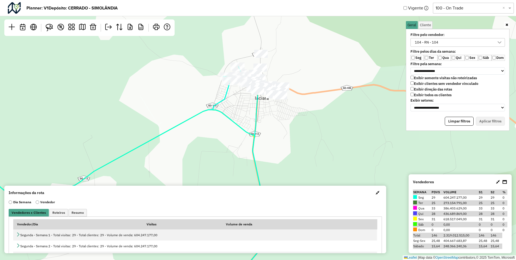
drag, startPoint x: 323, startPoint y: 79, endPoint x: 325, endPoint y: 56, distance: 23.5
click at [325, 56] on div "Leaflet | Map data © OpenStreetMap contributors,© 2025 TomTom, Microsoft" at bounding box center [258, 130] width 516 height 260
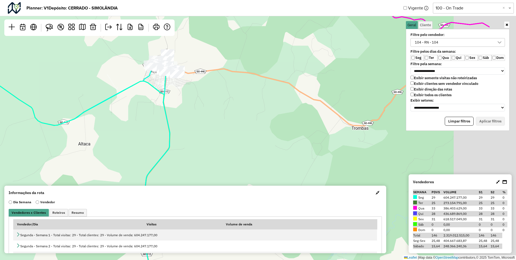
drag, startPoint x: 309, startPoint y: 106, endPoint x: 219, endPoint y: 96, distance: 90.8
click at [220, 96] on div "6 3 Leaflet | Map data © OpenStreetMap contributors,© 2025 TomTom, Microsoft" at bounding box center [258, 130] width 516 height 260
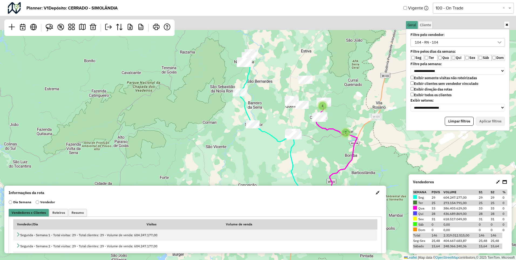
drag, startPoint x: 269, startPoint y: 34, endPoint x: 281, endPoint y: 105, distance: 71.8
click at [280, 104] on div "7 4 Leaflet | Map data © OpenStreetMap contributors,© 2025 TomTom, Microsoft" at bounding box center [258, 130] width 516 height 260
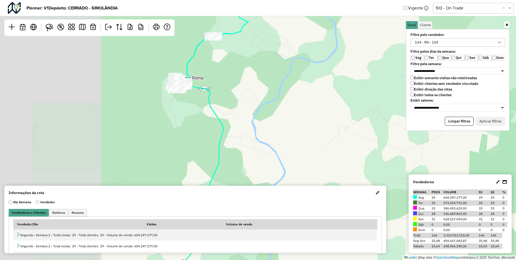
drag, startPoint x: 219, startPoint y: 85, endPoint x: 323, endPoint y: 88, distance: 103.7
click at [323, 88] on div "3 Leaflet | Map data © OpenStreetMap contributors,© 2025 TomTom, Microsoft" at bounding box center [258, 130] width 516 height 260
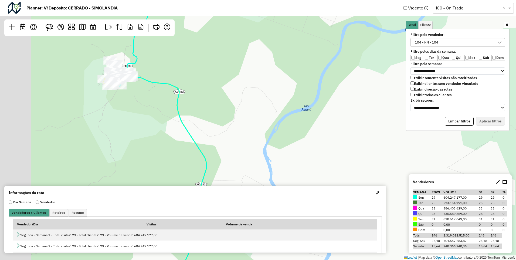
drag, startPoint x: 204, startPoint y: 88, endPoint x: 283, endPoint y: 93, distance: 78.7
click at [283, 93] on div "Leaflet | Map data © OpenStreetMap contributors,© 2025 TomTom, Microsoft" at bounding box center [258, 130] width 516 height 260
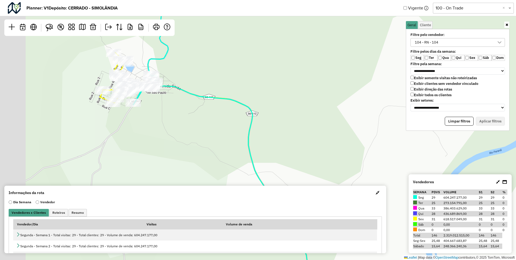
drag, startPoint x: 251, startPoint y: 73, endPoint x: 342, endPoint y: 90, distance: 92.7
click at [342, 90] on div "Leaflet | Map data © OpenStreetMap contributors,© 2025 TomTom, Microsoft" at bounding box center [258, 130] width 516 height 260
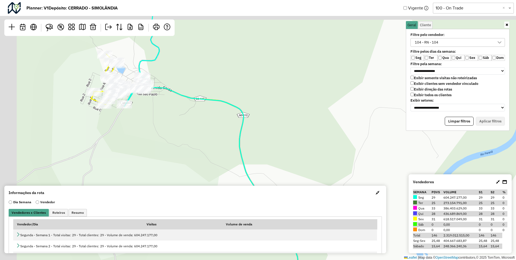
drag, startPoint x: 282, startPoint y: 93, endPoint x: 349, endPoint y: 129, distance: 75.4
click at [349, 129] on div "Leaflet | Map data © OpenStreetMap contributors,© 2025 TomTom, Microsoft" at bounding box center [258, 130] width 516 height 260
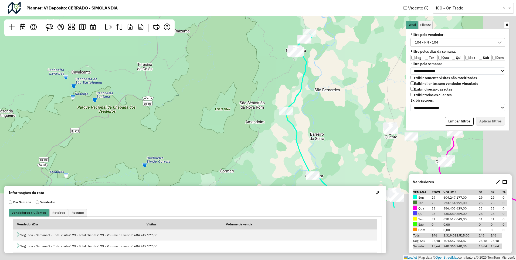
drag, startPoint x: 357, startPoint y: 159, endPoint x: 315, endPoint y: 72, distance: 96.5
click at [315, 73] on div "7 3 Leaflet | Map data © OpenStreetMap contributors,© 2025 TomTom, Microsoft" at bounding box center [258, 130] width 516 height 260
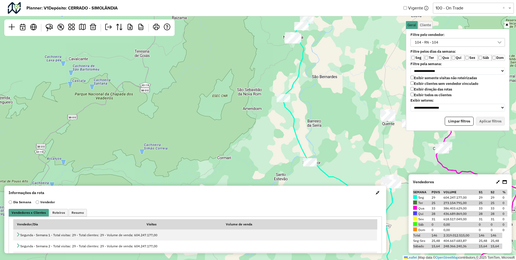
drag, startPoint x: 322, startPoint y: 109, endPoint x: 273, endPoint y: 22, distance: 99.6
click at [276, 28] on div "7 3 Leaflet | Map data © OpenStreetMap contributors,© 2025 TomTom, Microsoft" at bounding box center [258, 130] width 516 height 260
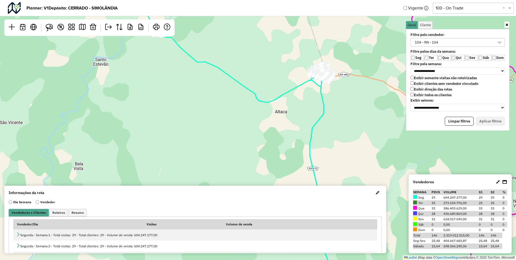
drag, startPoint x: 340, startPoint y: 72, endPoint x: 333, endPoint y: 120, distance: 48.2
click at [333, 119] on div "7 3 Leaflet | Map data © OpenStreetMap contributors,© 2025 TomTom, Microsoft" at bounding box center [258, 130] width 516 height 260
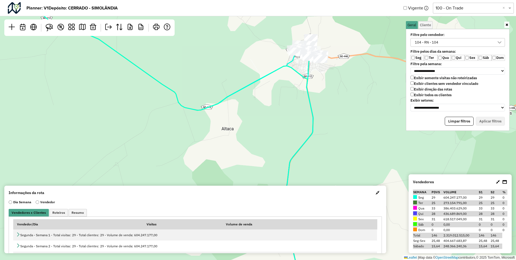
drag, startPoint x: 334, startPoint y: 96, endPoint x: 334, endPoint y: 132, distance: 35.9
click at [334, 132] on div "6 3 Leaflet | Map data © OpenStreetMap contributors,© 2025 TomTom, Microsoft" at bounding box center [258, 130] width 516 height 260
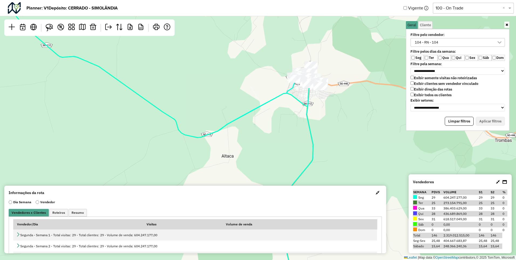
scroll to position [3, 21]
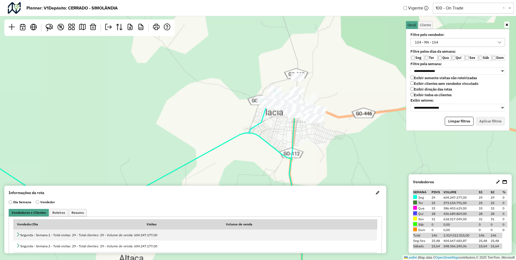
click at [332, 100] on div "Leaflet | Map data © OpenStreetMap contributors,© 2025 TomTom, Microsoft" at bounding box center [258, 130] width 516 height 260
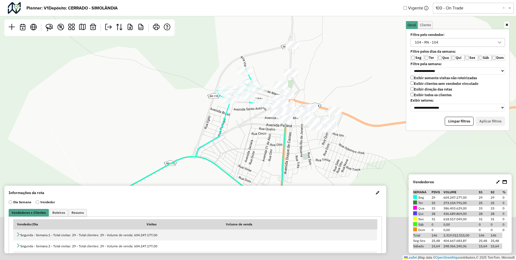
drag, startPoint x: 313, startPoint y: 127, endPoint x: 343, endPoint y: 76, distance: 59.1
click at [343, 76] on div "Leaflet | Map data © OpenStreetMap contributors,© 2025 TomTom, Microsoft" at bounding box center [258, 130] width 516 height 260
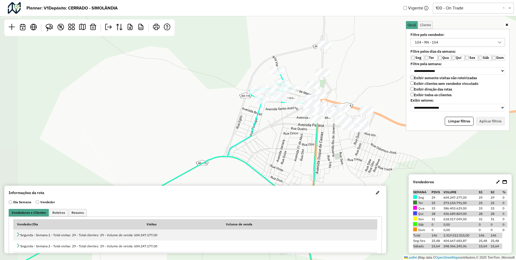
drag, startPoint x: 248, startPoint y: 104, endPoint x: 273, endPoint y: 126, distance: 32.7
click at [273, 126] on div "Leaflet | Map data © OpenStreetMap contributors,© 2025 TomTom, Microsoft" at bounding box center [258, 130] width 516 height 260
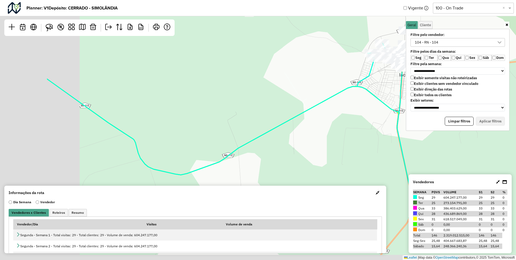
drag, startPoint x: 199, startPoint y: 141, endPoint x: 298, endPoint y: 73, distance: 120.6
click at [298, 73] on div "Leaflet | Map data © OpenStreetMap contributors,© 2025 TomTom, Microsoft" at bounding box center [258, 130] width 516 height 260
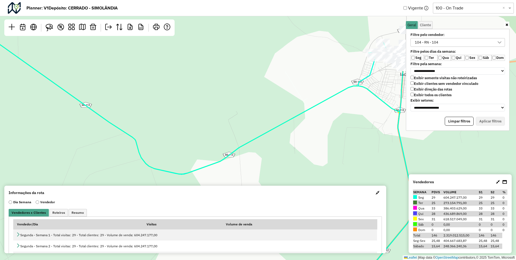
drag, startPoint x: 219, startPoint y: 90, endPoint x: 347, endPoint y: 136, distance: 136.5
click at [347, 136] on div "Leaflet | Map data © OpenStreetMap contributors,© 2025 TomTom, Microsoft" at bounding box center [258, 130] width 516 height 260
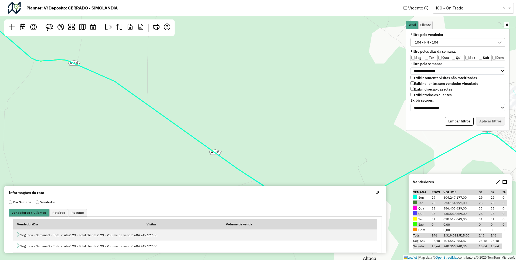
drag, startPoint x: 157, startPoint y: 85, endPoint x: 314, endPoint y: 136, distance: 165.5
click at [321, 142] on div "Leaflet | Map data © OpenStreetMap contributors,© 2025 TomTom, Microsoft" at bounding box center [258, 130] width 516 height 260
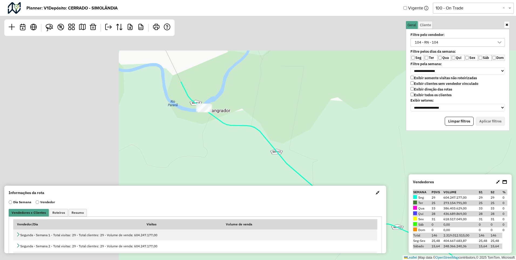
drag, startPoint x: 202, startPoint y: 56, endPoint x: 360, endPoint y: 159, distance: 187.5
click at [367, 168] on div "Leaflet | Map data © OpenStreetMap contributors,© 2025 TomTom, Microsoft" at bounding box center [258, 130] width 516 height 260
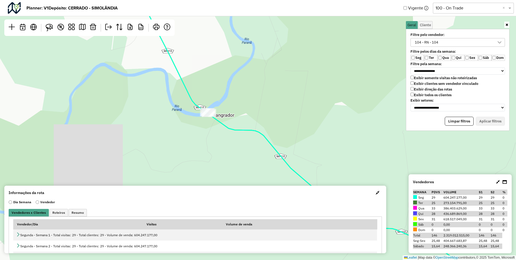
drag, startPoint x: 280, startPoint y: 94, endPoint x: 326, endPoint y: 165, distance: 85.1
click at [326, 171] on div "Leaflet | Map data © OpenStreetMap contributors,© 2025 TomTom, Microsoft" at bounding box center [258, 130] width 516 height 260
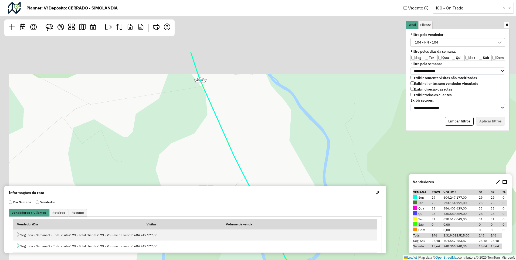
drag, startPoint x: 264, startPoint y: 82, endPoint x: 307, endPoint y: 158, distance: 87.9
click at [315, 170] on div "Leaflet | Map data © OpenStreetMap contributors,© 2025 TomTom, Microsoft" at bounding box center [258, 130] width 516 height 260
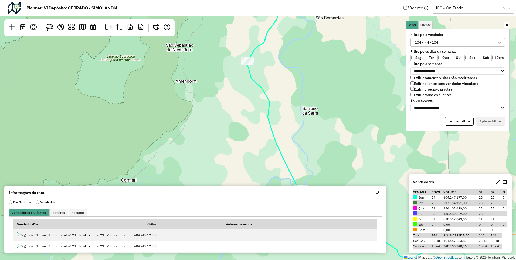
drag, startPoint x: 317, startPoint y: 86, endPoint x: 266, endPoint y: 168, distance: 96.7
click at [267, 168] on div "7 3 Leaflet | Map data © OpenStreetMap contributors,© 2025 TomTom, Microsoft" at bounding box center [258, 130] width 516 height 260
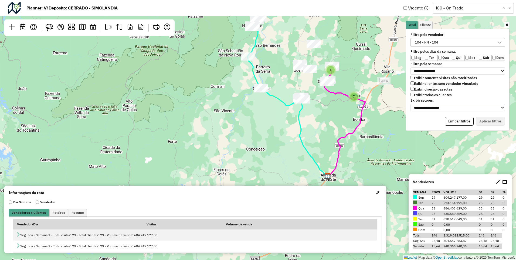
drag, startPoint x: 305, startPoint y: 109, endPoint x: 277, endPoint y: 54, distance: 61.2
click at [277, 54] on div "7 4 Leaflet | Map data © OpenStreetMap contributors,© 2025 TomTom, Microsoft" at bounding box center [258, 130] width 516 height 260
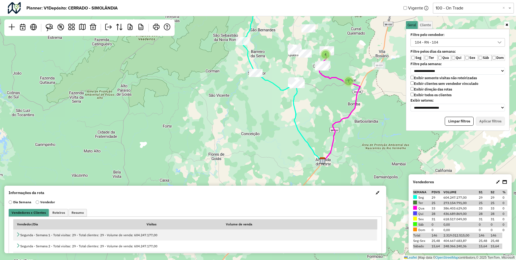
drag, startPoint x: 300, startPoint y: 176, endPoint x: 291, endPoint y: 148, distance: 29.5
click at [291, 148] on div "7 4 Leaflet | Map data © OpenStreetMap contributors,© 2025 TomTom, Microsoft" at bounding box center [258, 130] width 516 height 260
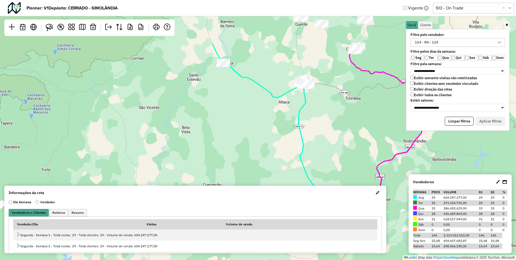
drag, startPoint x: 332, startPoint y: 65, endPoint x: 339, endPoint y: 139, distance: 75.1
click at [339, 139] on div "7 3 Leaflet | Map data © OpenStreetMap contributors,© 2025 TomTom, Microsoft" at bounding box center [258, 130] width 516 height 260
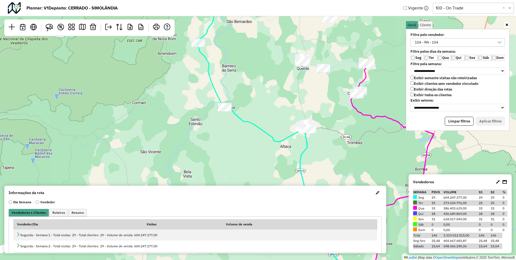
drag, startPoint x: 244, startPoint y: 128, endPoint x: 249, endPoint y: 192, distance: 63.7
click at [249, 192] on hb-planner "**********" at bounding box center [258, 130] width 516 height 260
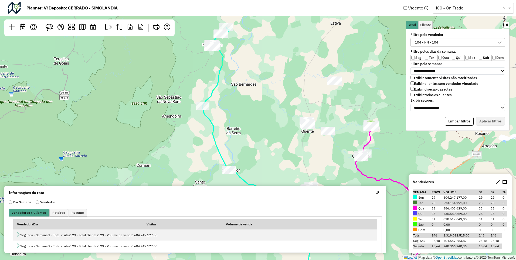
drag, startPoint x: 189, startPoint y: 143, endPoint x: 190, endPoint y: 151, distance: 7.6
click at [192, 154] on div "7 3 Leaflet | Map data © OpenStreetMap contributors,© 2025 TomTom, Microsoft" at bounding box center [258, 130] width 516 height 260
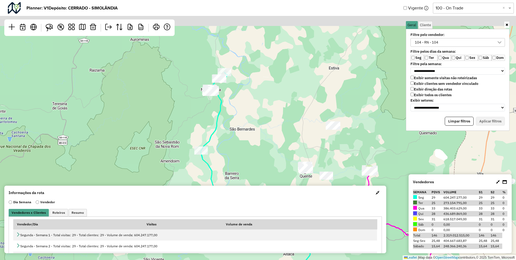
drag, startPoint x: 176, startPoint y: 100, endPoint x: 173, endPoint y: 140, distance: 39.5
click at [173, 140] on div "7 3 Leaflet | Map data © OpenStreetMap contributors,© 2025 TomTom, Microsoft" at bounding box center [258, 130] width 516 height 260
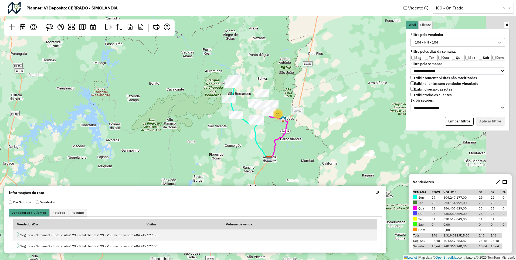
drag, startPoint x: 405, startPoint y: 146, endPoint x: 330, endPoint y: 138, distance: 75.8
click at [330, 138] on div "2 11 Leaflet | Map data © OpenStreetMap contributors,© 2025 TomTom, Microsoft" at bounding box center [258, 130] width 516 height 260
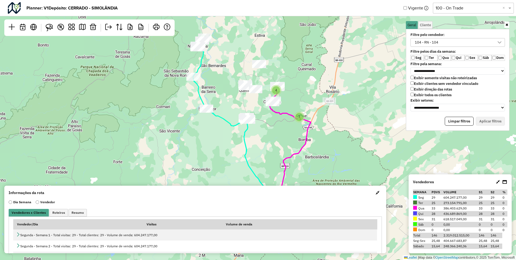
drag, startPoint x: 321, startPoint y: 110, endPoint x: 391, endPoint y: 123, distance: 71.6
click at [393, 125] on div "7 4 Leaflet | Map data © OpenStreetMap contributors,© 2025 TomTom, Microsoft" at bounding box center [258, 130] width 516 height 260
